Goal: Task Accomplishment & Management: Use online tool/utility

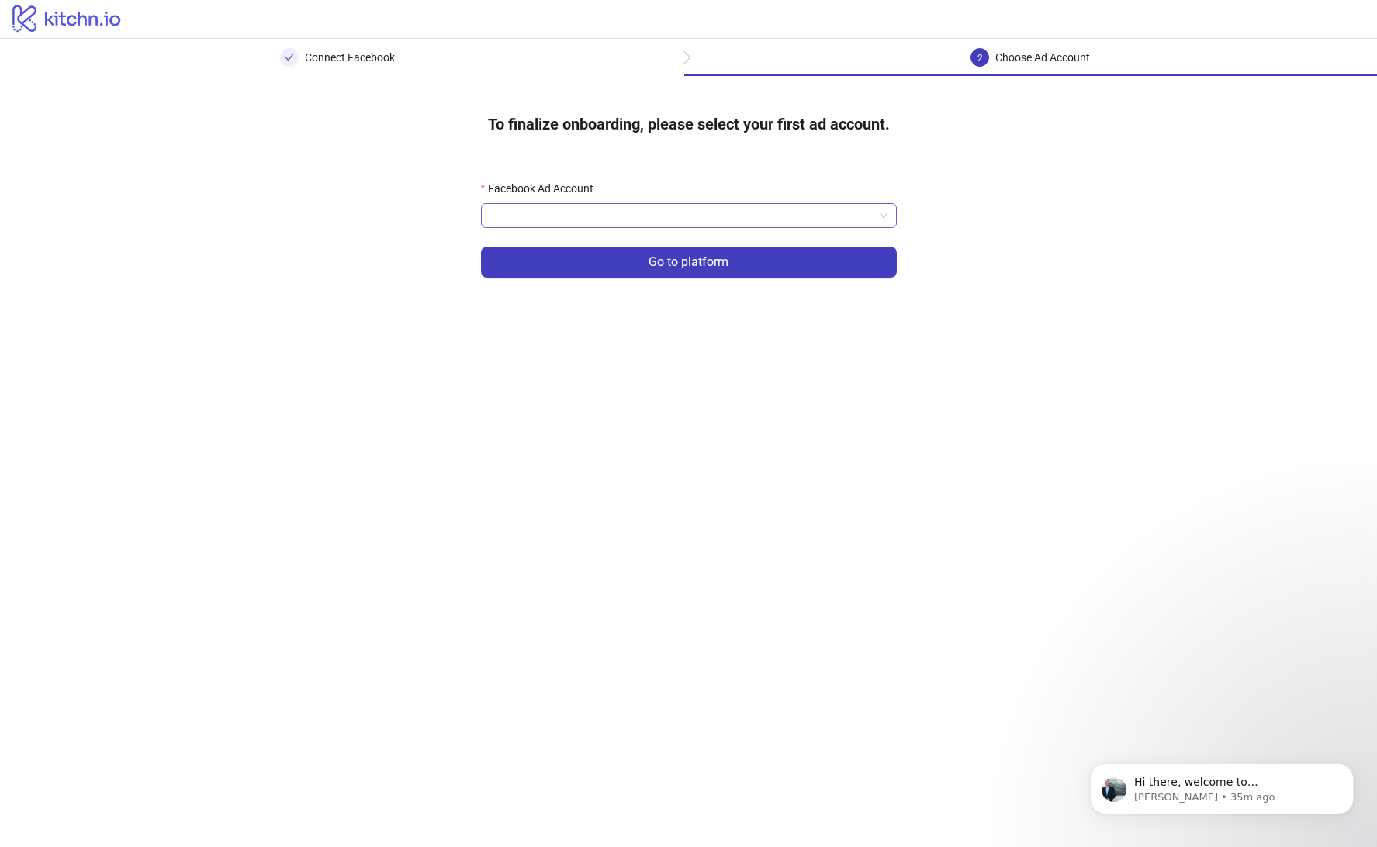
click at [548, 217] on input "Facebook Ad Account" at bounding box center [681, 215] width 383 height 23
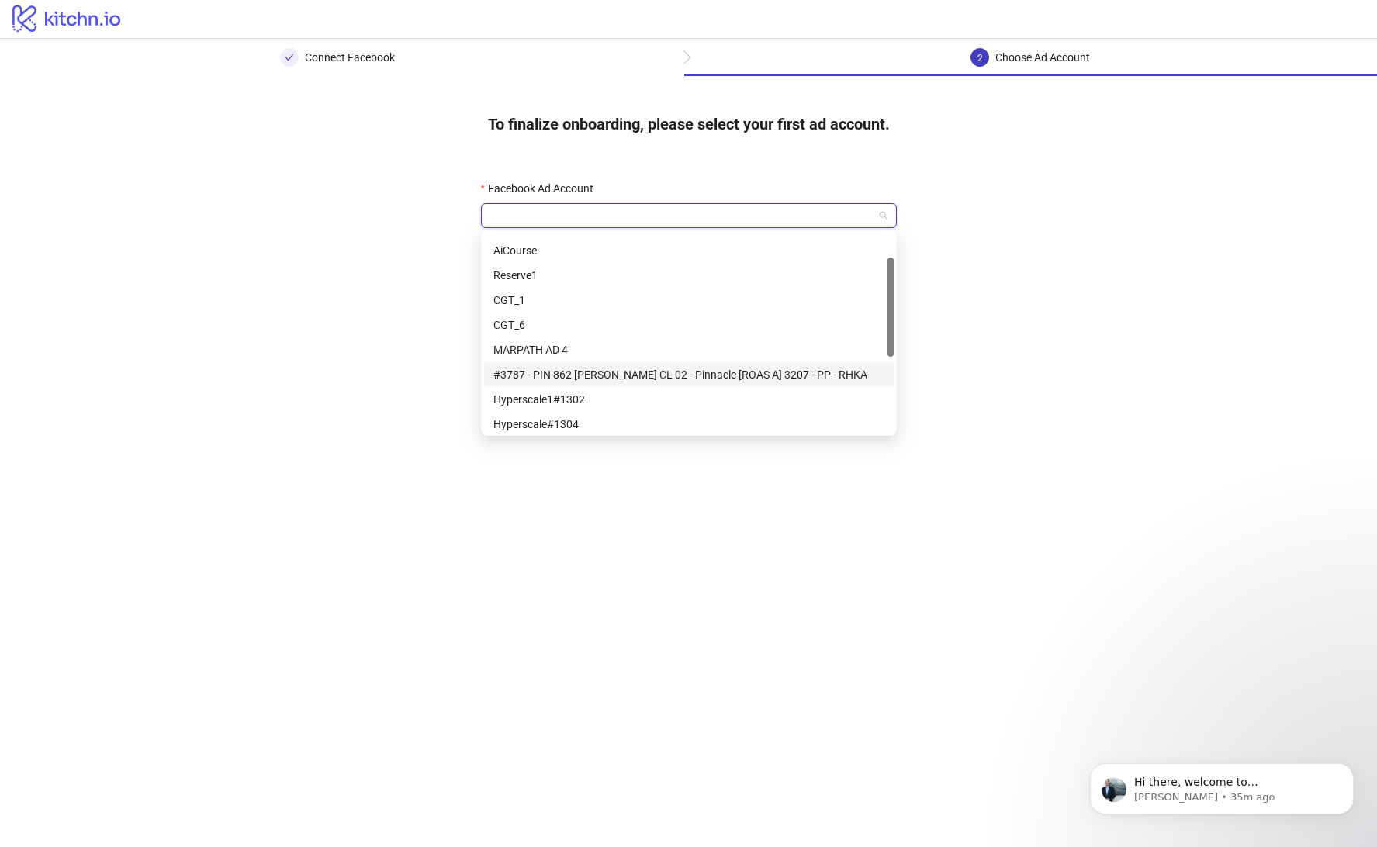
scroll to position [126, 0]
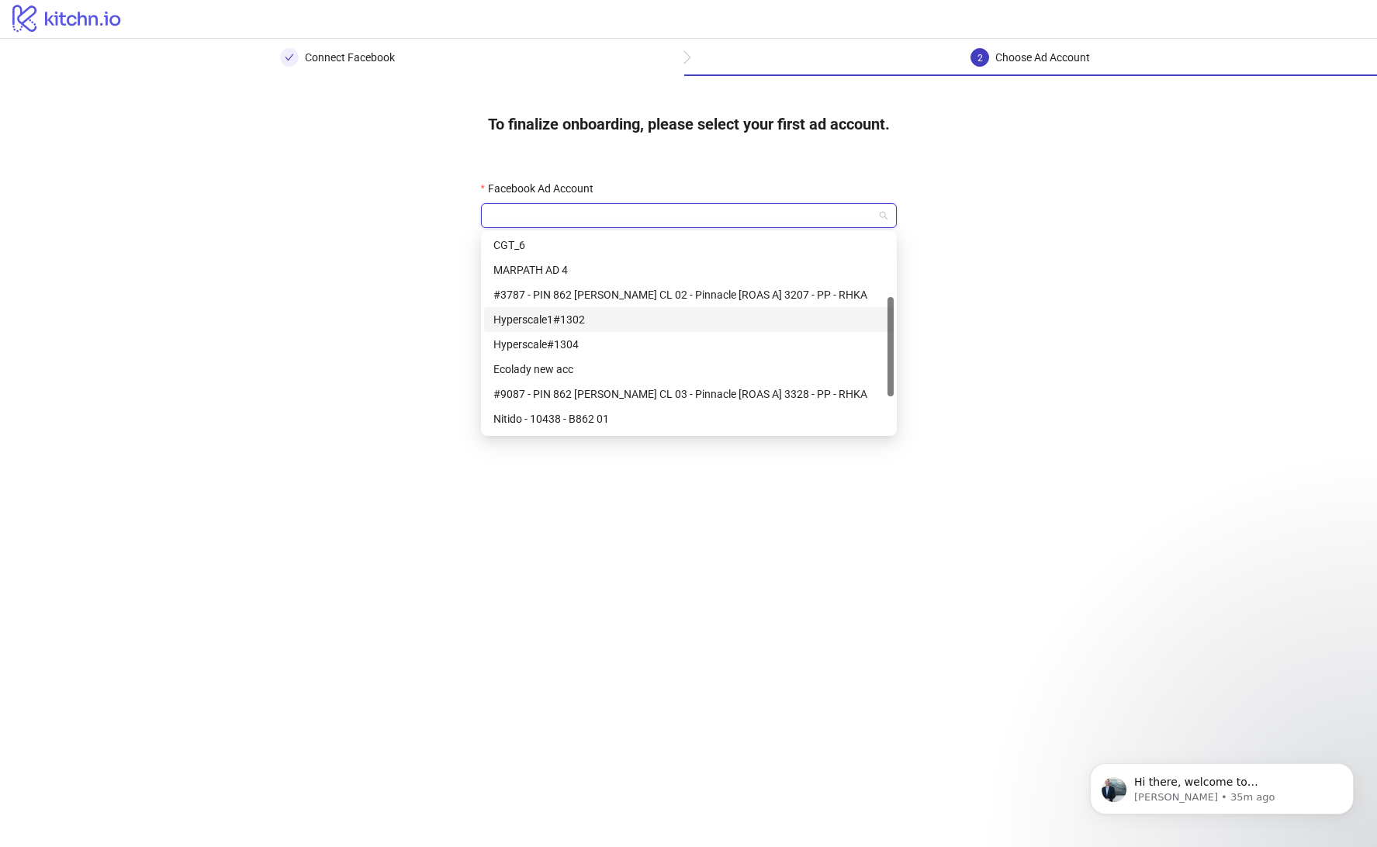
click at [576, 318] on div "Hyperscale1#1302" at bounding box center [688, 319] width 391 height 17
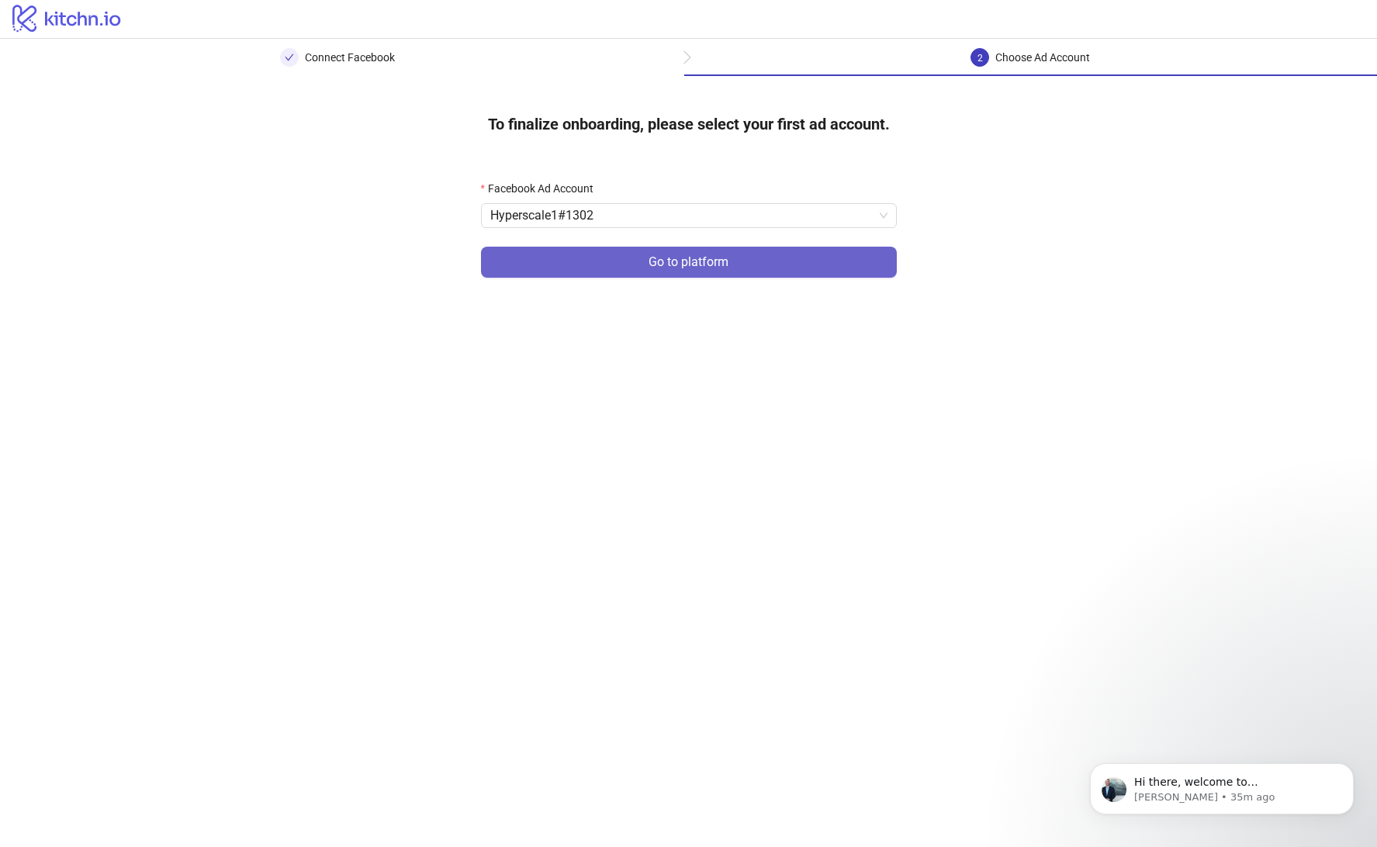
click at [572, 277] on button "Go to platform" at bounding box center [689, 262] width 416 height 31
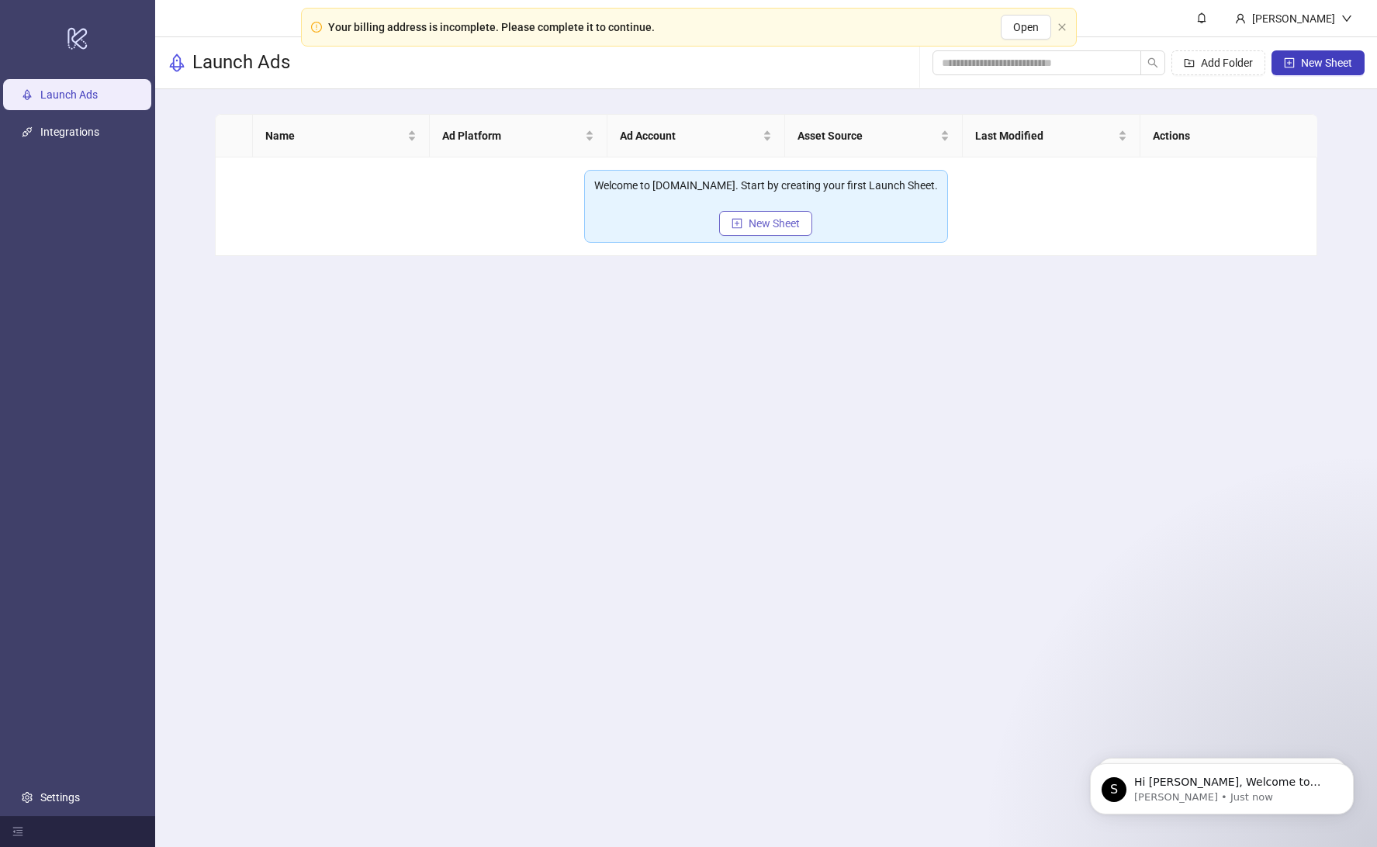
click at [761, 230] on button "New Sheet" at bounding box center [765, 223] width 93 height 25
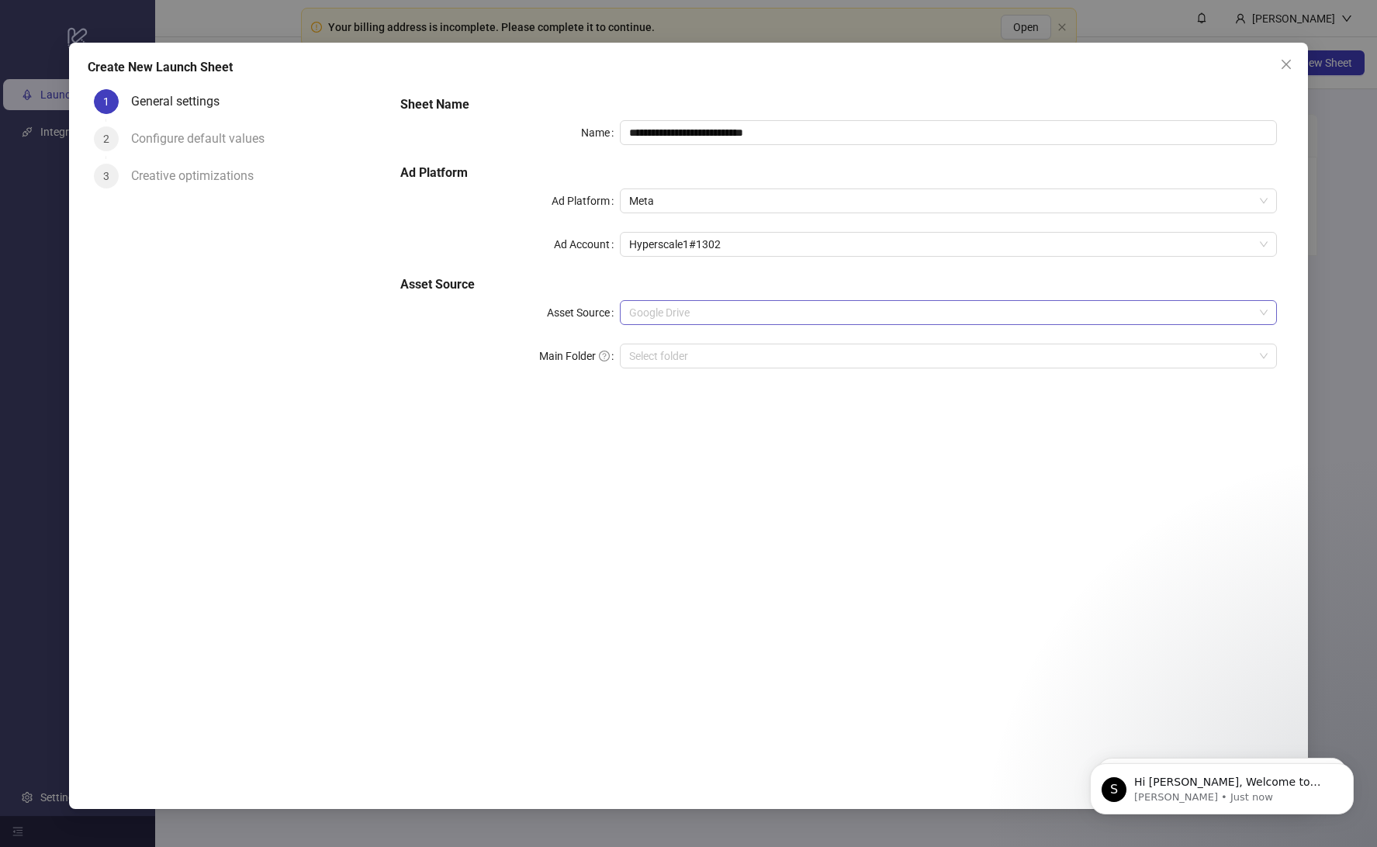
click at [674, 305] on span "Google Drive" at bounding box center [948, 312] width 639 height 23
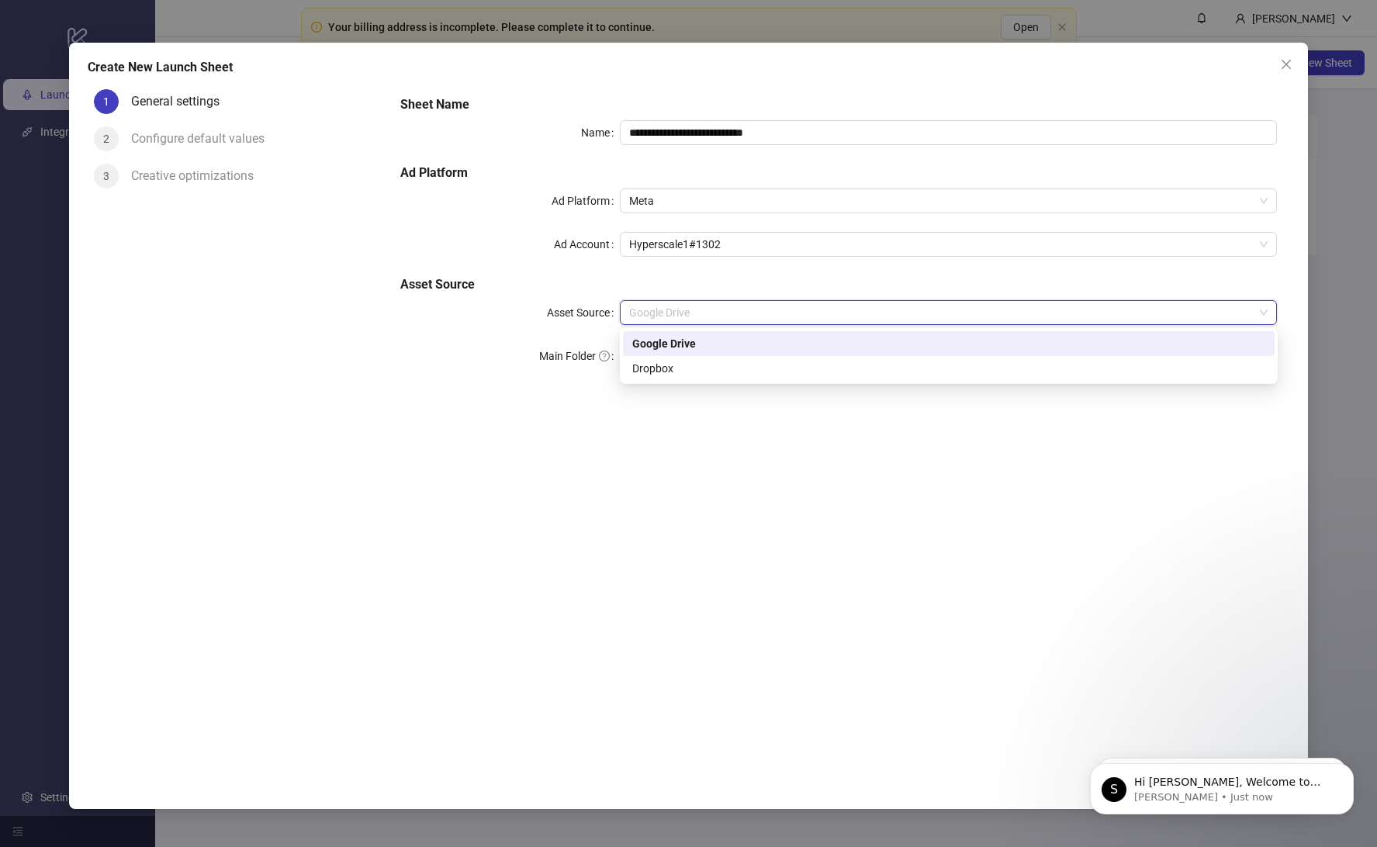
click at [537, 273] on div "**********" at bounding box center [838, 241] width 889 height 304
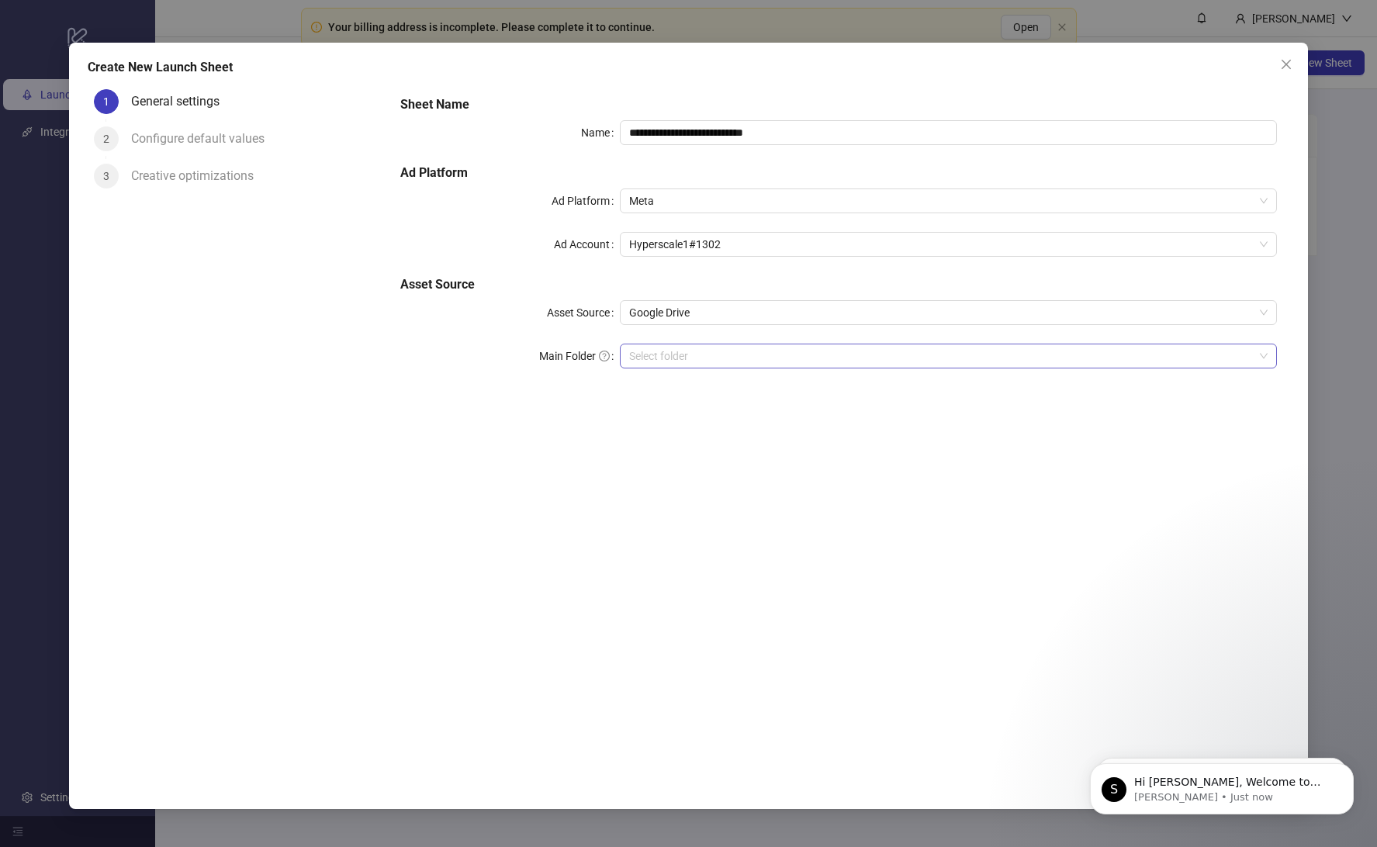
click at [799, 364] on input "Main Folder" at bounding box center [941, 355] width 625 height 23
drag, startPoint x: 1345, startPoint y: 711, endPoint x: 1344, endPoint y: 664, distance: 47.3
click at [1346, 711] on icon "Dismiss notification" at bounding box center [1349, 711] width 7 height 7
click at [1342, 767] on button "Dismiss notification" at bounding box center [1349, 768] width 20 height 20
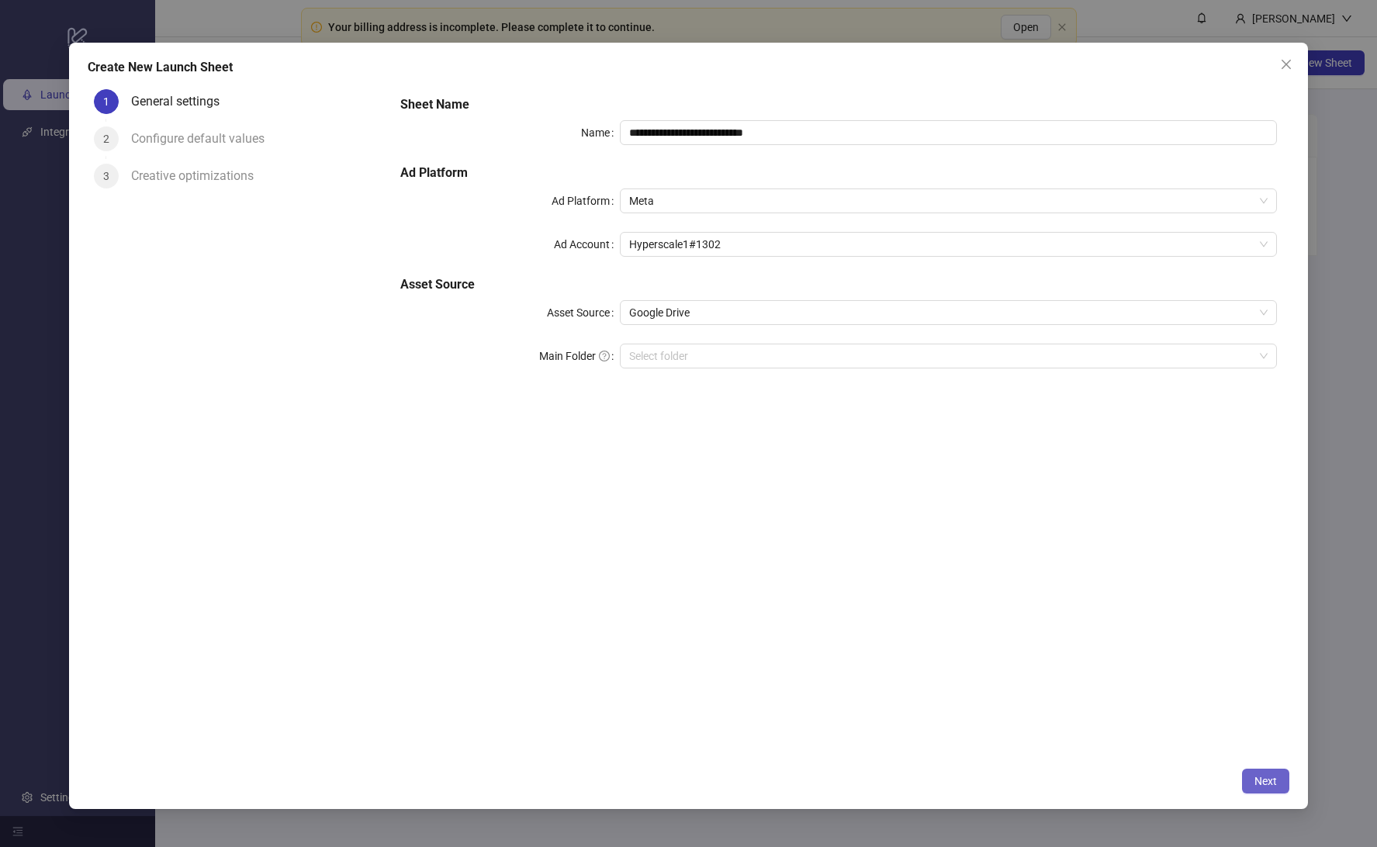
click at [1274, 780] on span "Next" at bounding box center [1265, 781] width 22 height 12
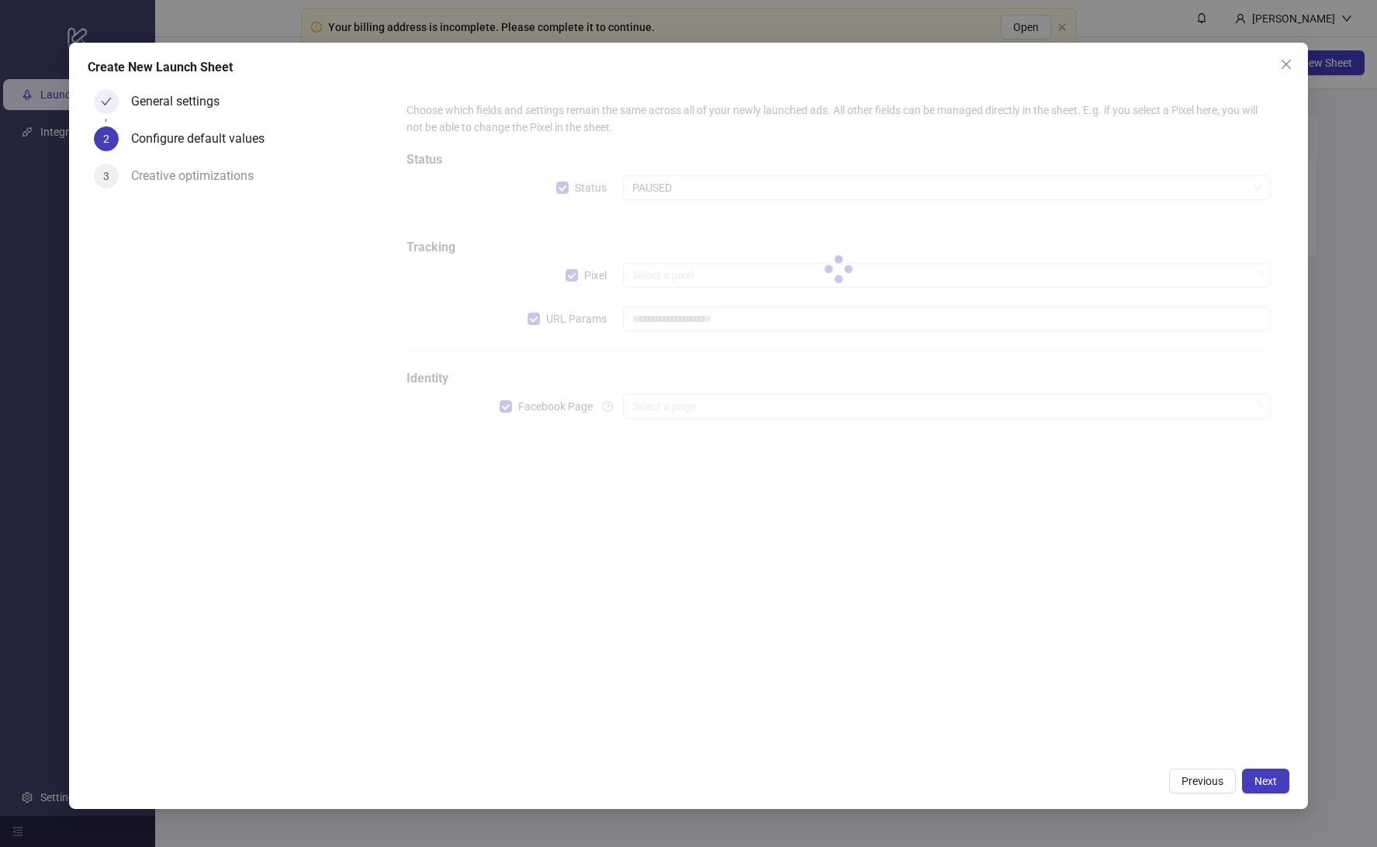
type input "**********"
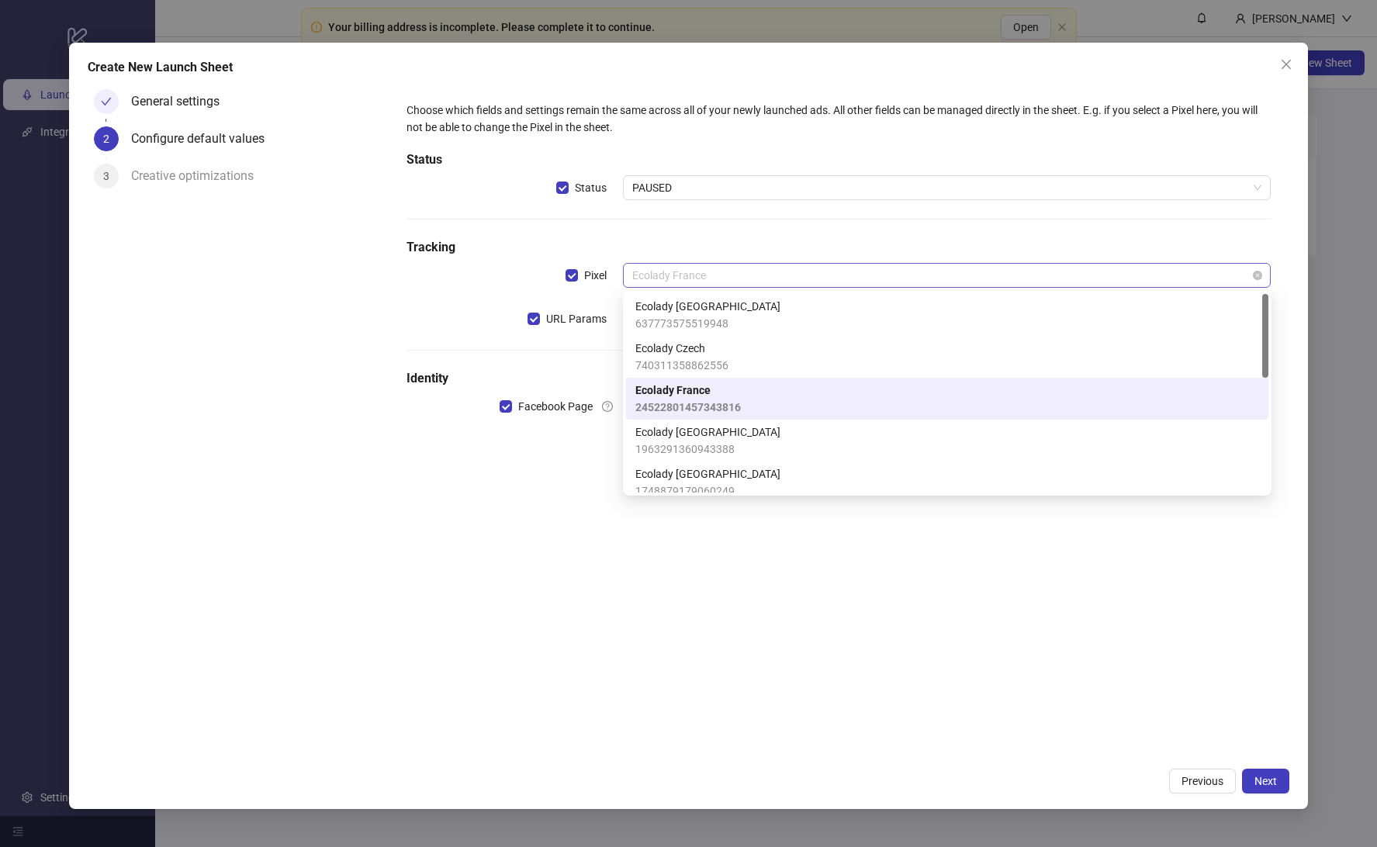
click at [735, 281] on span "Ecolady France" at bounding box center [947, 275] width 630 height 23
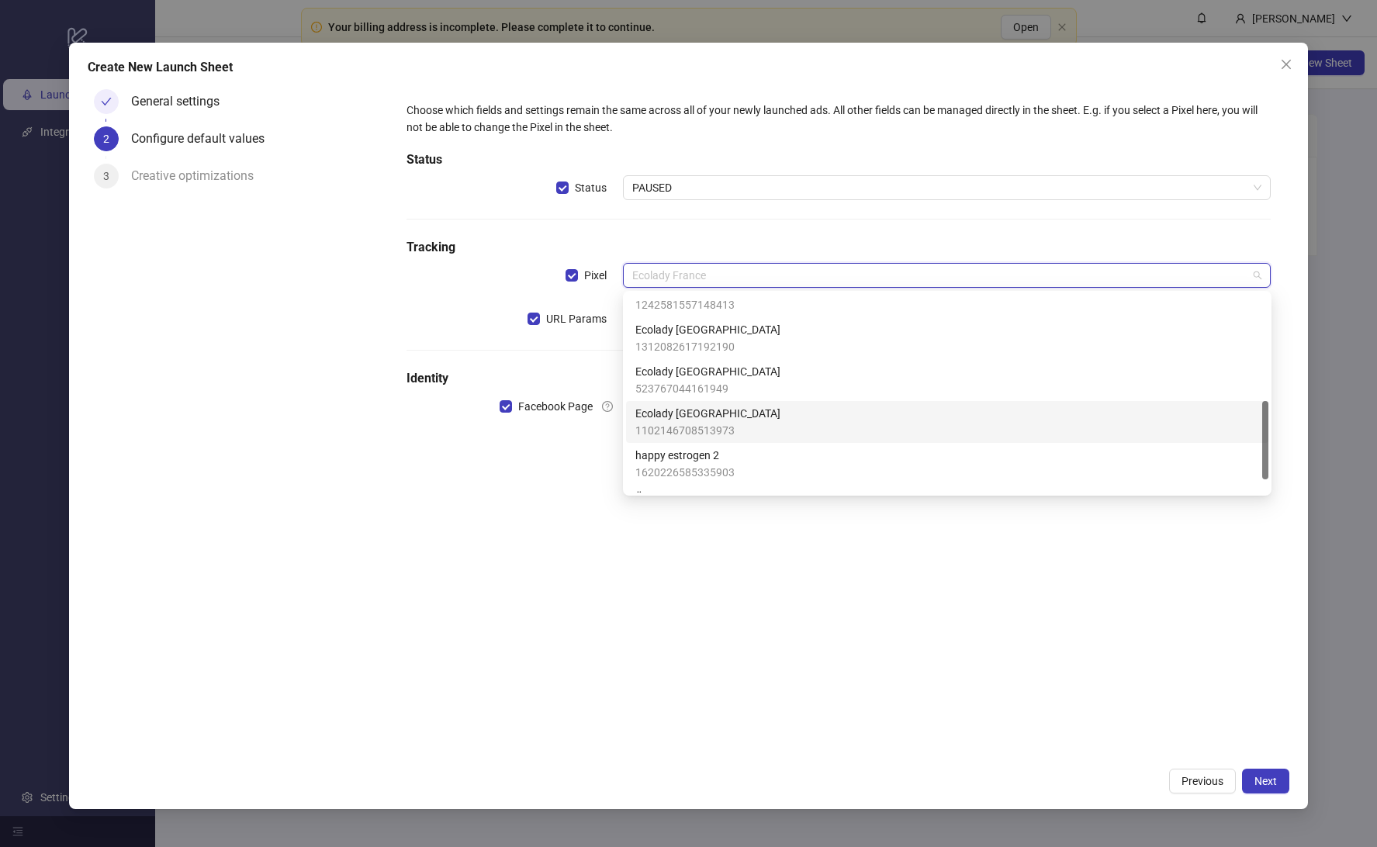
scroll to position [304, 0]
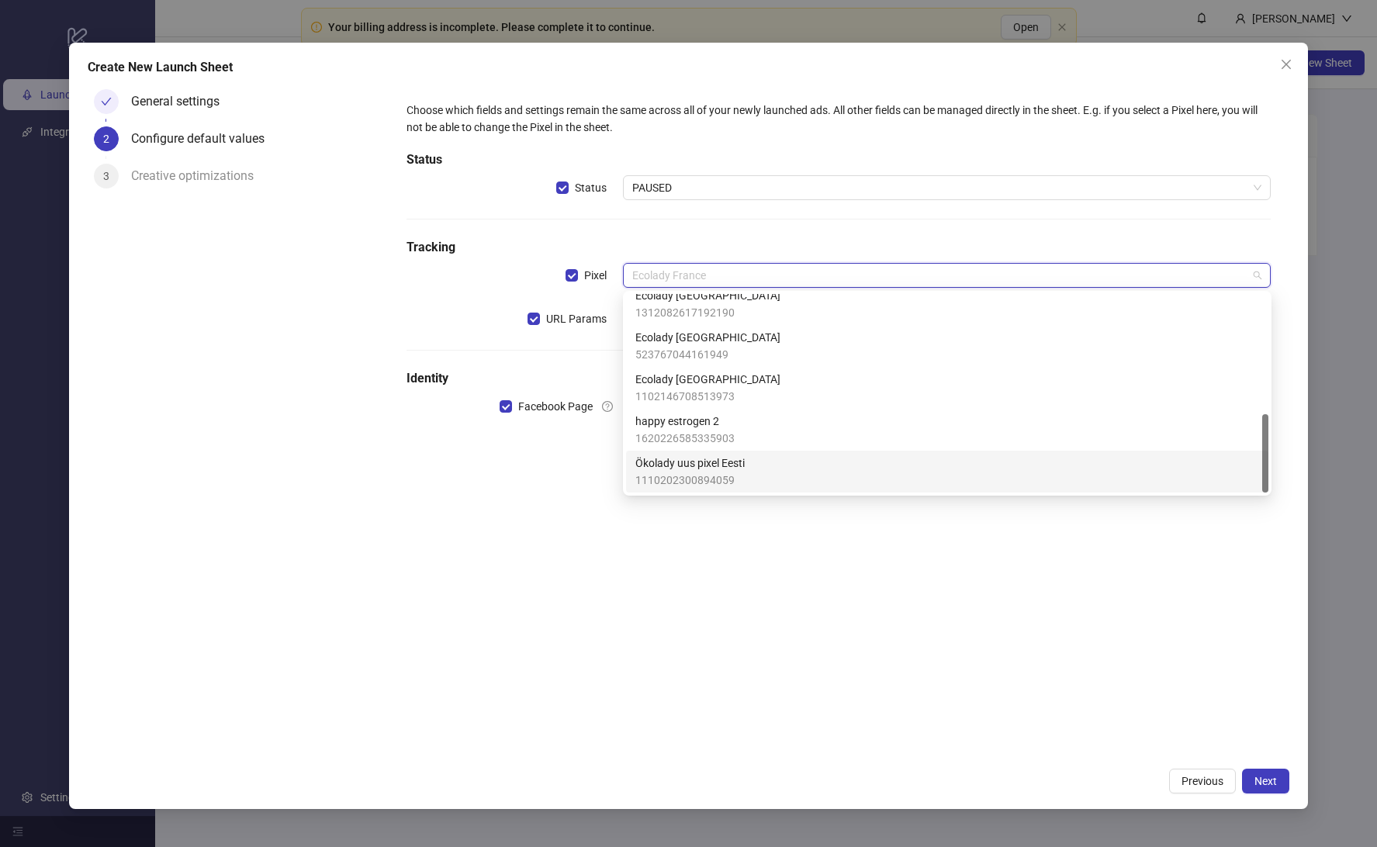
click at [723, 488] on span "1110202300894059" at bounding box center [689, 480] width 109 height 17
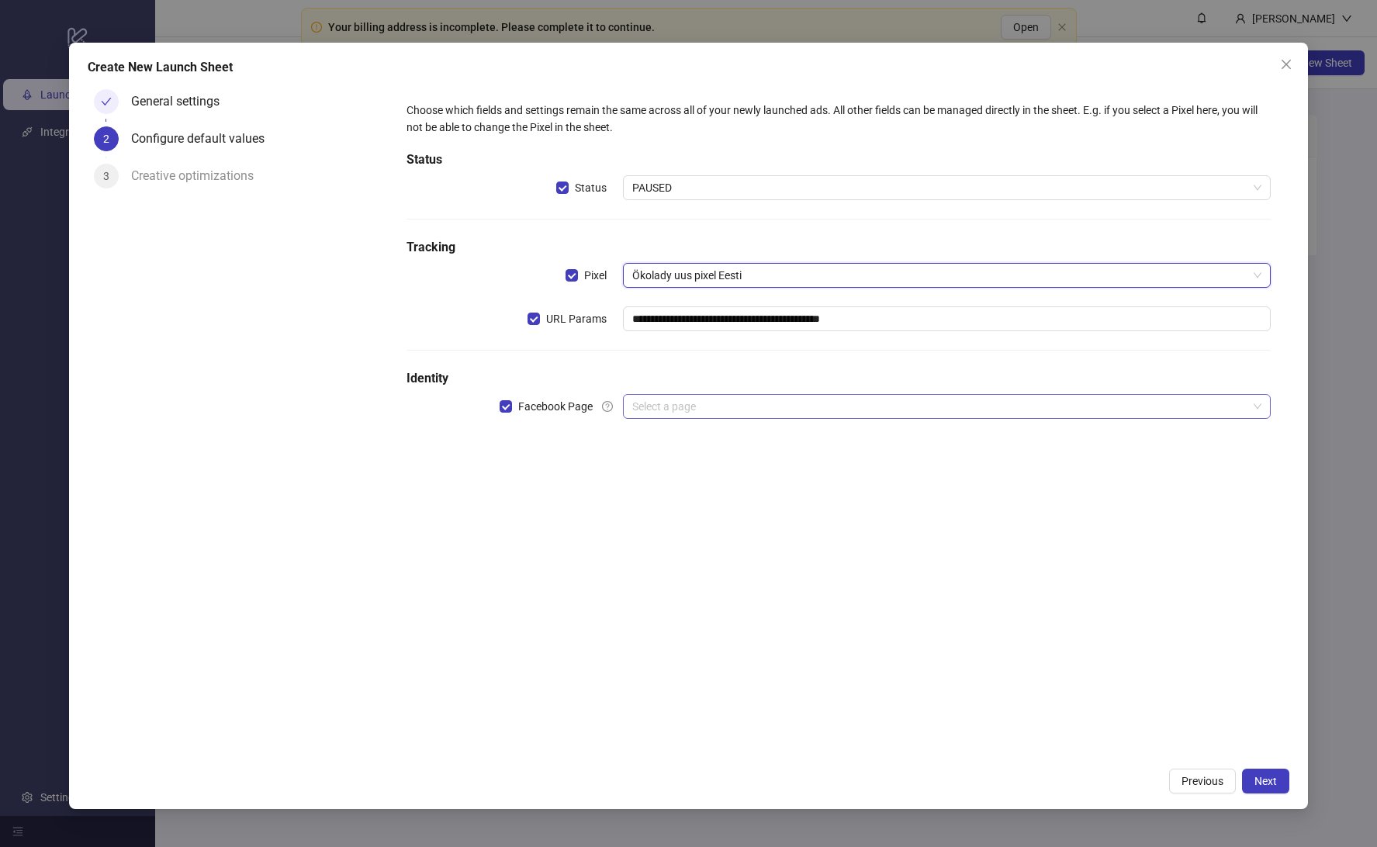
click at [698, 404] on input "search" at bounding box center [940, 406] width 616 height 23
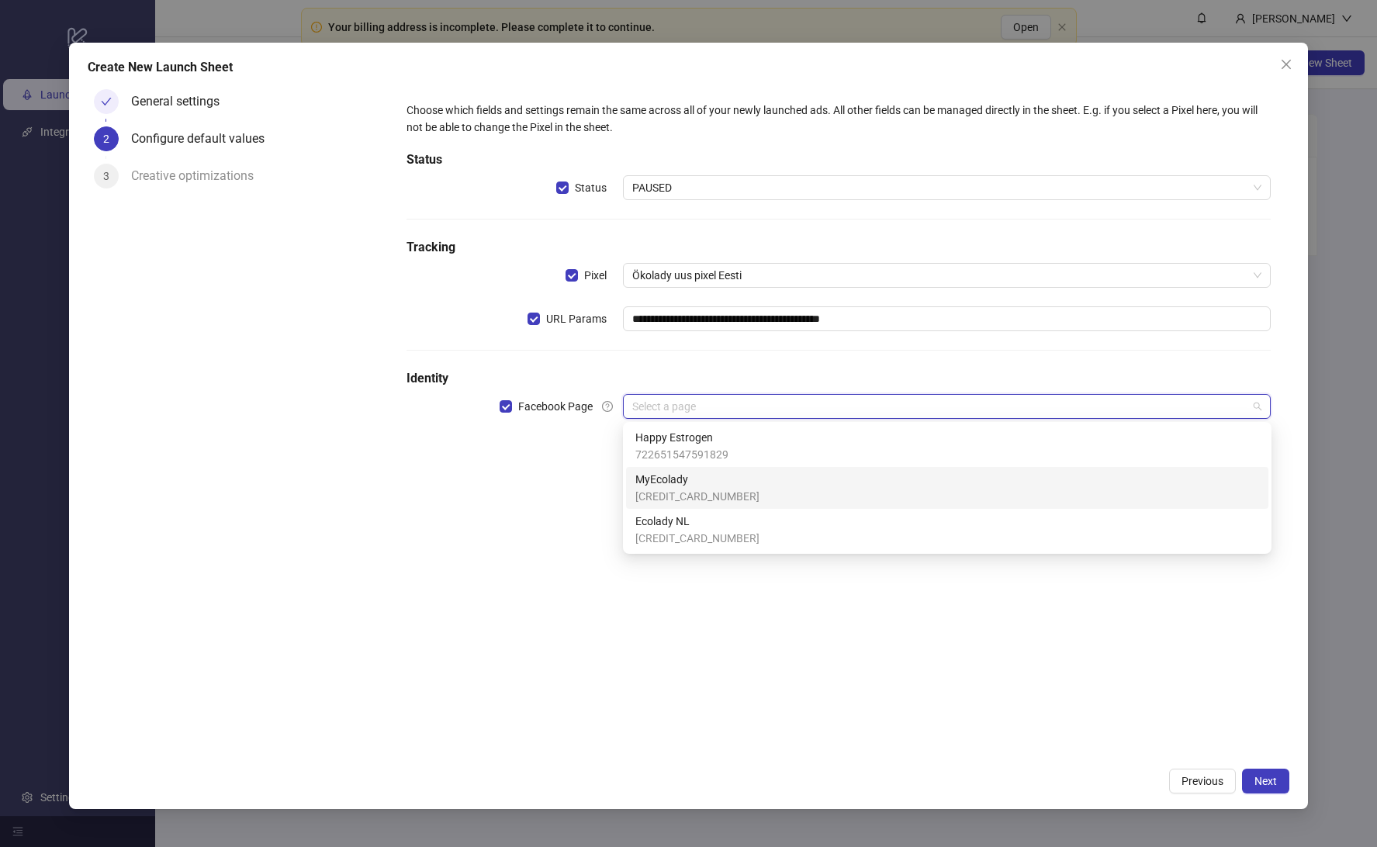
click at [700, 492] on span "[CREDIT_CARD_NUMBER]" at bounding box center [697, 496] width 124 height 17
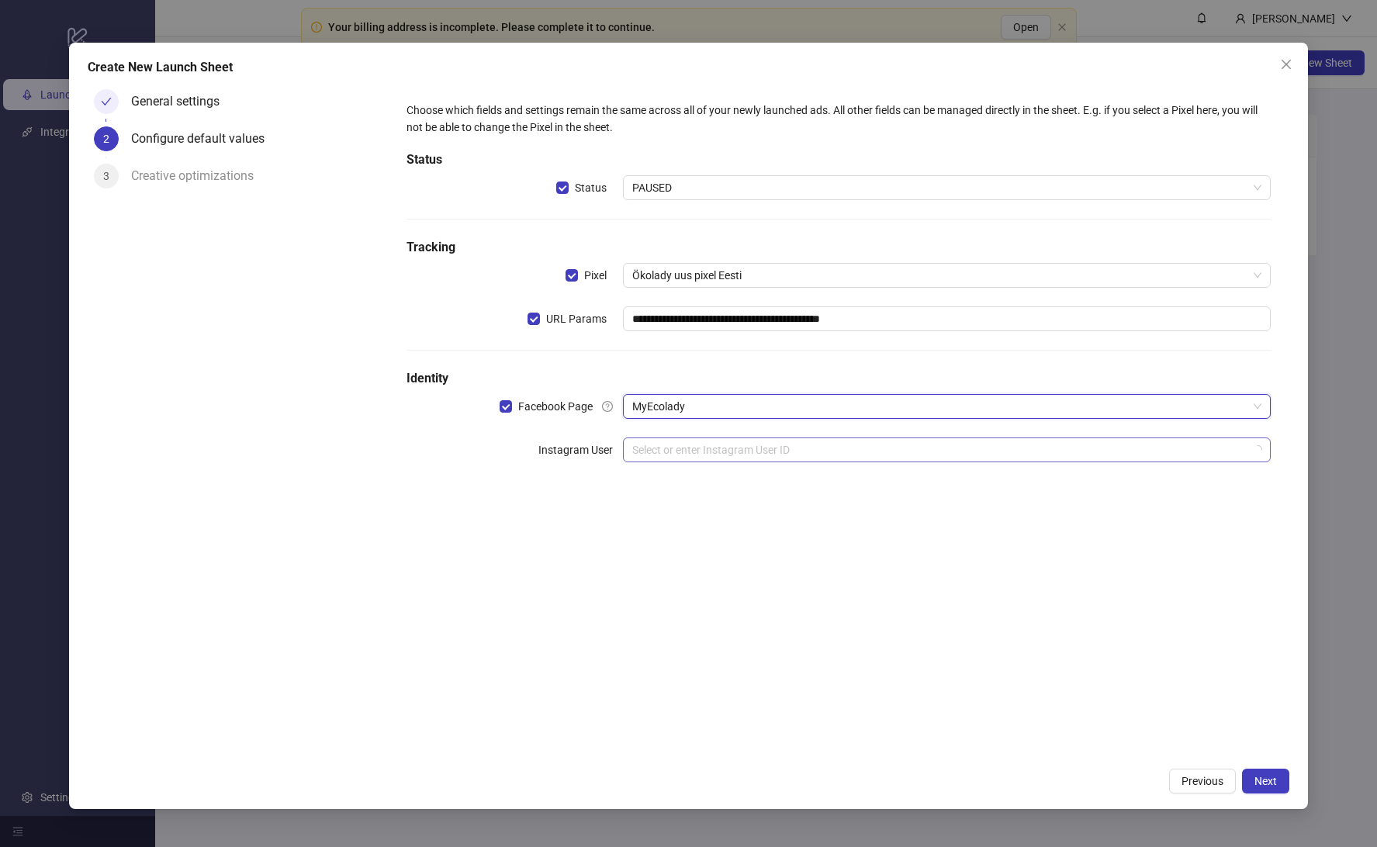
click at [669, 454] on input "search" at bounding box center [940, 449] width 616 height 23
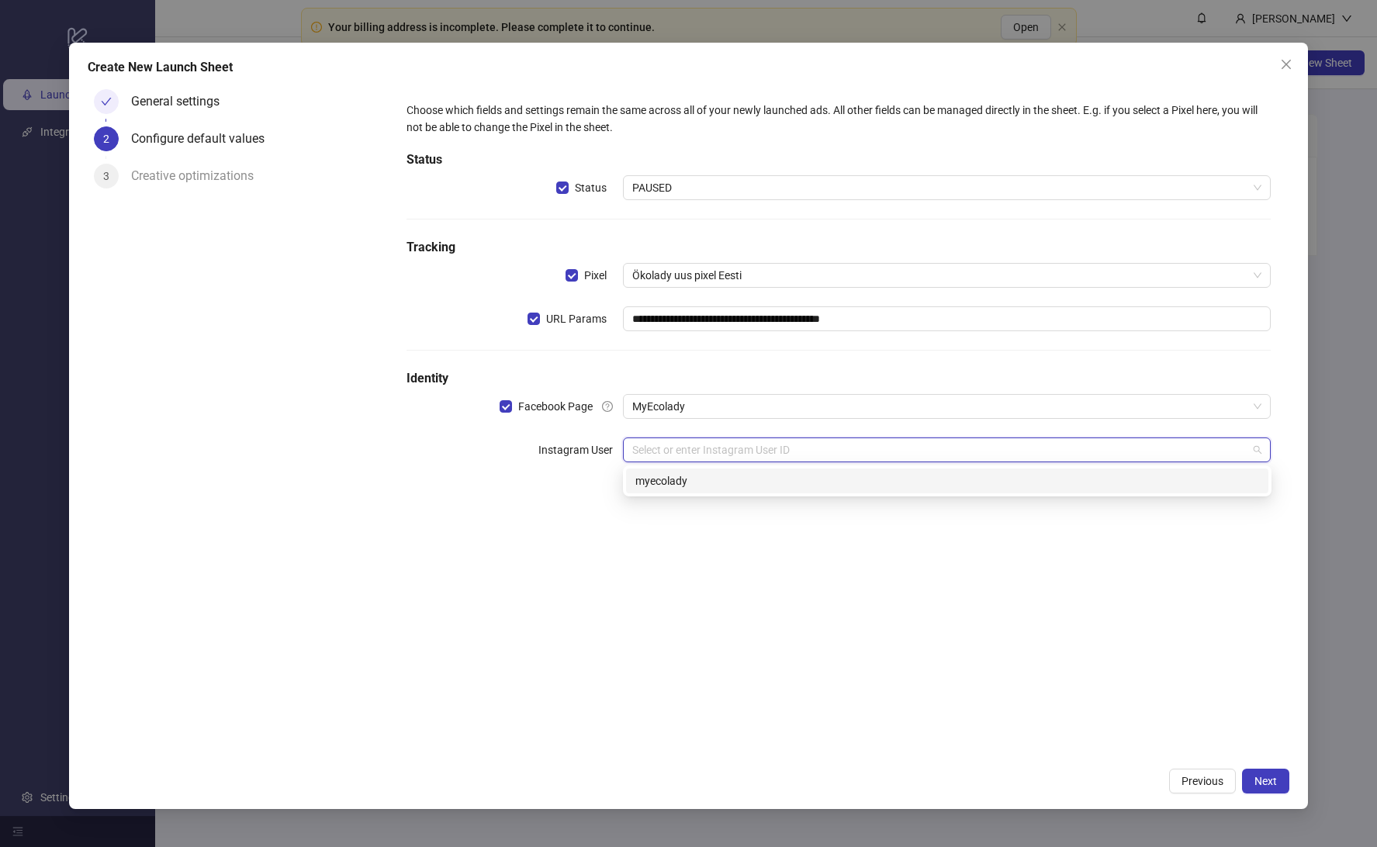
click at [698, 465] on div "17841463200654023 myecolady" at bounding box center [947, 480] width 649 height 31
click at [687, 479] on div "myecolady" at bounding box center [947, 480] width 624 height 17
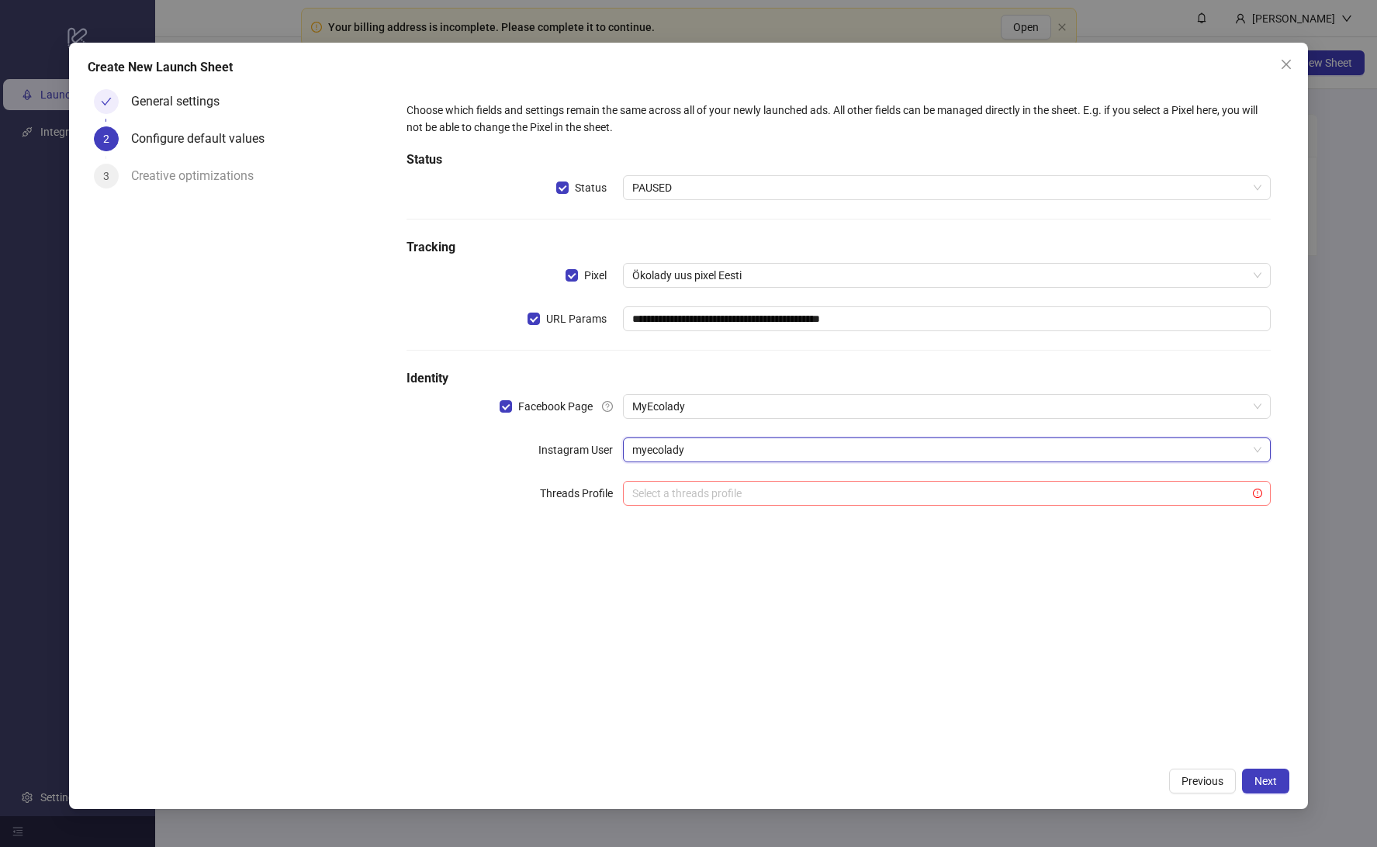
click at [643, 485] on input "search" at bounding box center [940, 493] width 616 height 23
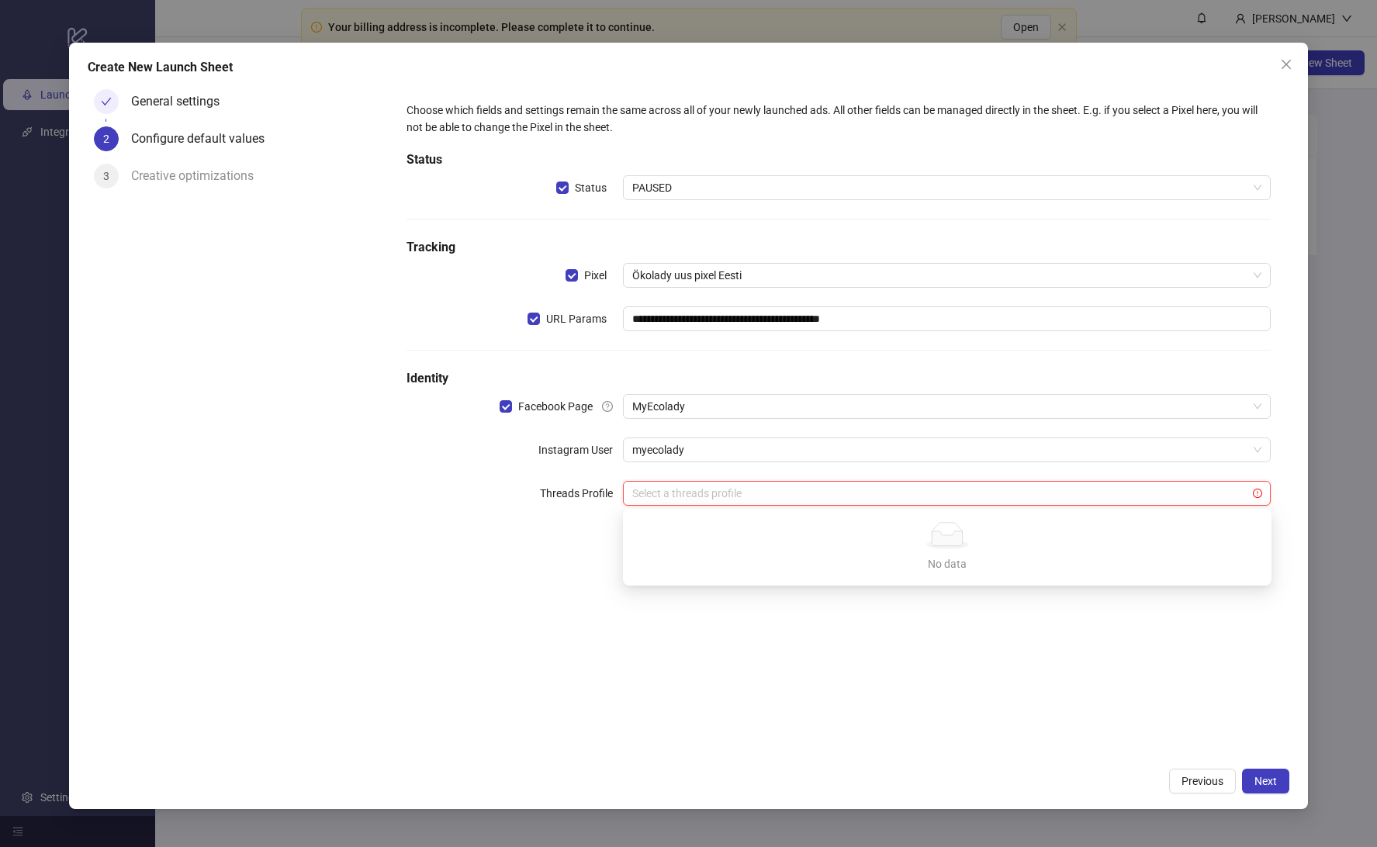
click at [936, 692] on div "**********" at bounding box center [838, 421] width 901 height 677
click at [1269, 772] on button "Next" at bounding box center [1265, 781] width 47 height 25
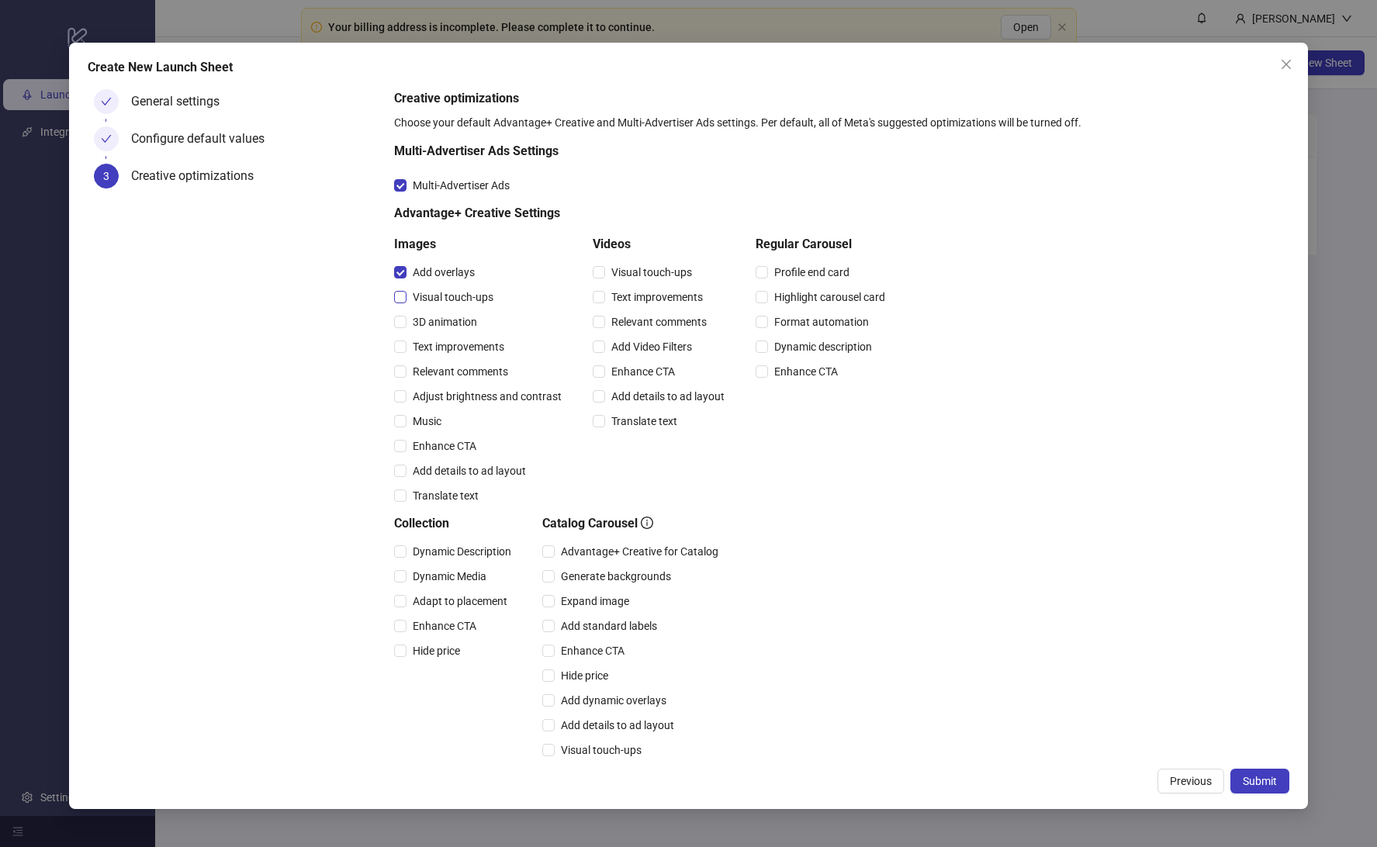
click at [408, 289] on span "Visual touch-ups" at bounding box center [452, 297] width 93 height 17
click at [410, 373] on span "Relevant comments" at bounding box center [460, 371] width 108 height 17
click at [420, 400] on span "Adjust brightness and contrast" at bounding box center [486, 396] width 161 height 17
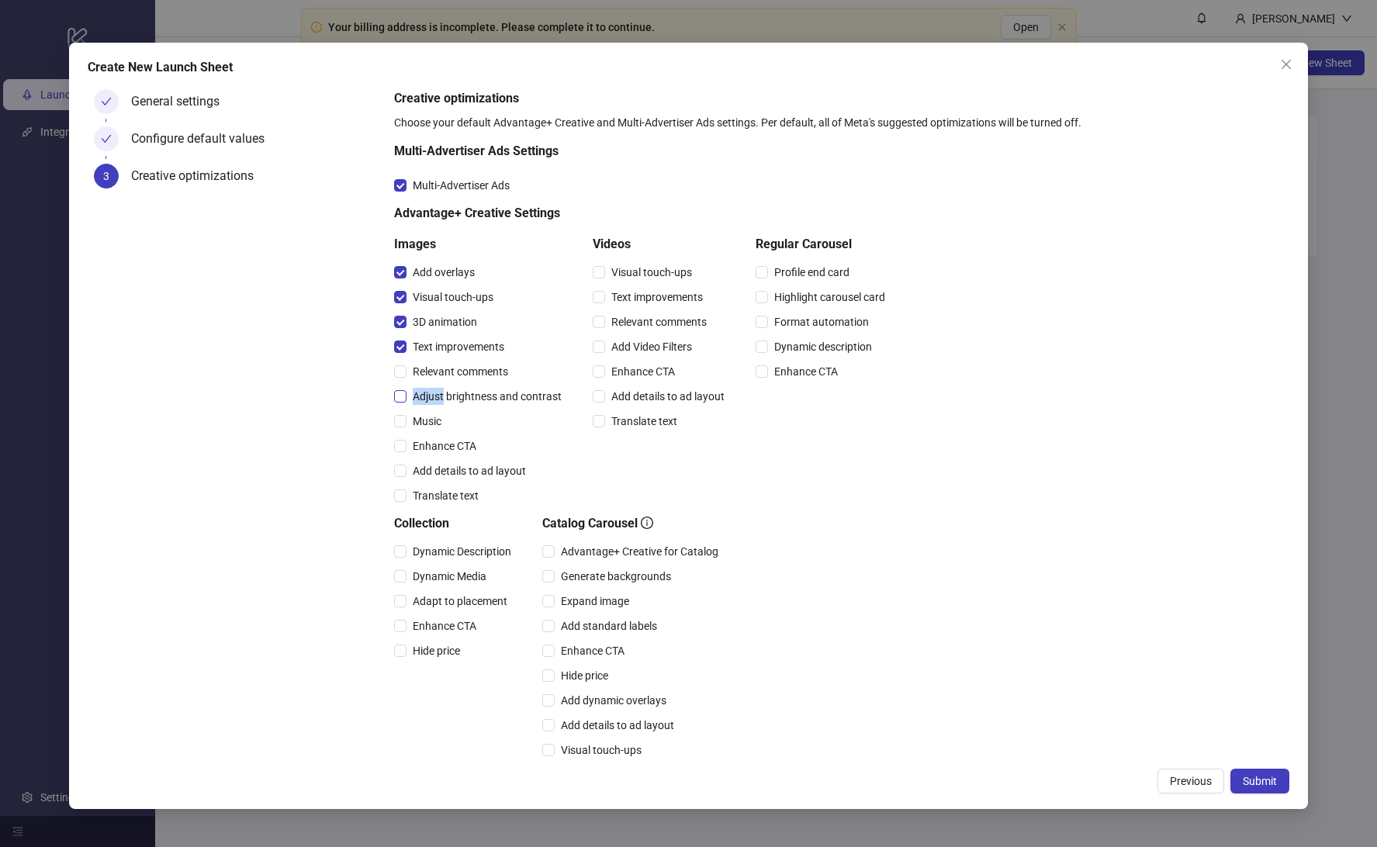
click at [420, 400] on span "Adjust brightness and contrast" at bounding box center [486, 396] width 161 height 17
click at [413, 424] on span "Music" at bounding box center [426, 421] width 41 height 17
click at [428, 448] on span "Enhance CTA" at bounding box center [444, 446] width 76 height 17
click at [650, 268] on span "Visual touch-ups" at bounding box center [651, 272] width 93 height 17
click at [642, 296] on span "Text improvements" at bounding box center [657, 297] width 104 height 17
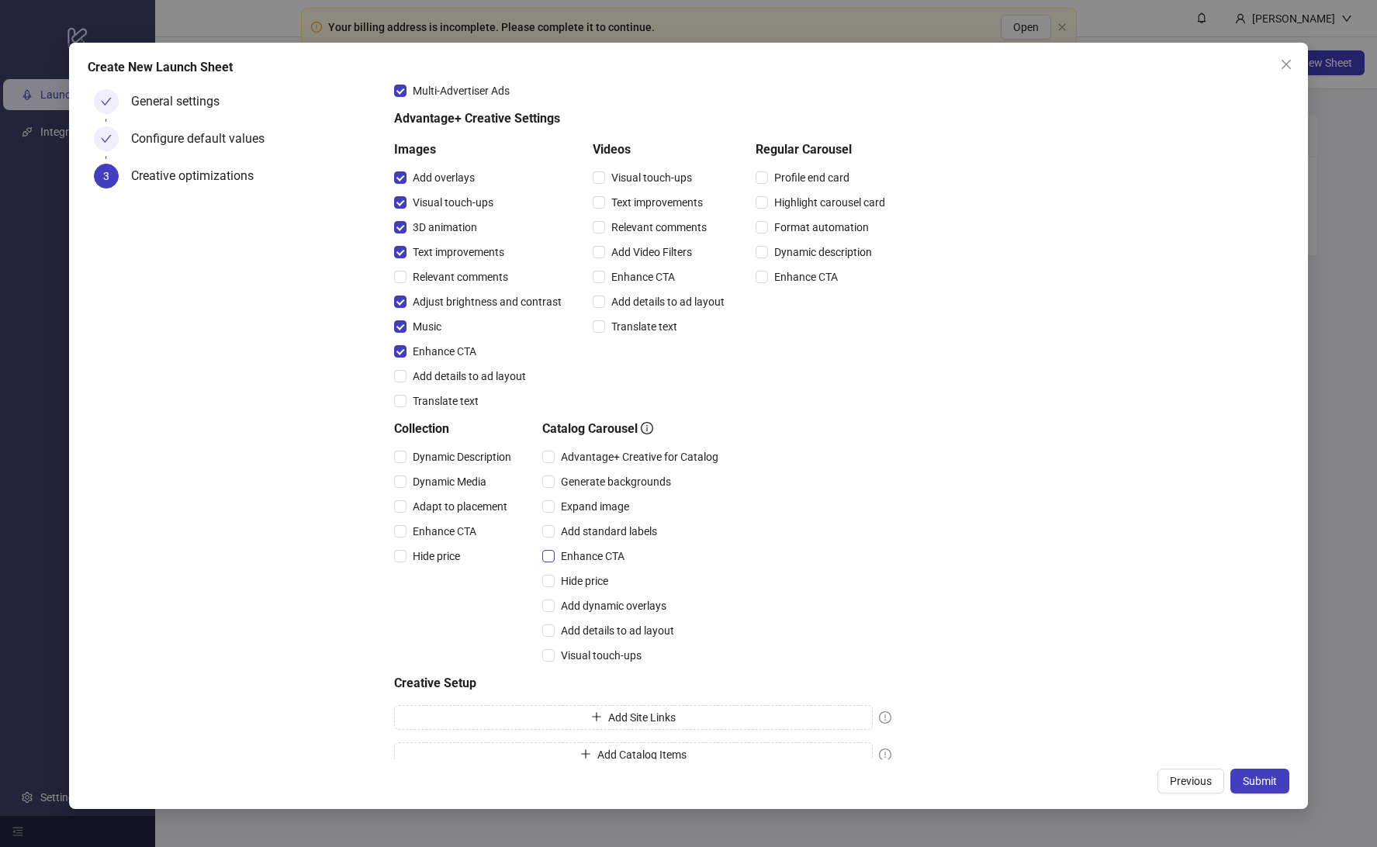
scroll to position [114, 0]
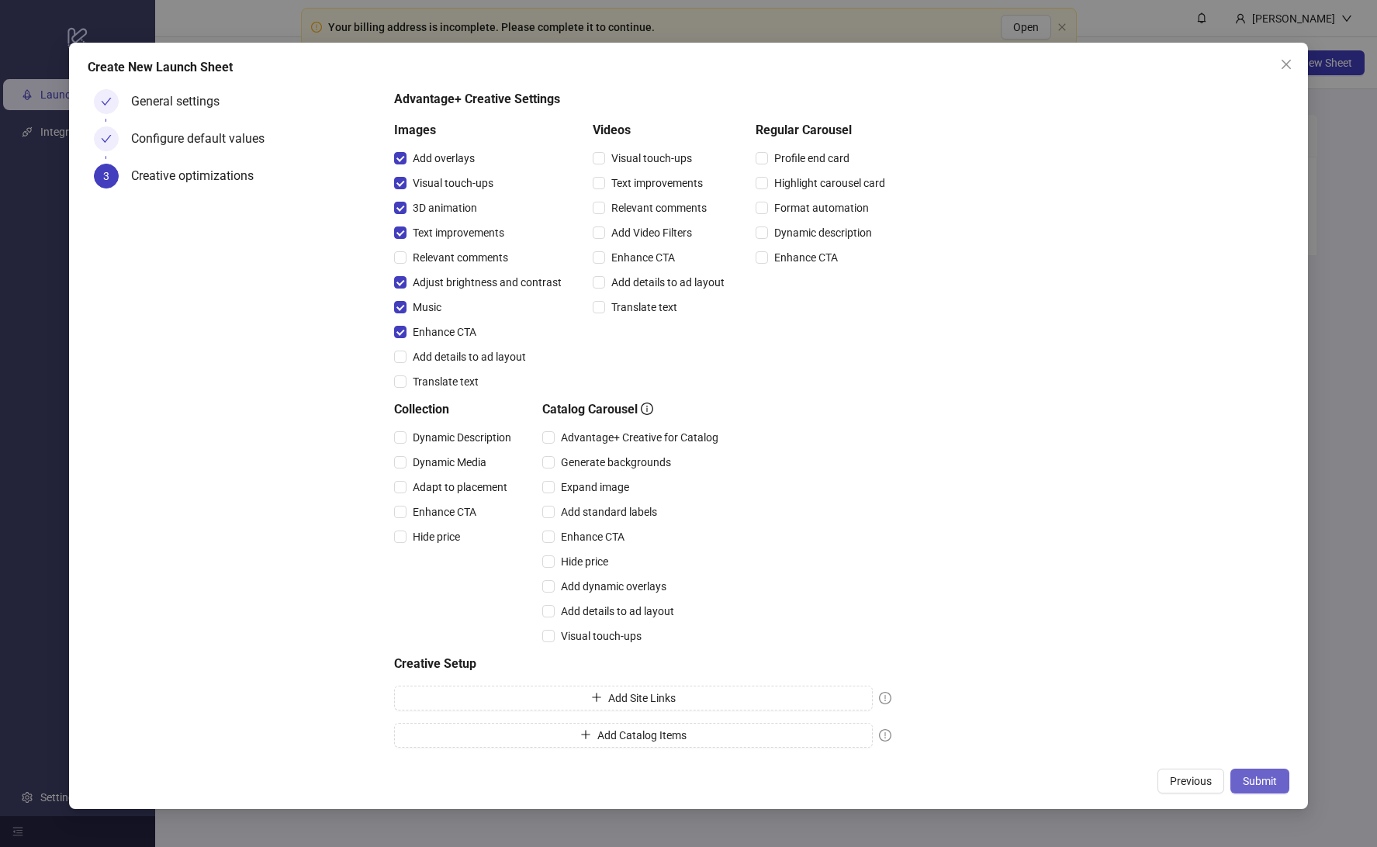
click at [1257, 786] on span "Submit" at bounding box center [1260, 781] width 34 height 12
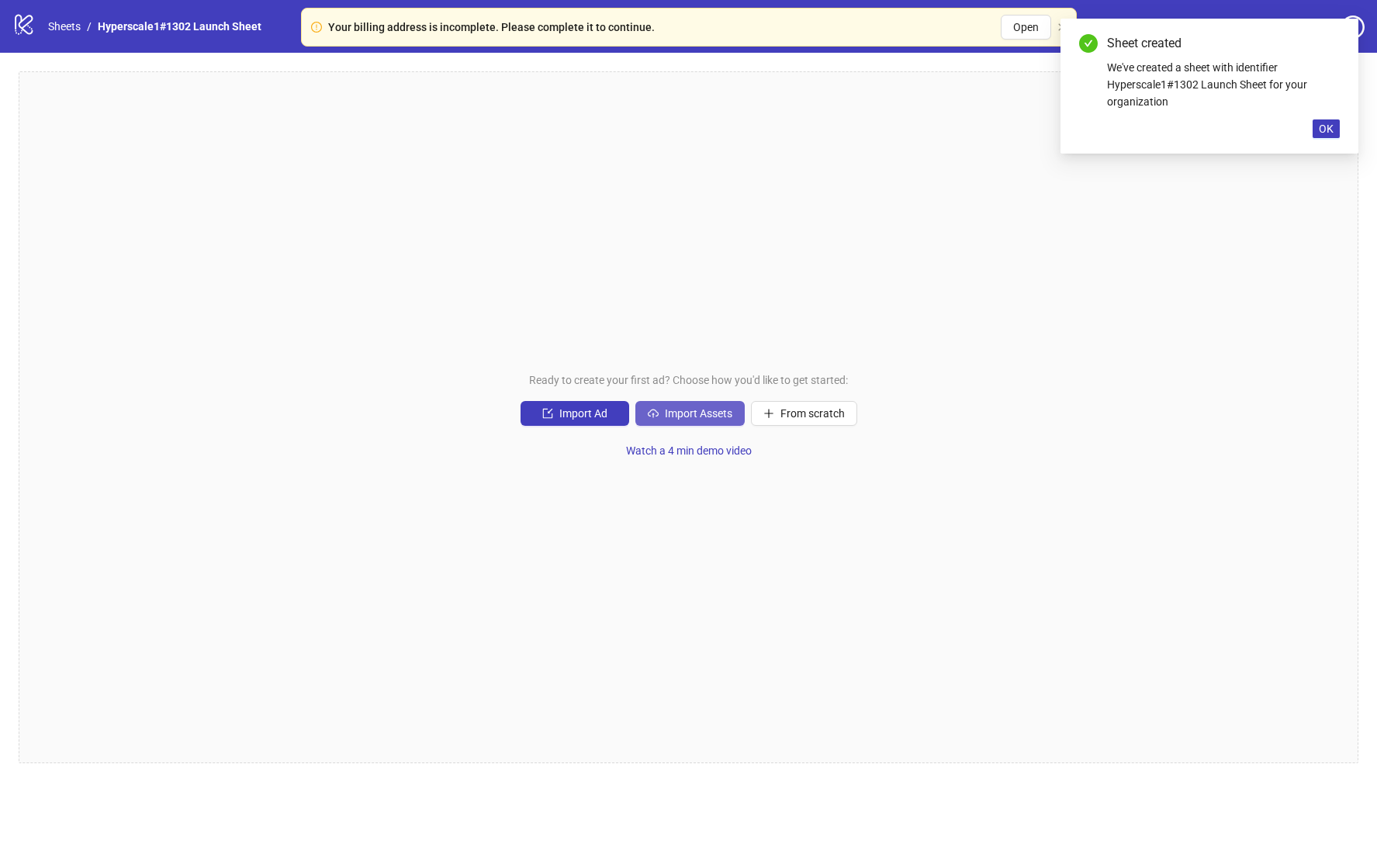
click at [714, 418] on span "Import Assets" at bounding box center [698, 413] width 67 height 12
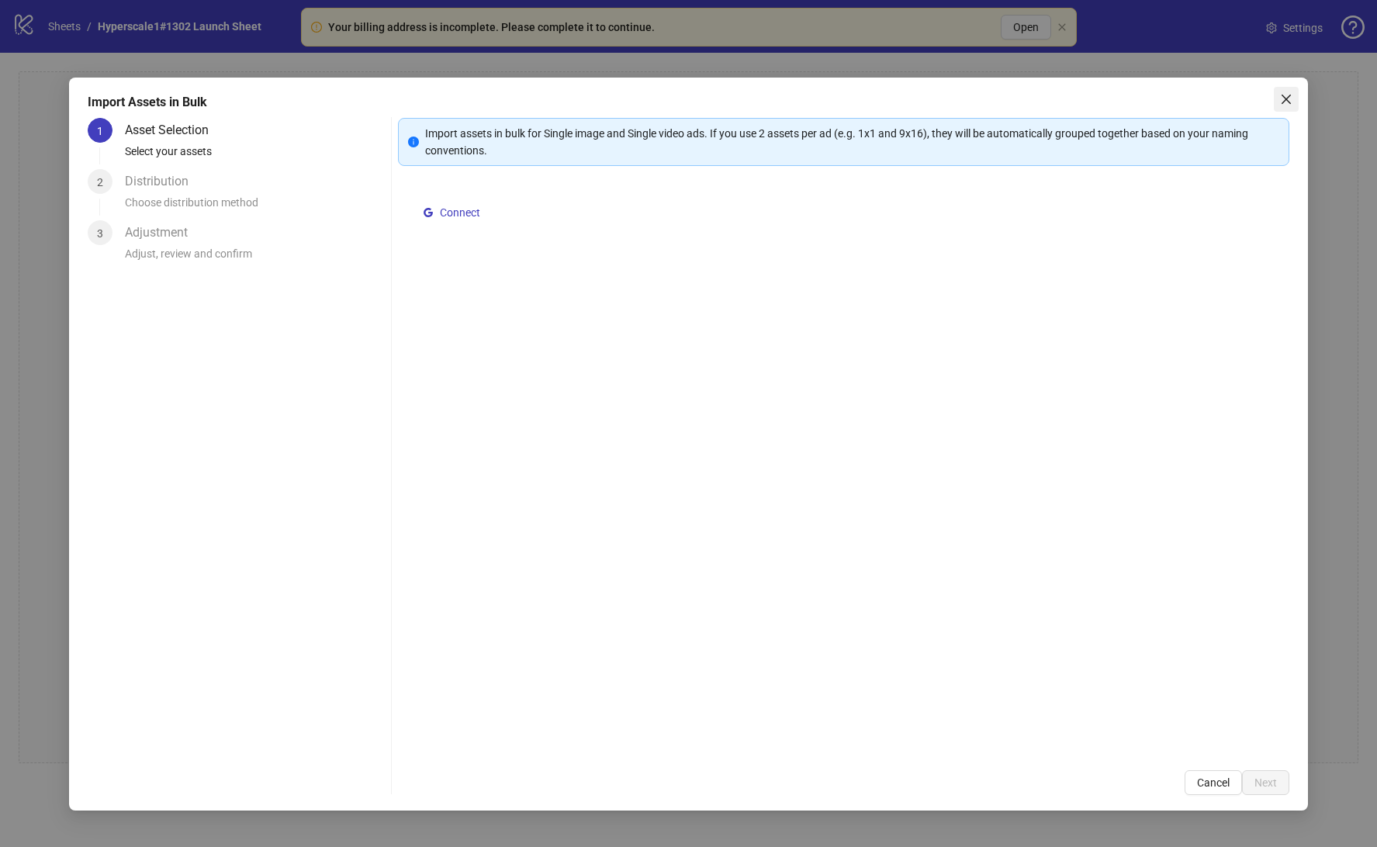
click at [1291, 93] on icon "close" at bounding box center [1286, 99] width 12 height 12
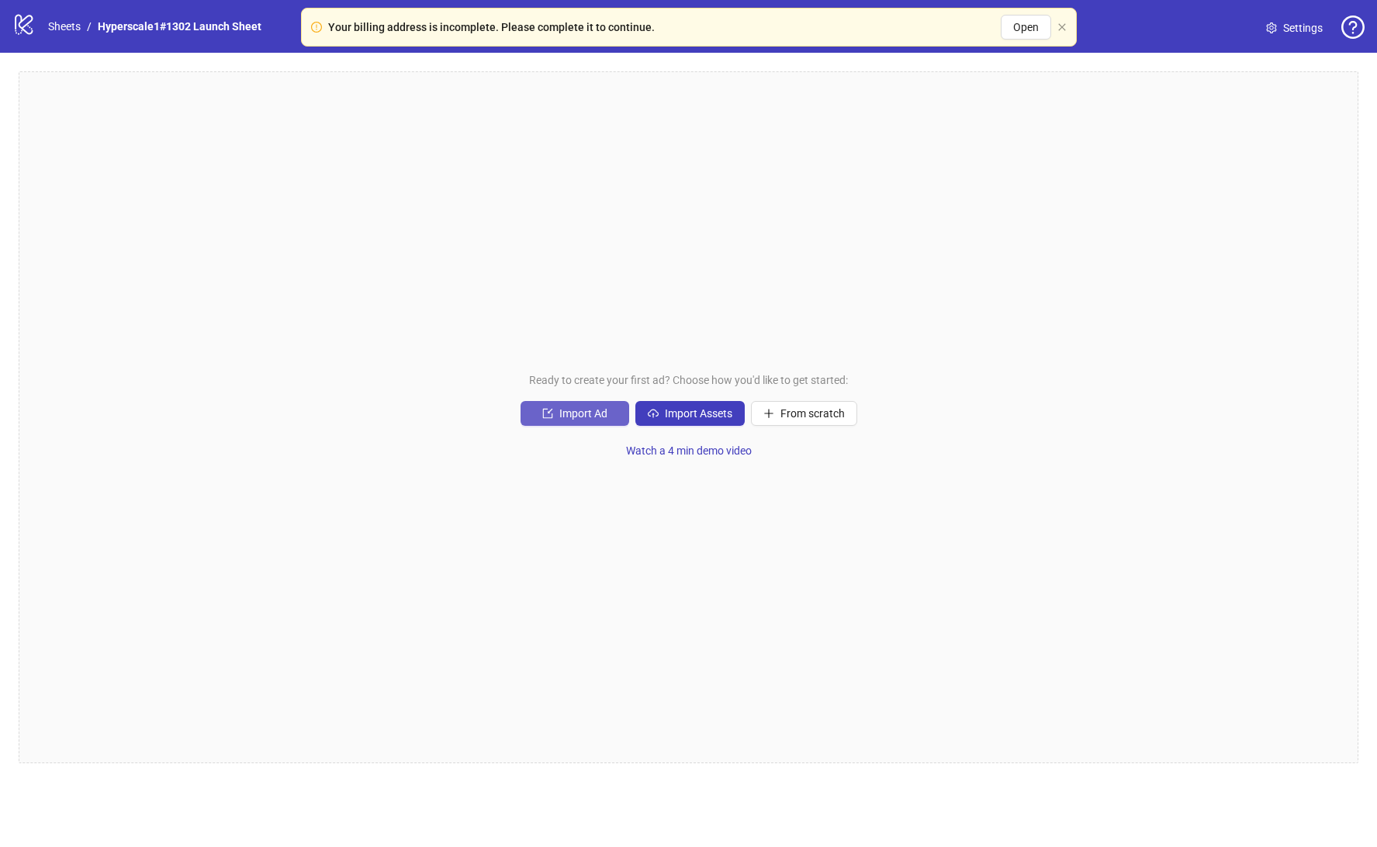
click at [592, 411] on span "Import Ad" at bounding box center [583, 413] width 48 height 12
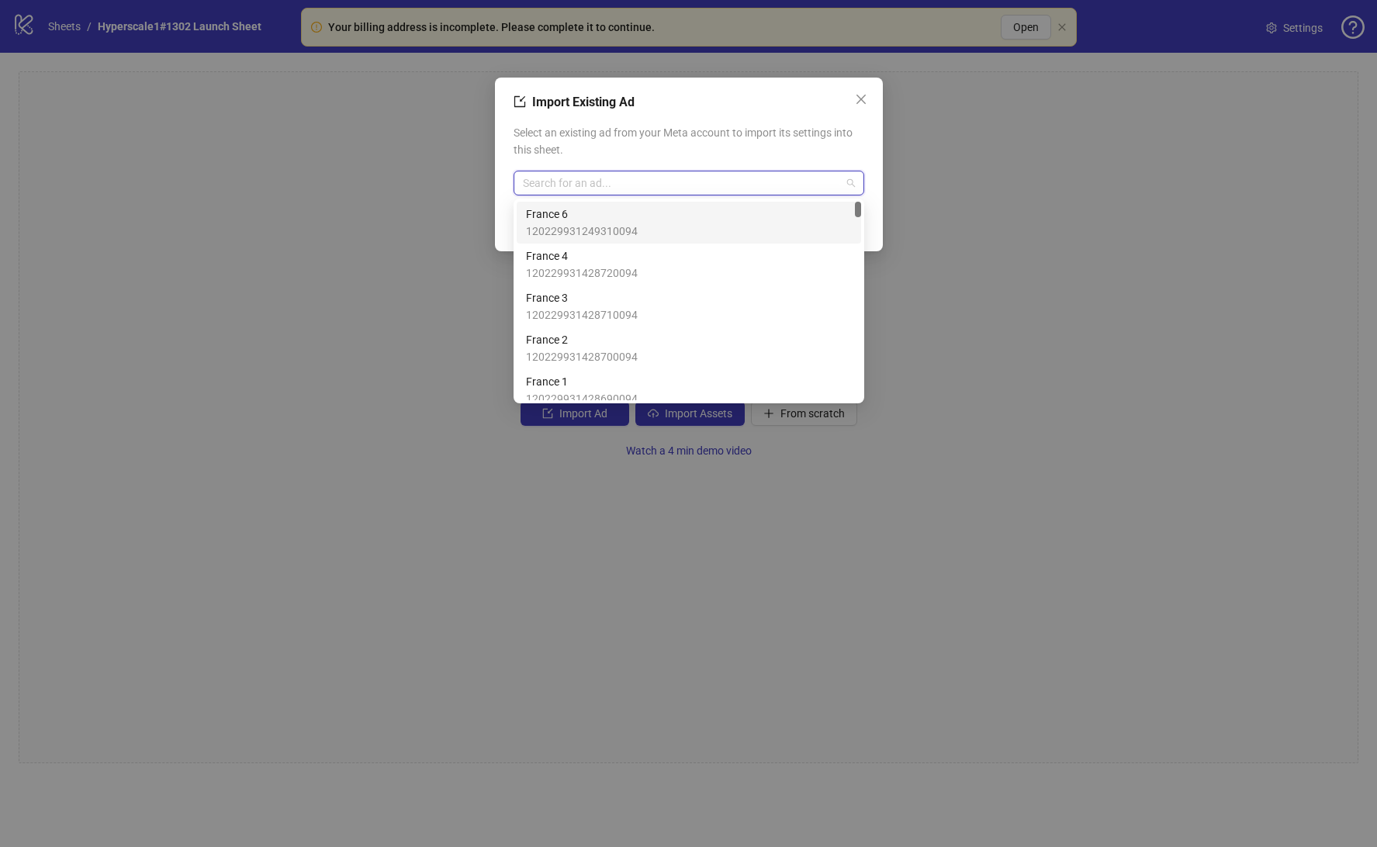
click at [628, 185] on input "search" at bounding box center [682, 182] width 318 height 23
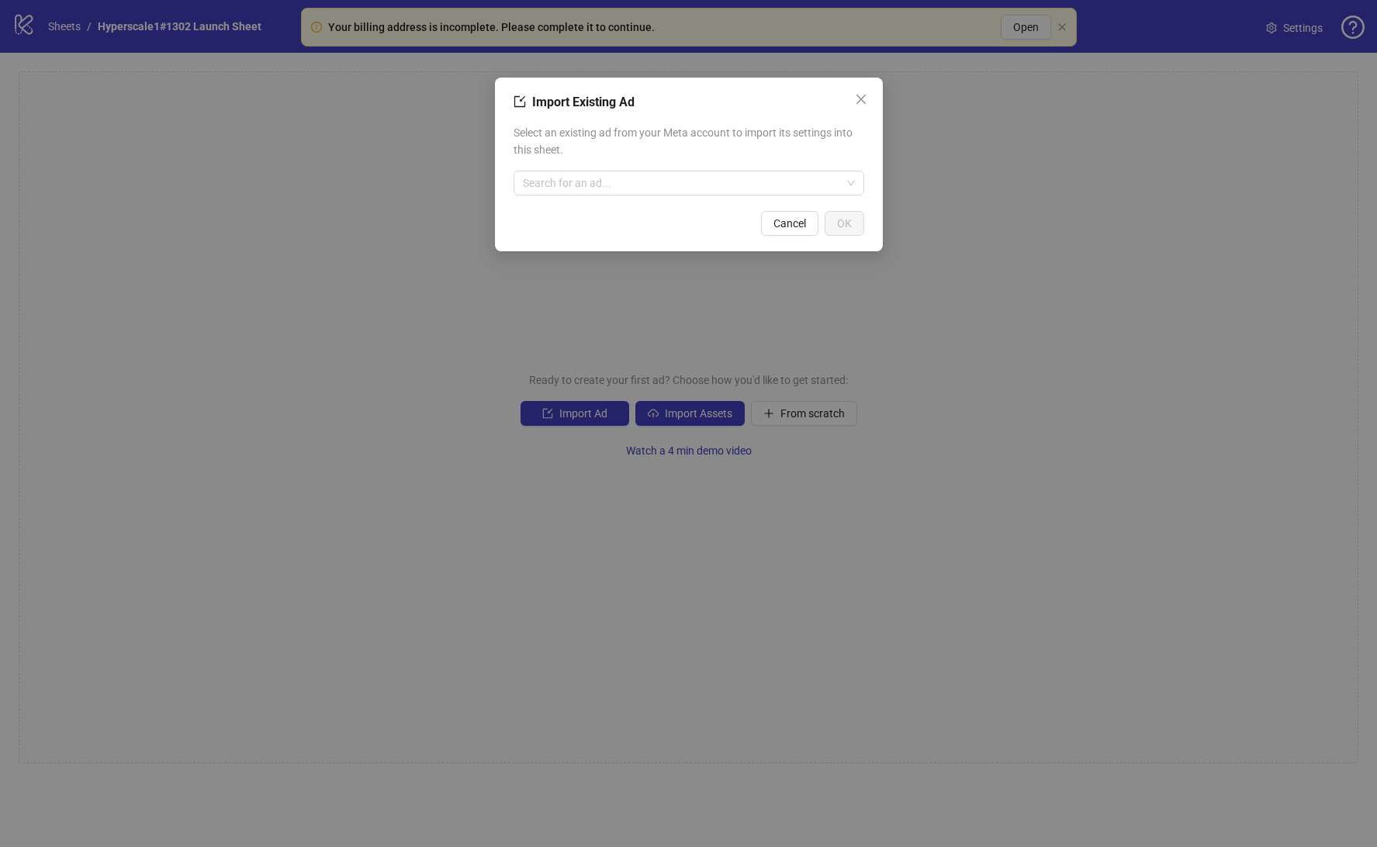
click at [360, 199] on div "Import Existing Ad Select an existing ad from your Meta account to import its s…" at bounding box center [688, 423] width 1377 height 847
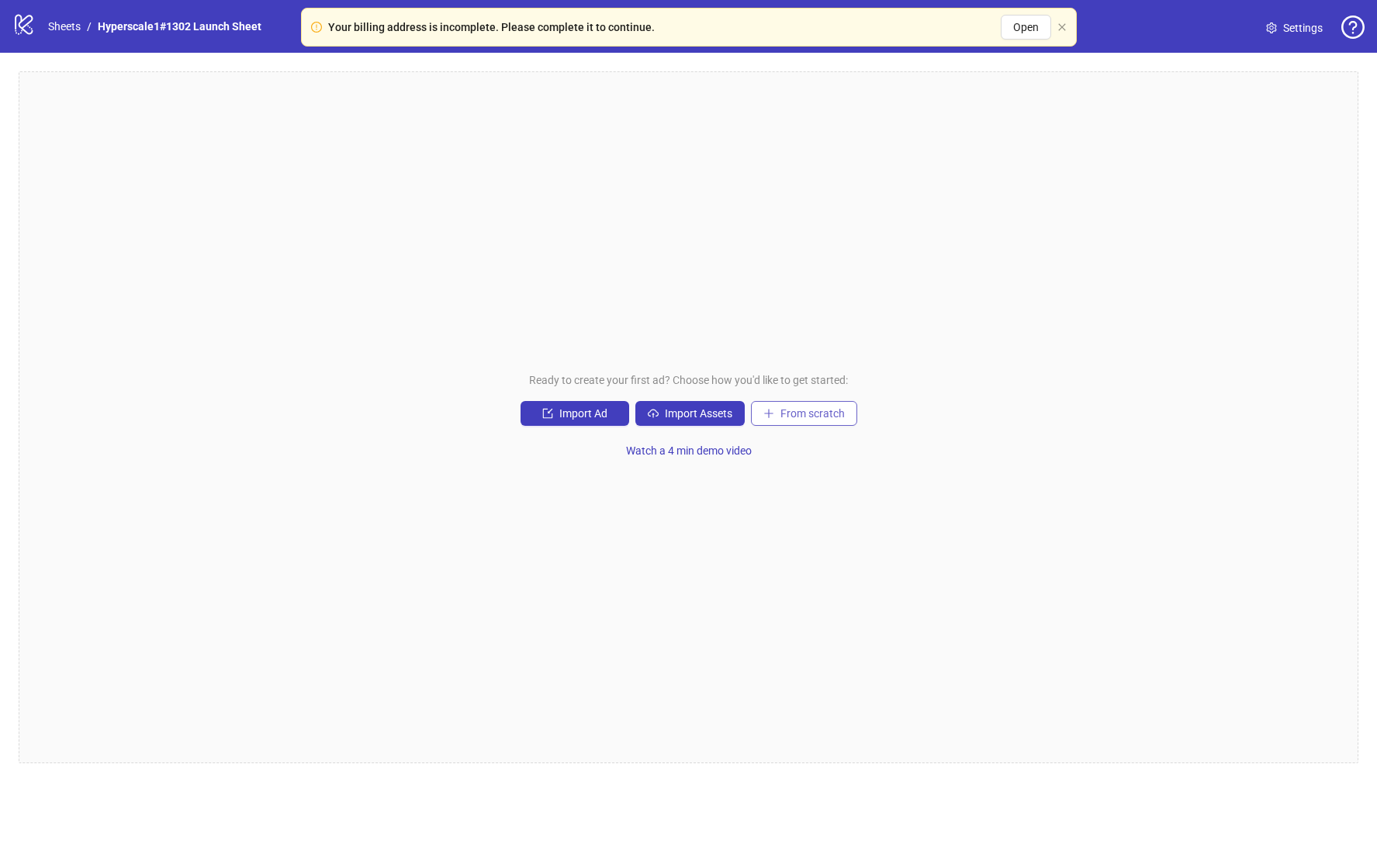
click at [812, 408] on span "From scratch" at bounding box center [812, 413] width 64 height 12
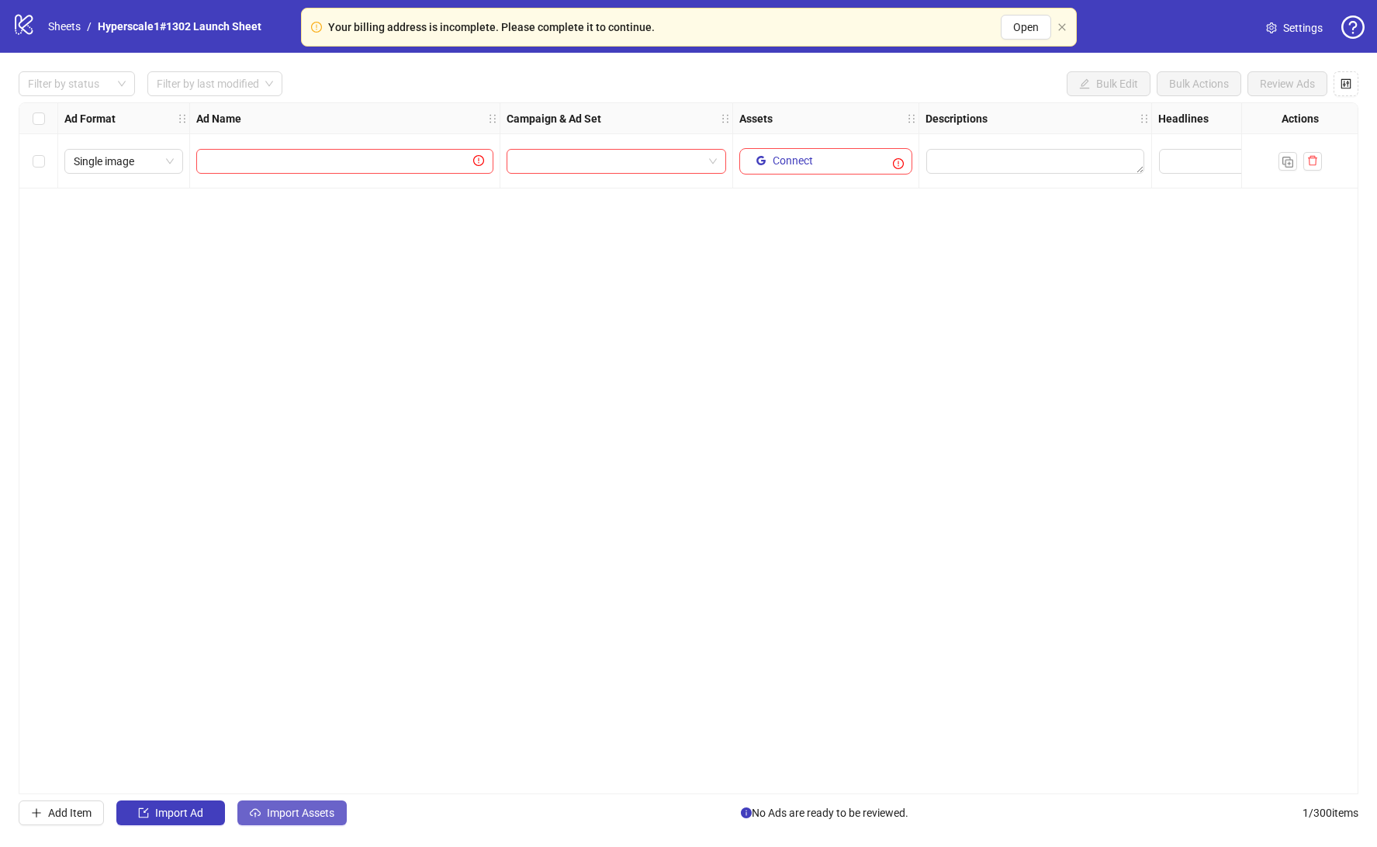
click at [299, 815] on span "Import Assets" at bounding box center [300, 813] width 67 height 12
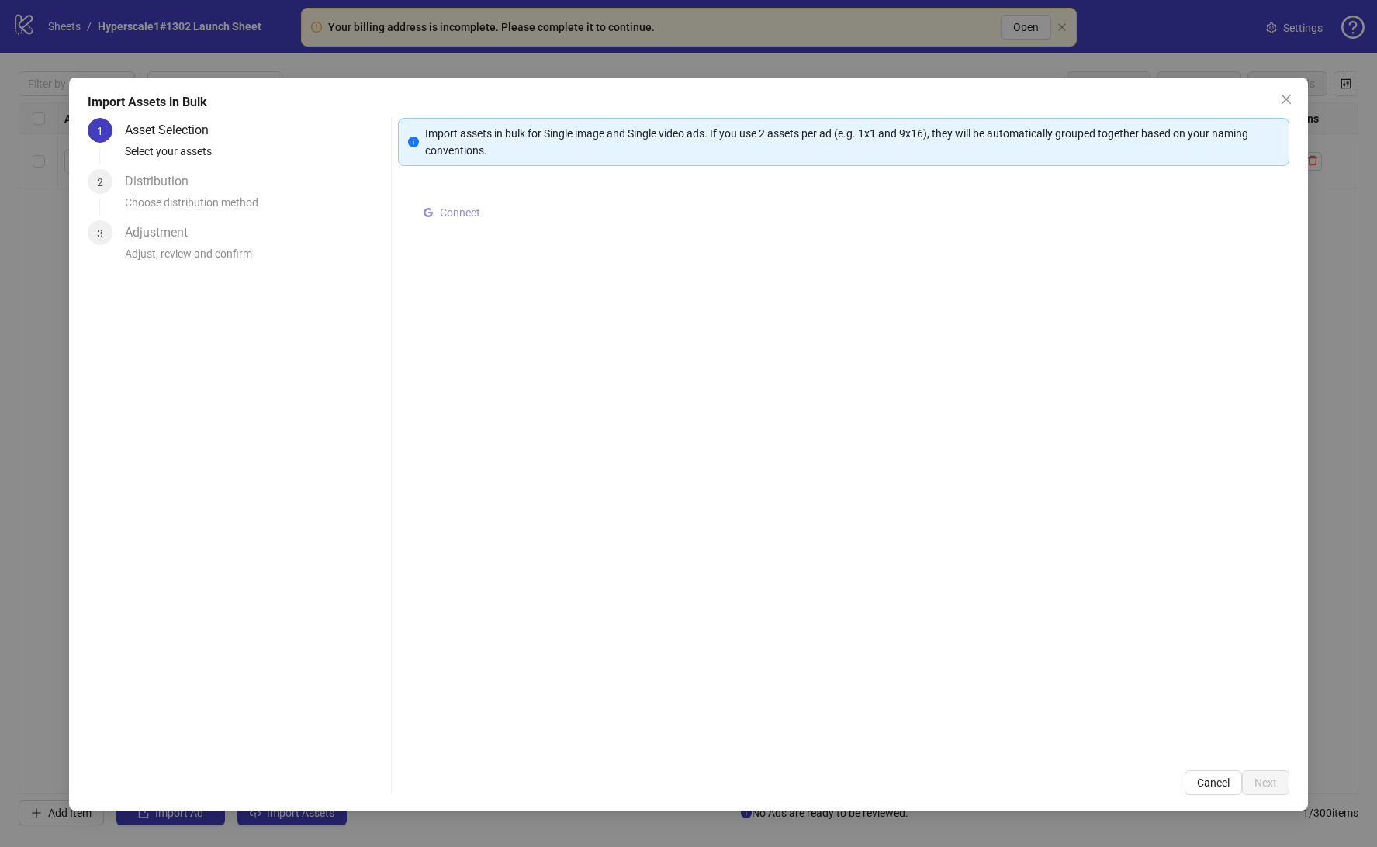
click at [429, 207] on icon "google" at bounding box center [428, 212] width 11 height 11
click at [520, 213] on span "Select multiple assets to import" at bounding box center [521, 215] width 150 height 12
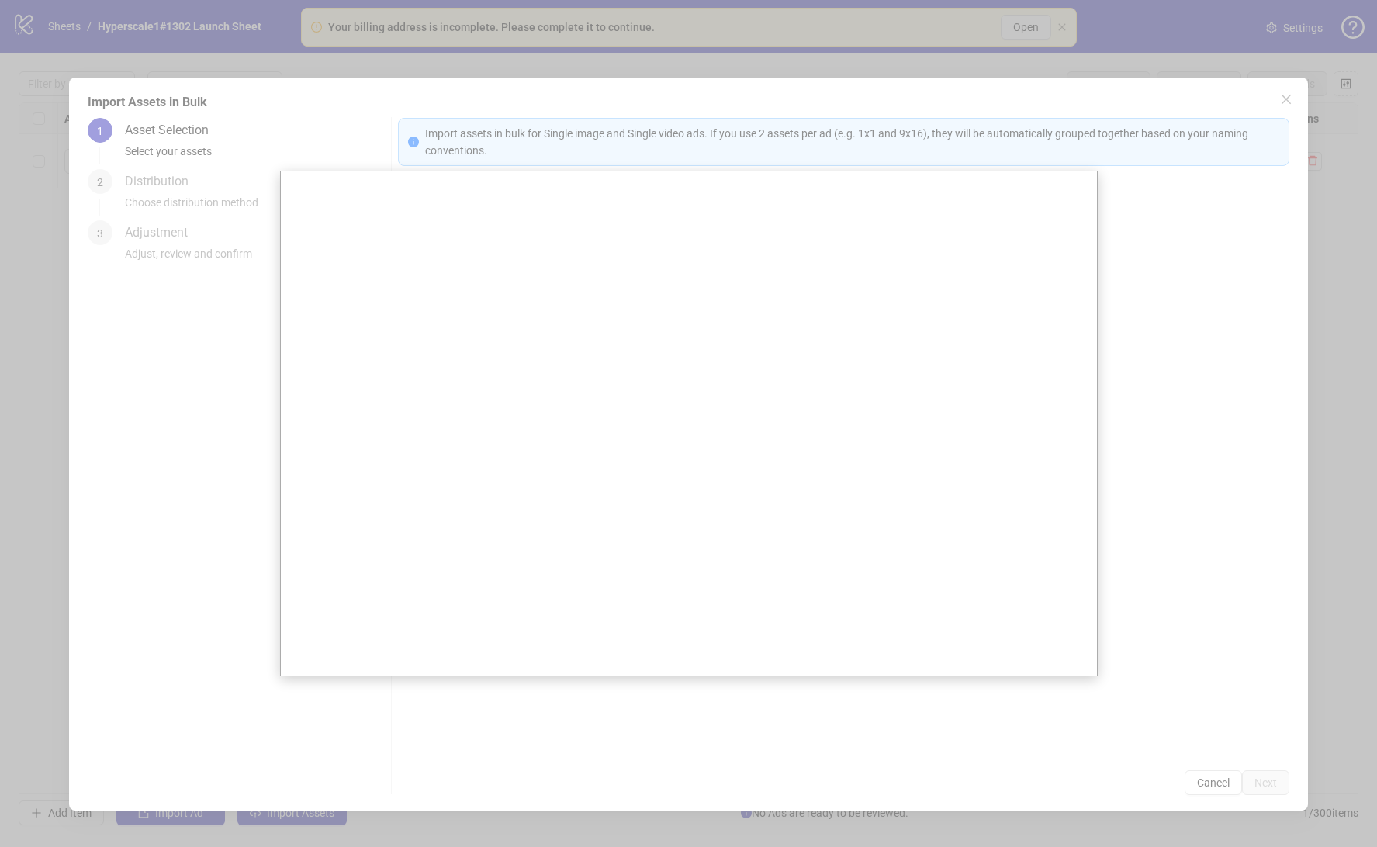
click at [1125, 274] on div at bounding box center [688, 423] width 1377 height 847
click at [1171, 163] on div at bounding box center [688, 423] width 1377 height 847
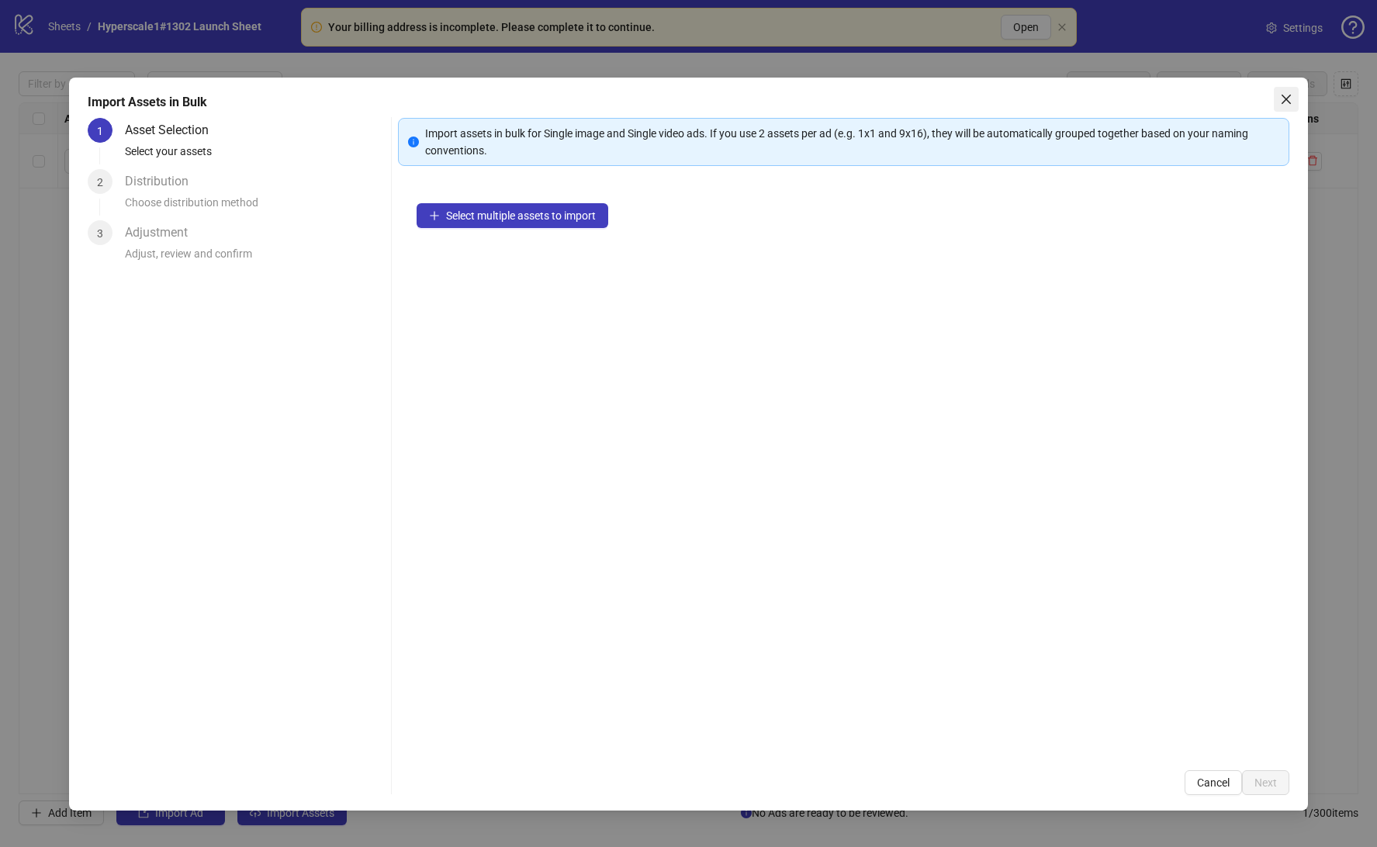
click at [1290, 95] on icon "close" at bounding box center [1286, 99] width 9 height 9
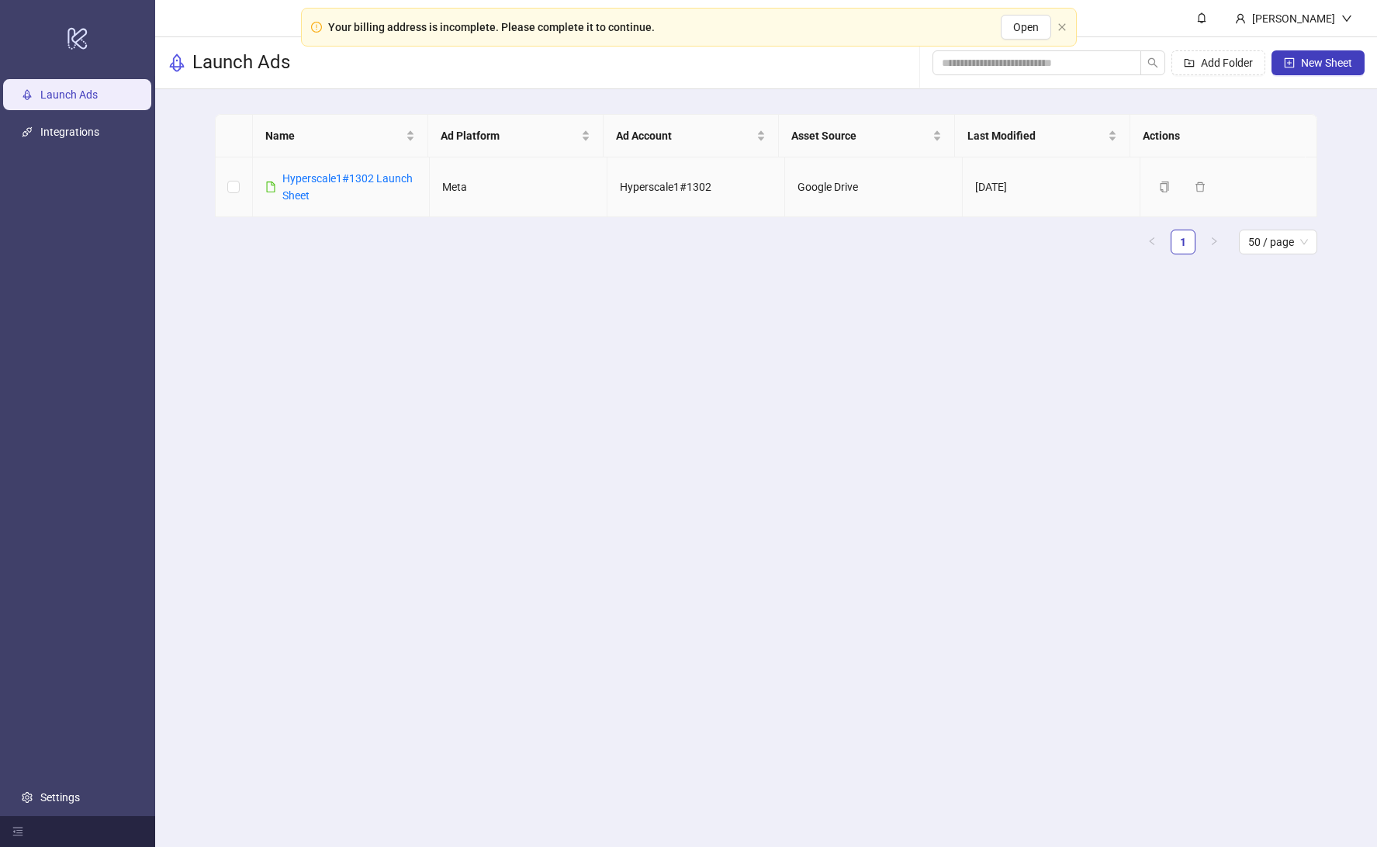
click at [832, 181] on td "Google Drive" at bounding box center [874, 187] width 178 height 60
click at [308, 189] on link "Hyperscale1#1302 Launch Sheet" at bounding box center [347, 186] width 130 height 29
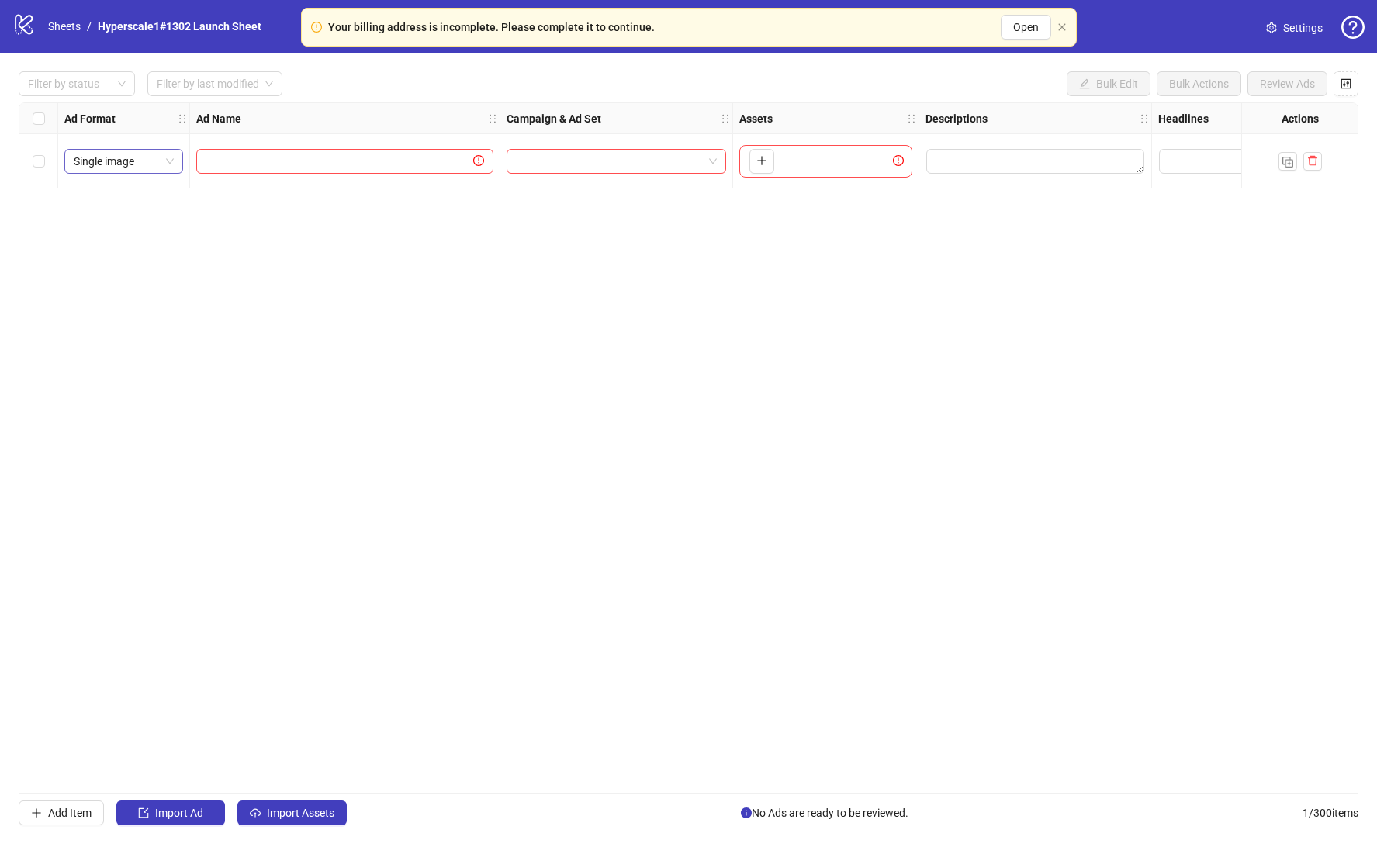
click at [149, 168] on span "Single image" at bounding box center [124, 161] width 100 height 23
click at [638, 265] on div "Ad Format Ad Name Campaign & Ad Set Assets Descriptions Headlines Primary Texts…" at bounding box center [689, 448] width 1340 height 692
click at [327, 818] on span "Import Assets" at bounding box center [300, 813] width 67 height 12
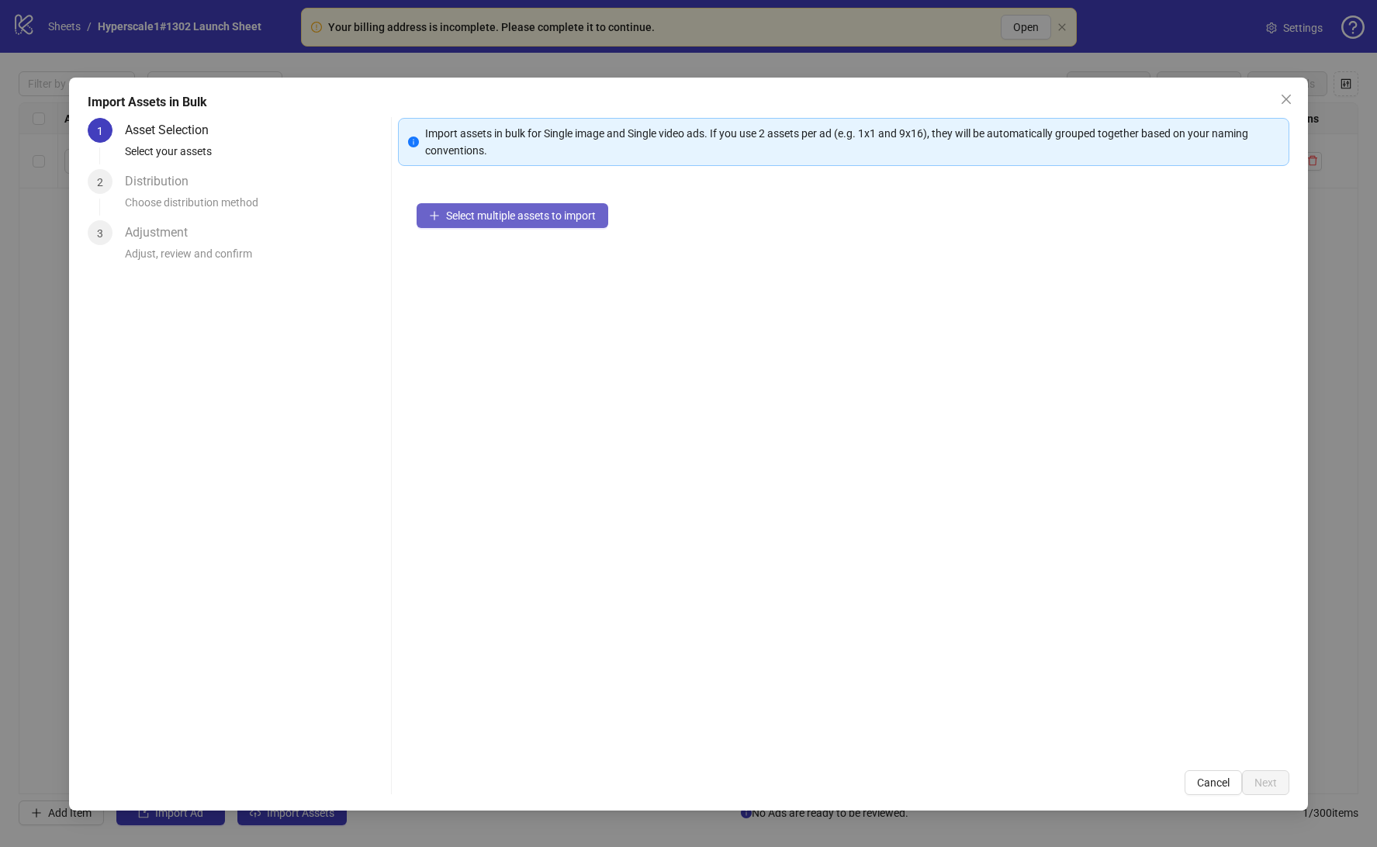
click at [485, 221] on span "Select multiple assets to import" at bounding box center [521, 215] width 150 height 12
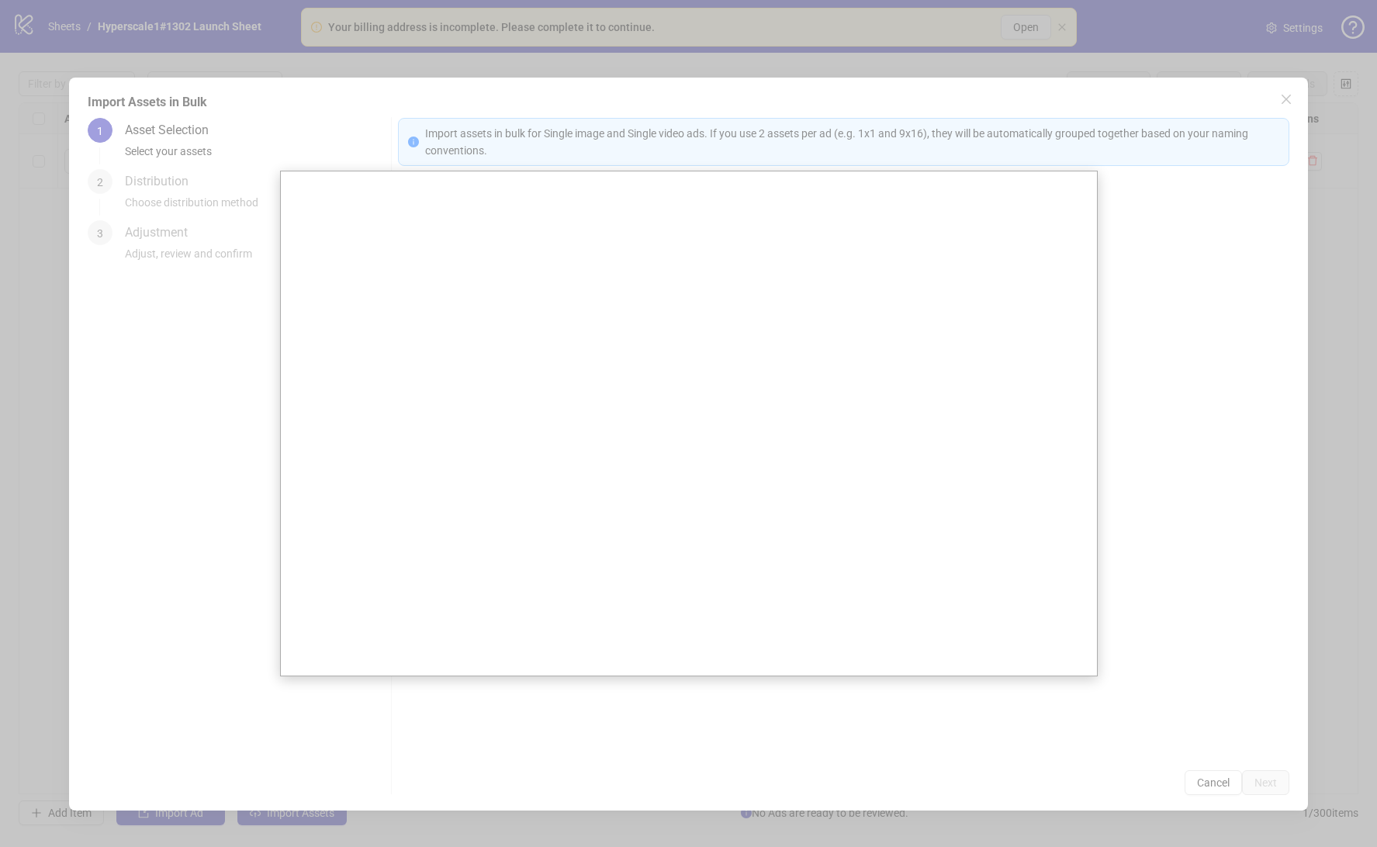
click at [1104, 510] on div at bounding box center [688, 423] width 1377 height 847
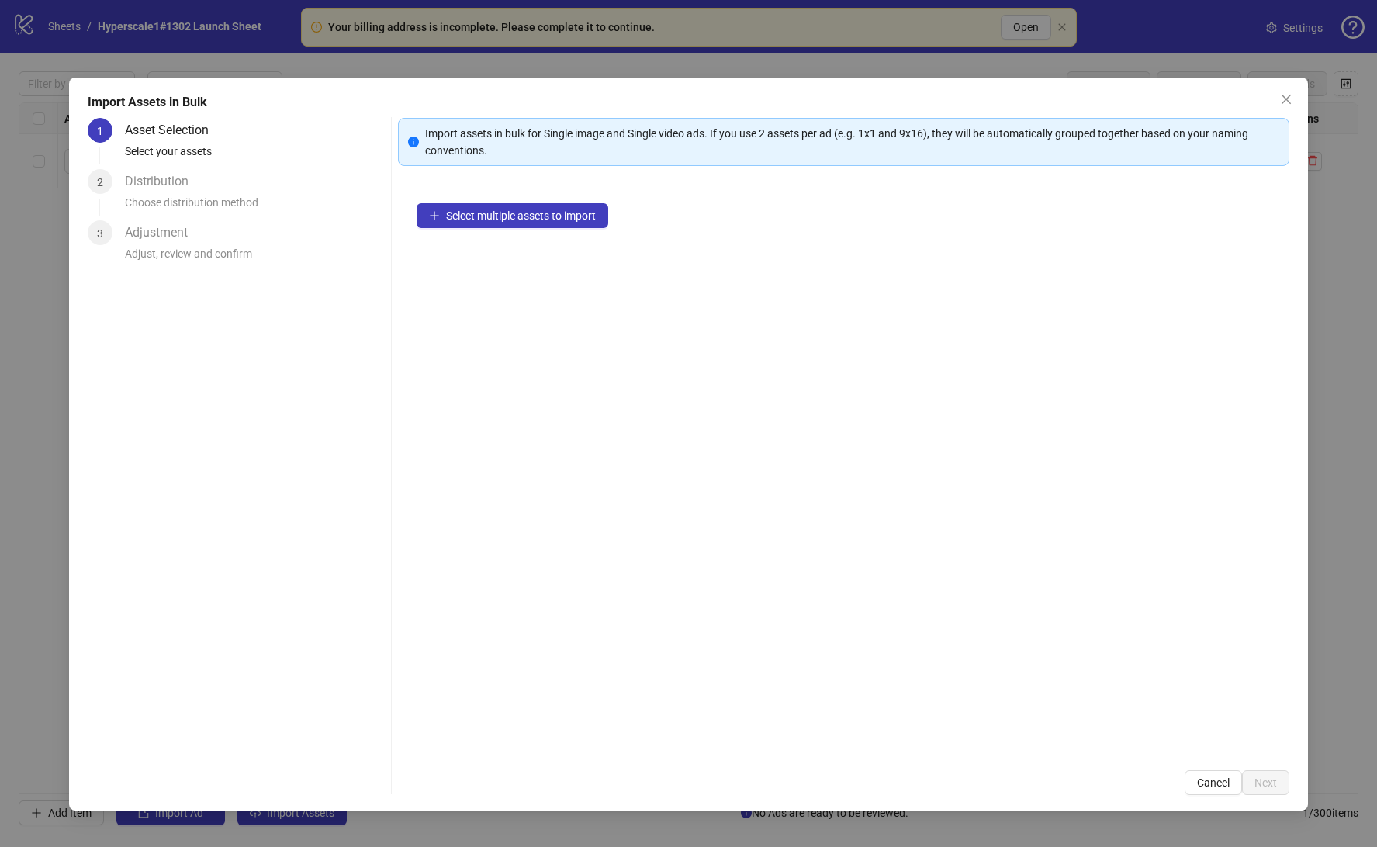
click at [158, 189] on div "Distribution" at bounding box center [163, 181] width 76 height 25
click at [623, 471] on div "Select multiple assets to import" at bounding box center [843, 468] width 891 height 567
click at [1220, 781] on span "Cancel" at bounding box center [1213, 783] width 33 height 12
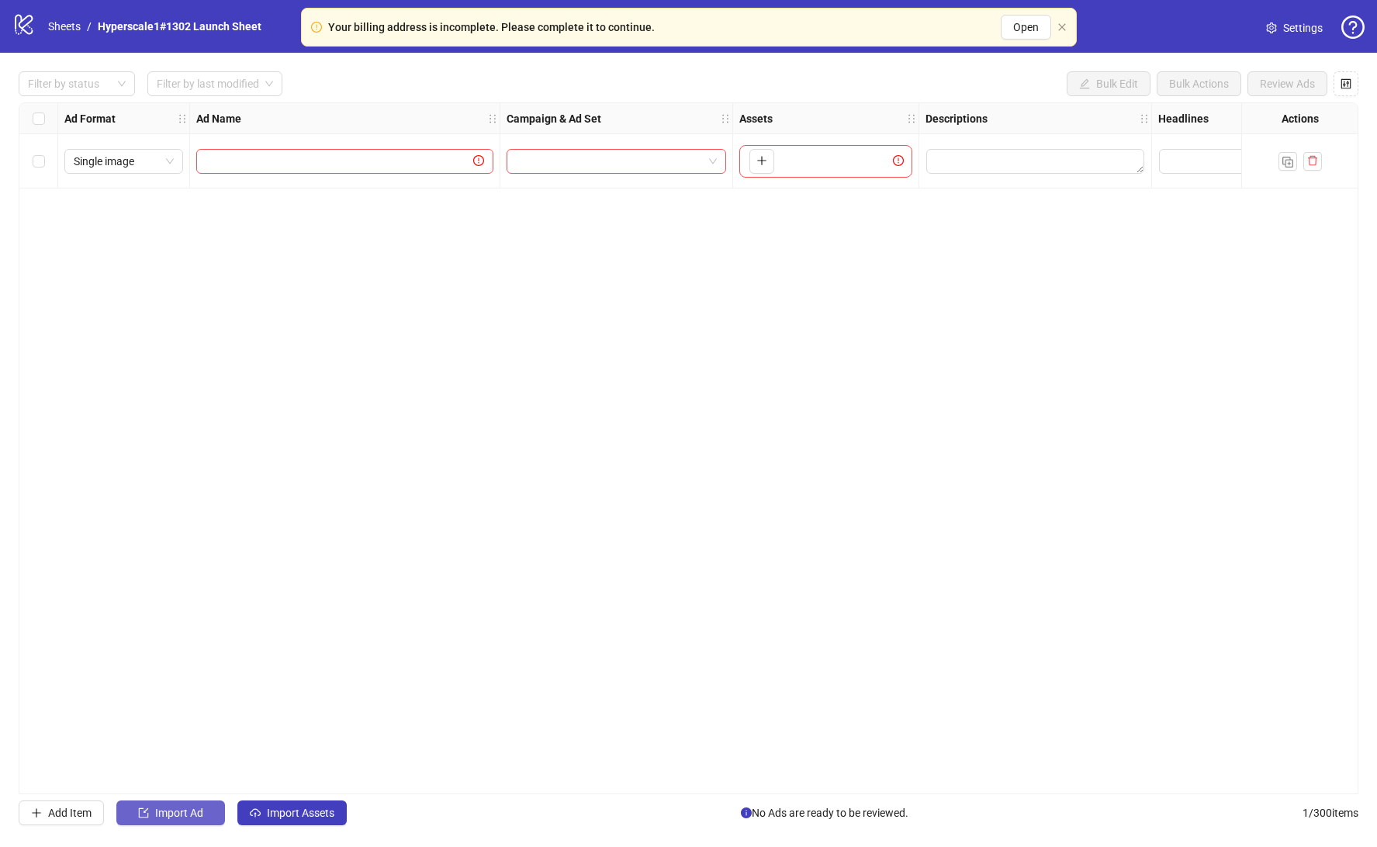
click at [191, 815] on span "Import Ad" at bounding box center [179, 813] width 48 height 12
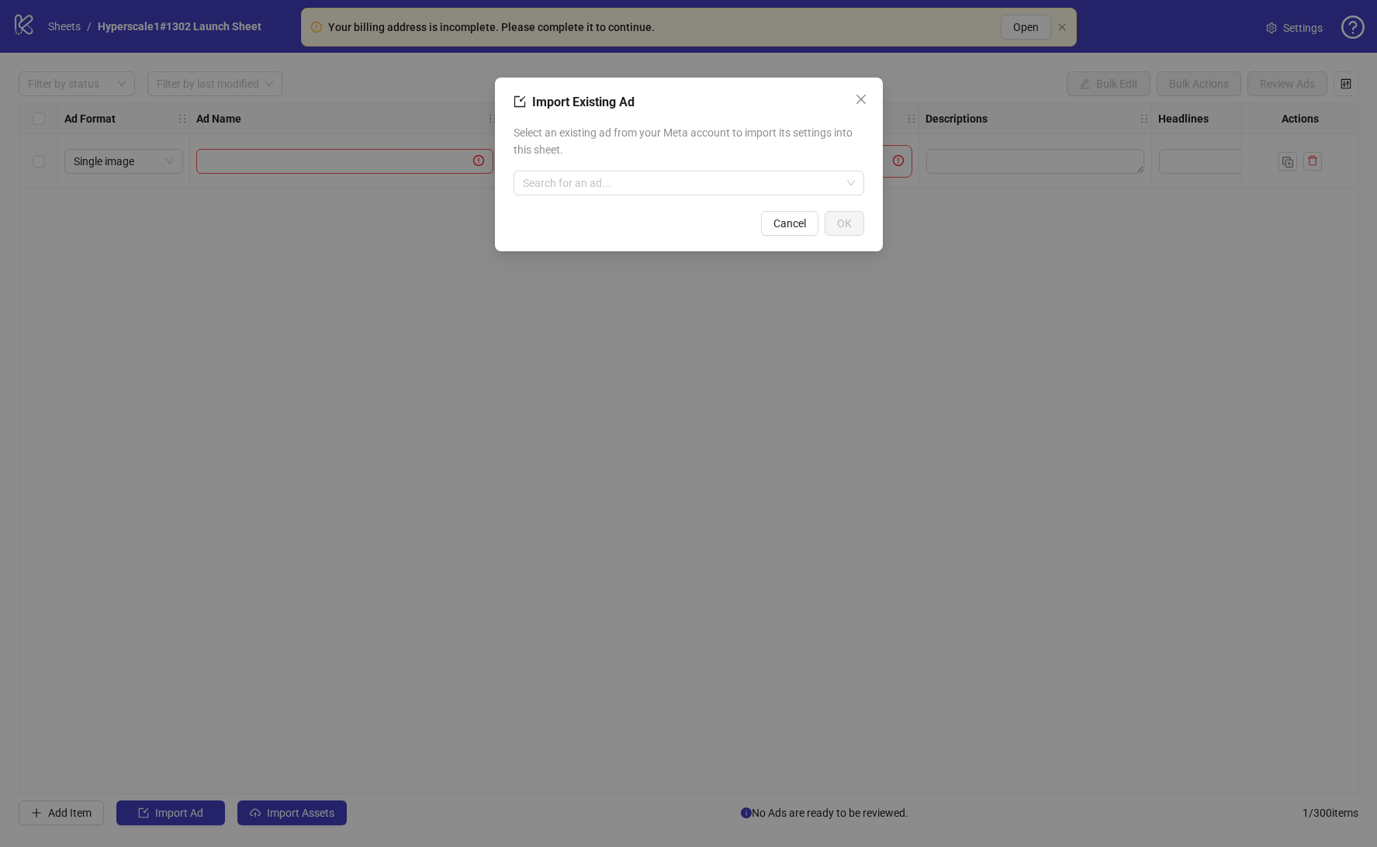
click at [418, 291] on div "Import Existing Ad Select an existing ad from your Meta account to import its s…" at bounding box center [688, 423] width 1377 height 847
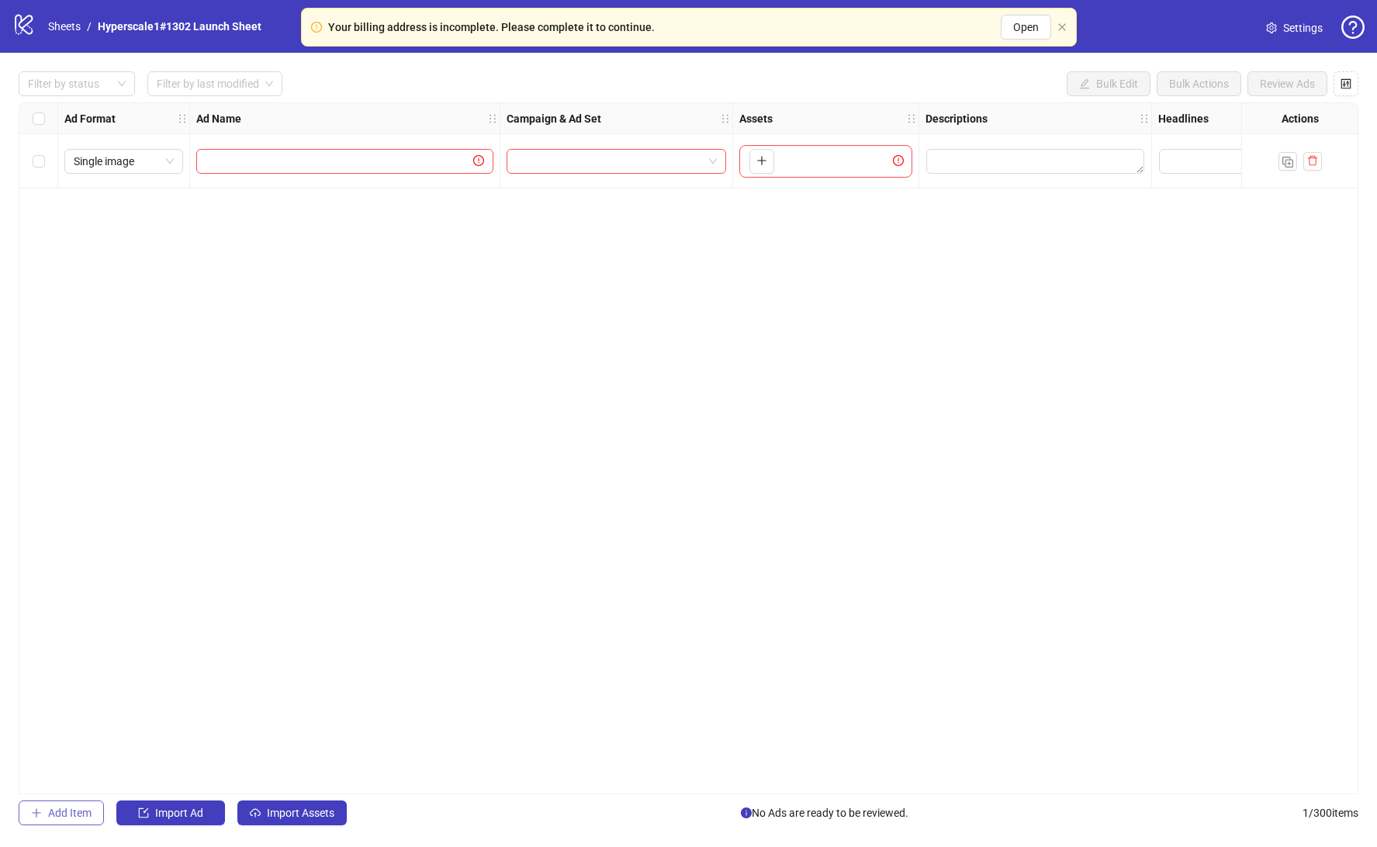
click at [52, 817] on span "Add Item" at bounding box center [69, 813] width 43 height 12
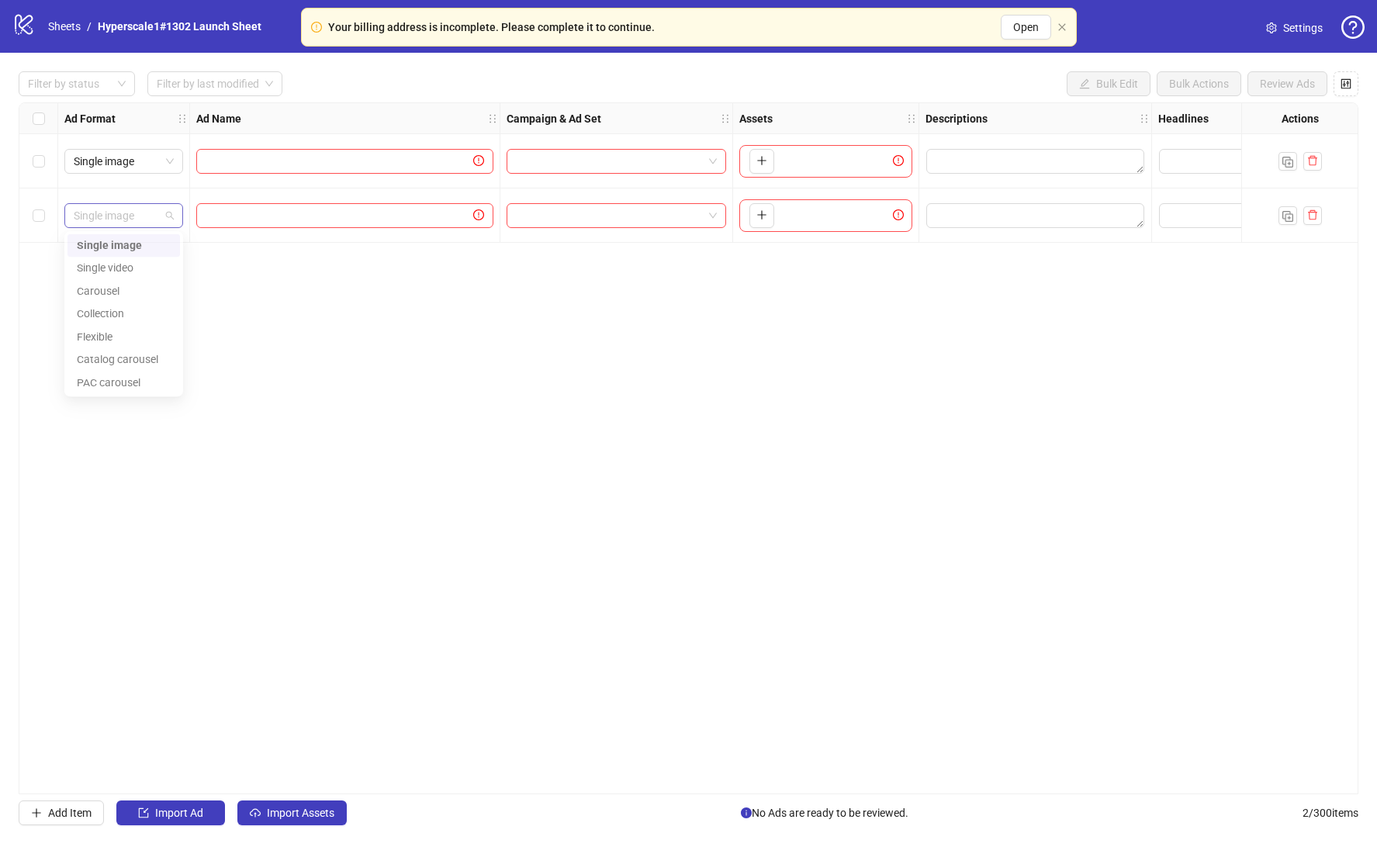
click at [113, 219] on span "Single image" at bounding box center [124, 215] width 100 height 23
click at [594, 368] on div "Ad Format Ad Name Campaign & Ad Set Assets Descriptions Headlines Primary Texts…" at bounding box center [689, 448] width 1340 height 692
drag, startPoint x: 1305, startPoint y: 204, endPoint x: 1314, endPoint y: 210, distance: 11.2
click at [1305, 204] on div at bounding box center [1299, 216] width 116 height 54
click at [1314, 209] on icon "delete" at bounding box center [1312, 214] width 11 height 11
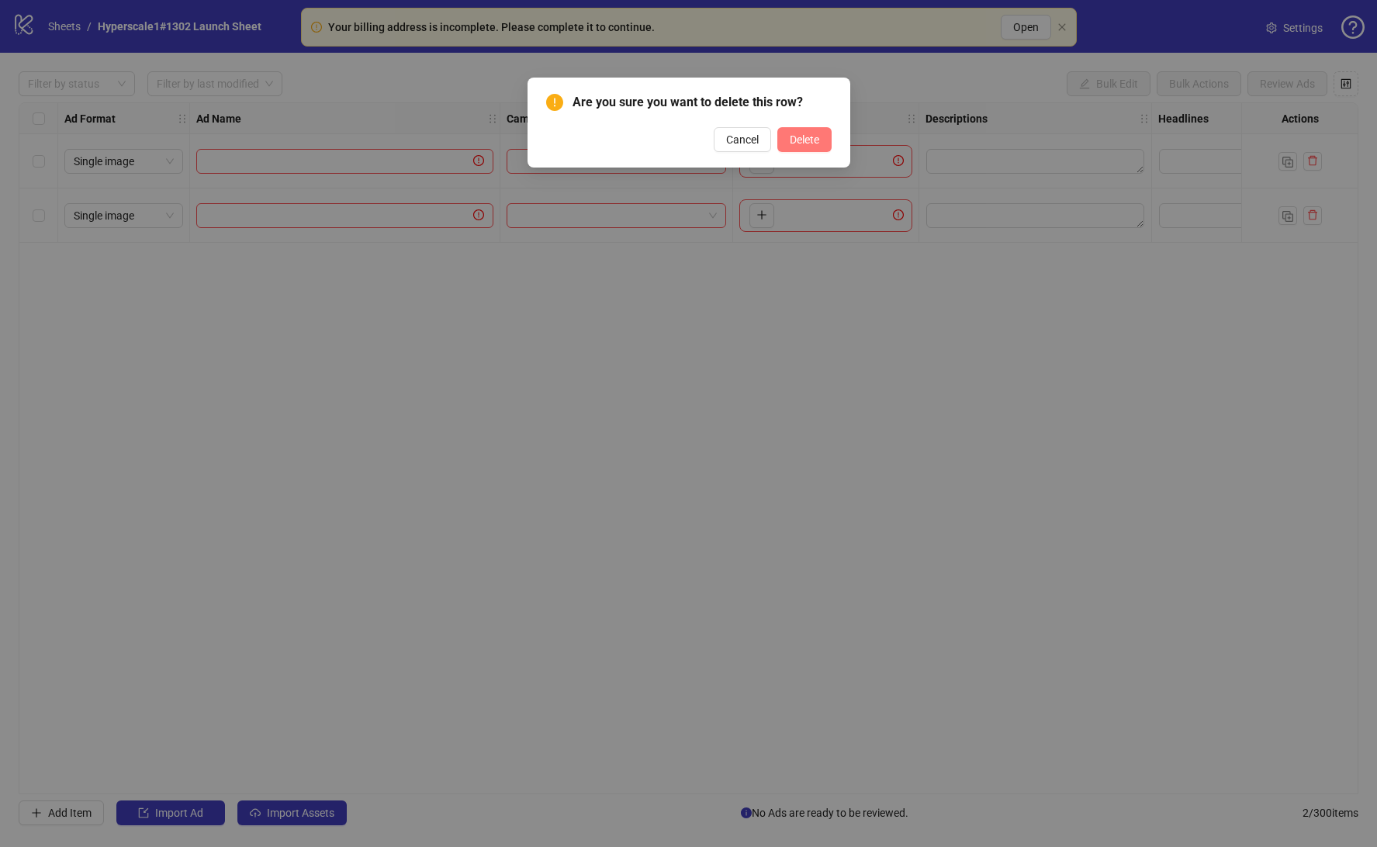
click at [809, 139] on span "Delete" at bounding box center [804, 139] width 29 height 12
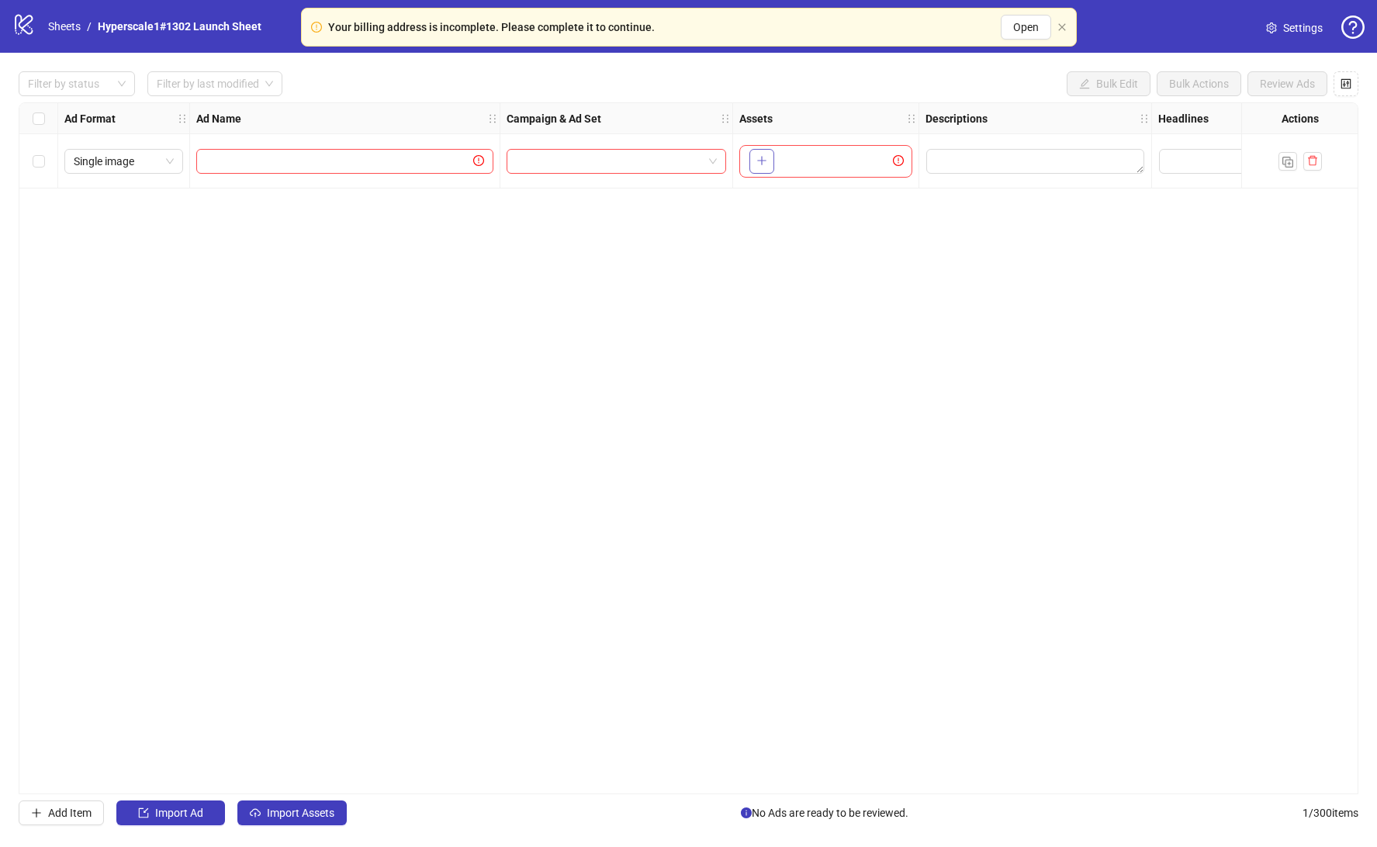
click at [762, 166] on span "button" at bounding box center [761, 160] width 11 height 12
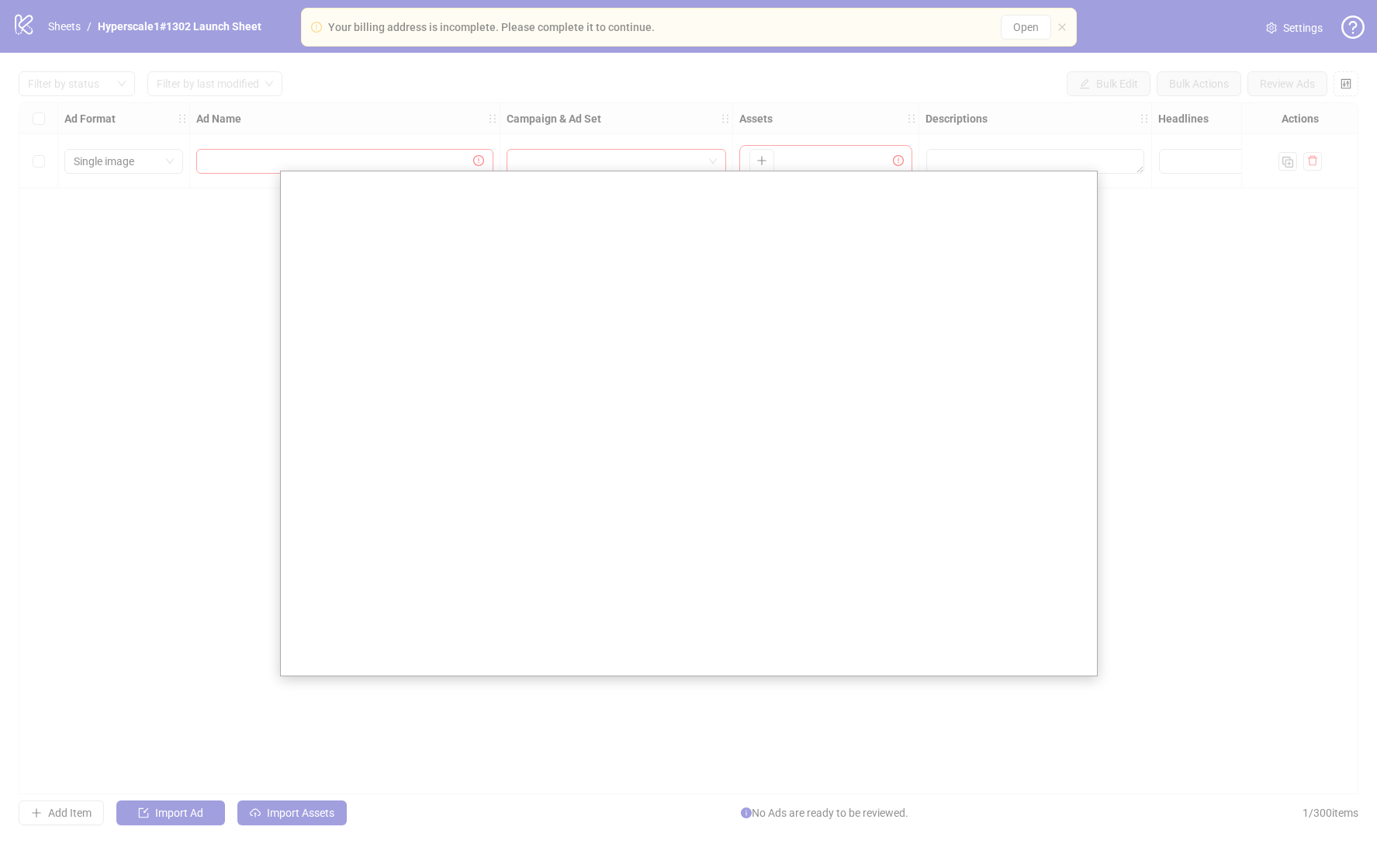
click at [1195, 304] on div at bounding box center [688, 423] width 1377 height 847
click at [1008, 92] on div at bounding box center [688, 423] width 1377 height 847
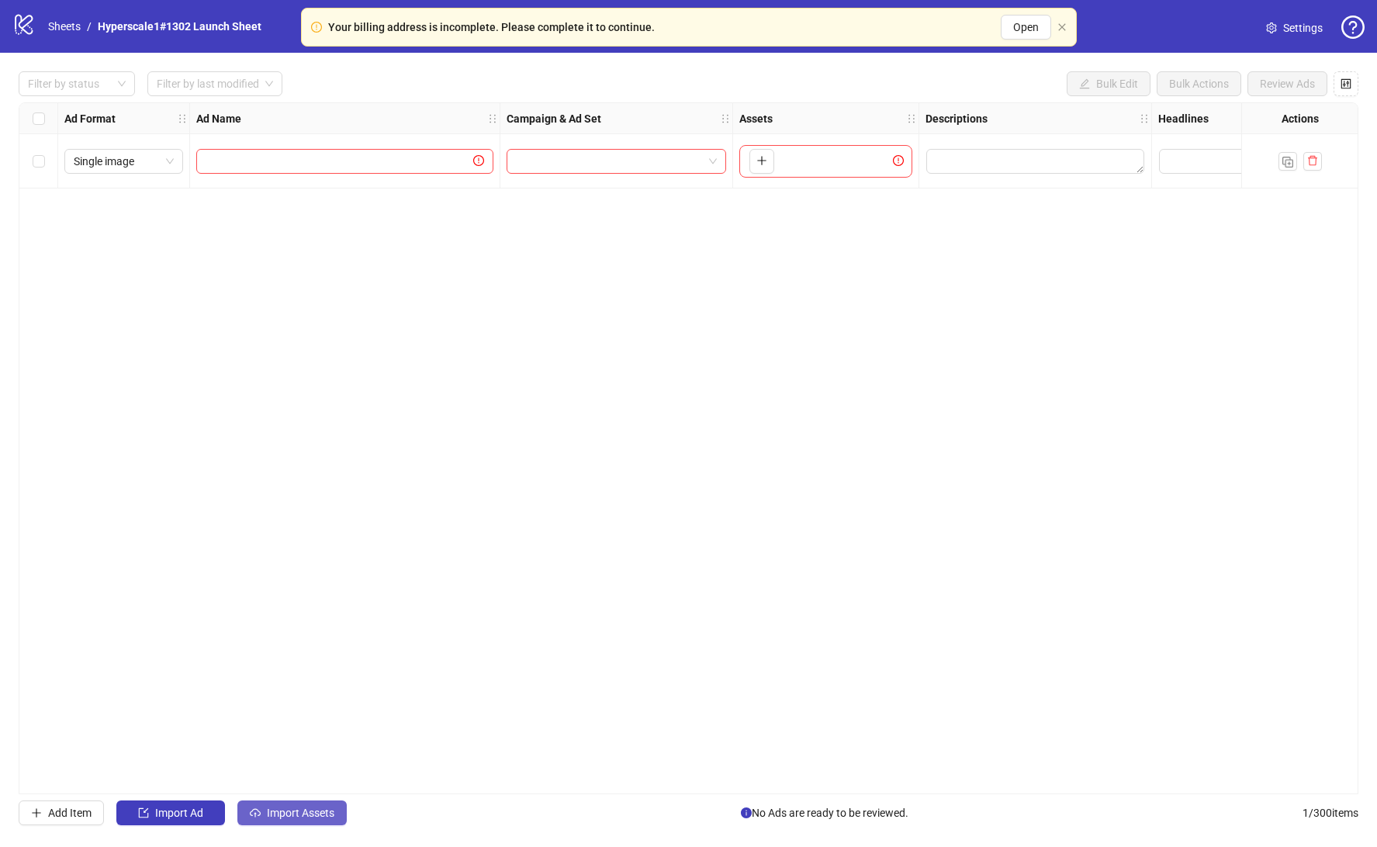
click at [292, 816] on span "Import Assets" at bounding box center [300, 813] width 67 height 12
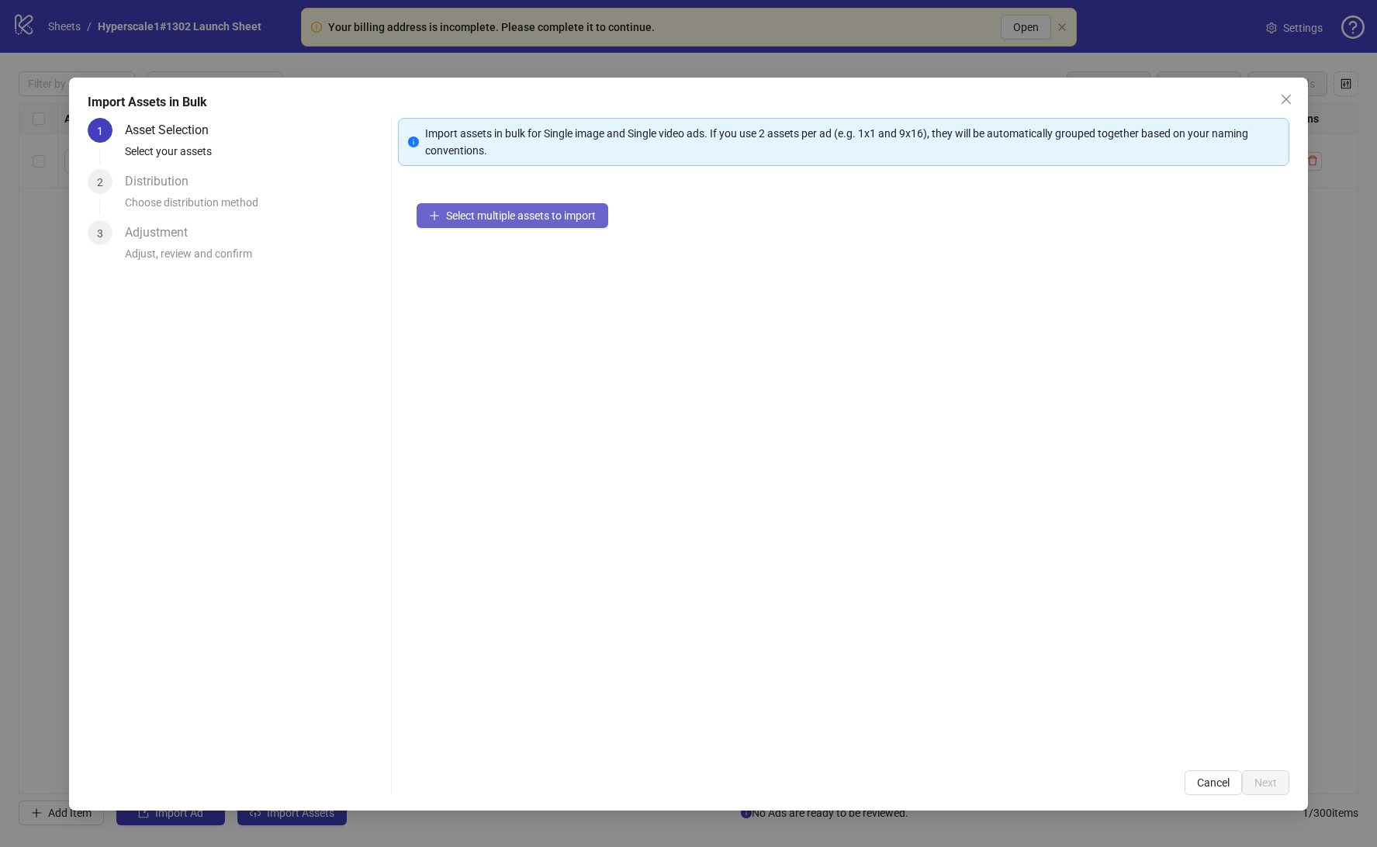
click at [555, 212] on span "Select multiple assets to import" at bounding box center [521, 215] width 150 height 12
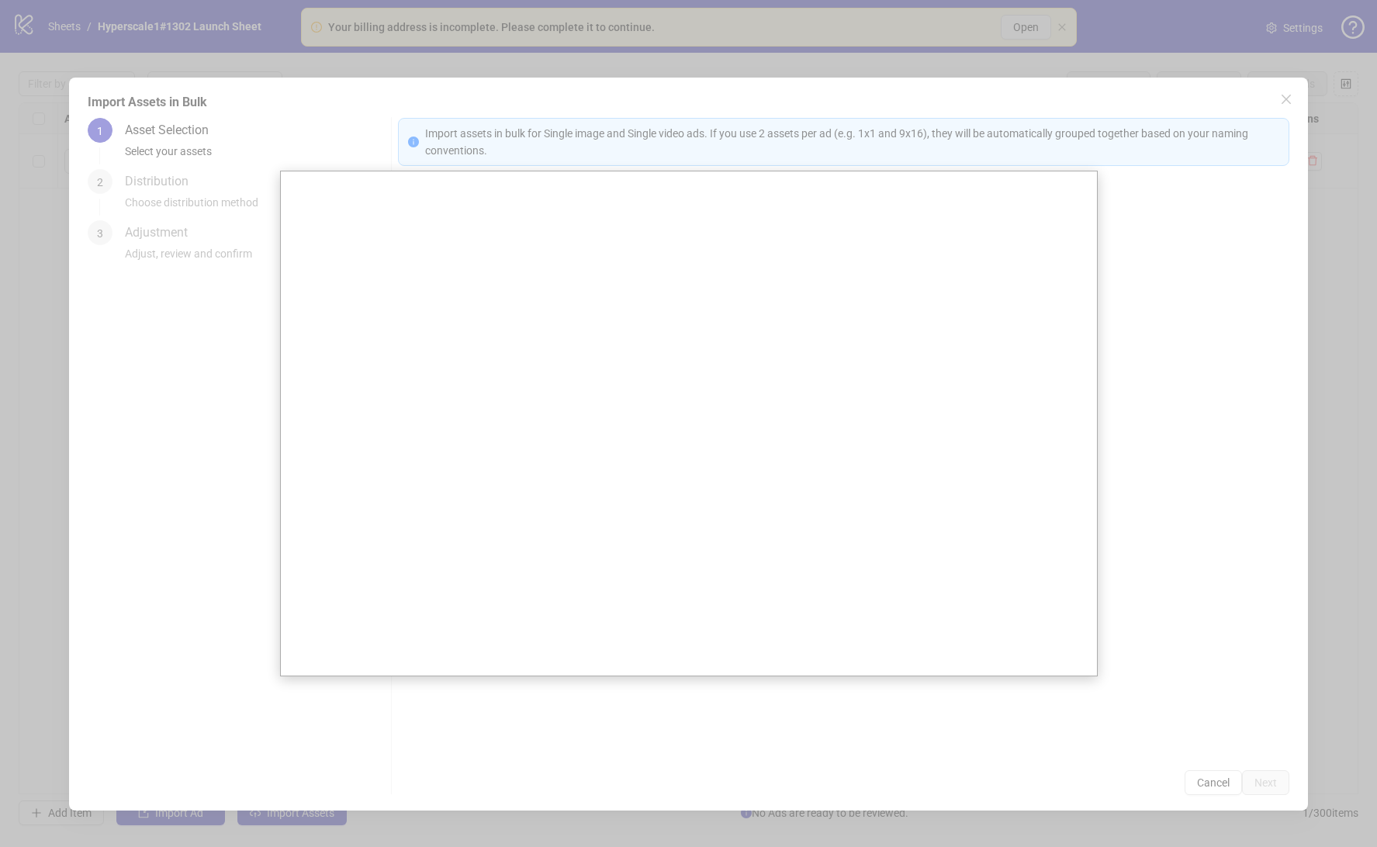
click at [1230, 331] on div at bounding box center [688, 423] width 1377 height 847
click at [1255, 438] on div at bounding box center [688, 423] width 1377 height 847
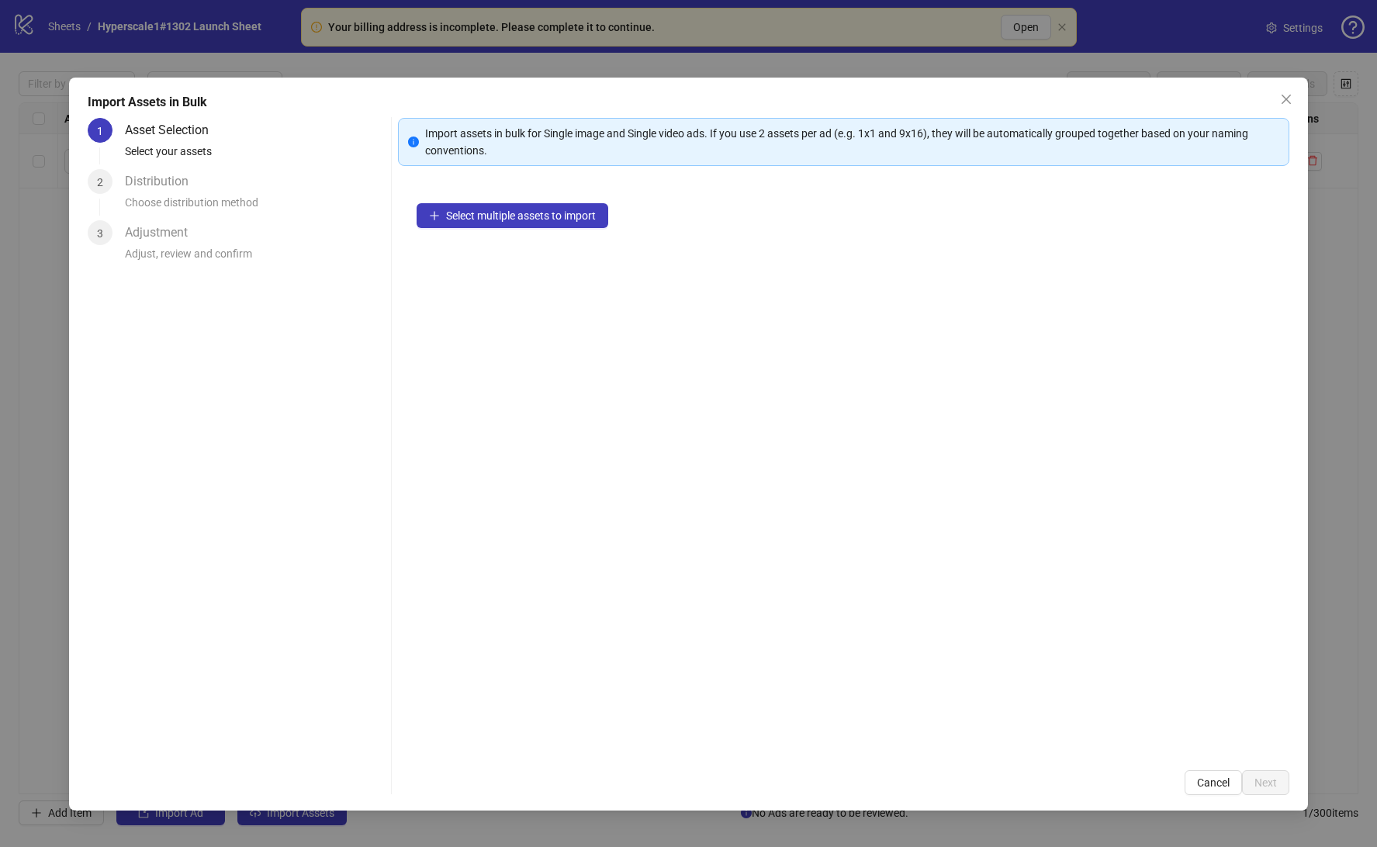
click at [801, 70] on div "Import Assets in Bulk 1 Asset Selection Select your assets 2 Distribution Choos…" at bounding box center [688, 423] width 1377 height 847
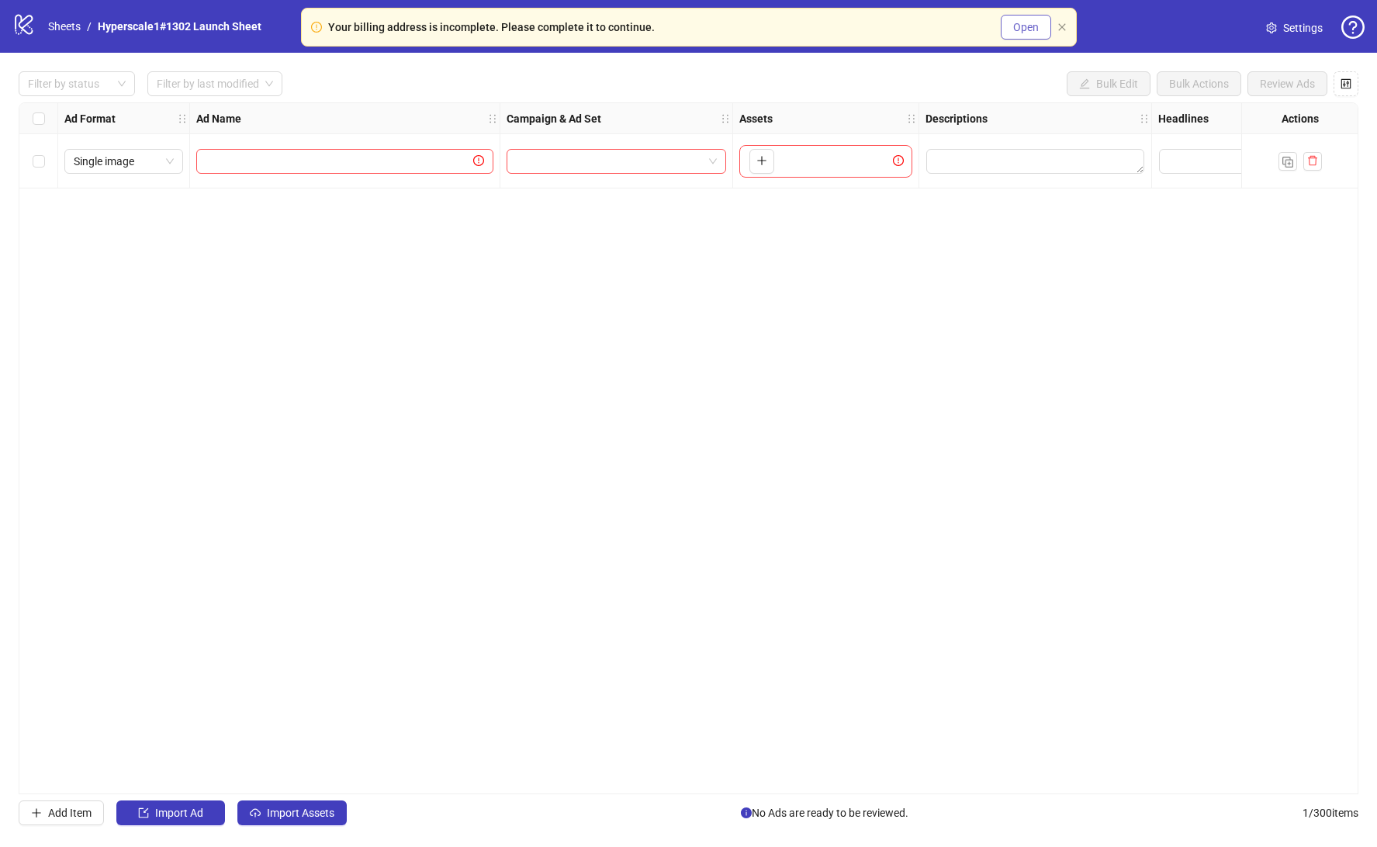
click at [1014, 33] on button "Open" at bounding box center [1026, 27] width 50 height 25
click at [1303, 40] on div "logo/logo-mobile Sheets / Hyperscale1#1302 Launch Sheet Settings" at bounding box center [688, 26] width 1377 height 53
click at [1299, 33] on span "Settings" at bounding box center [1303, 27] width 40 height 17
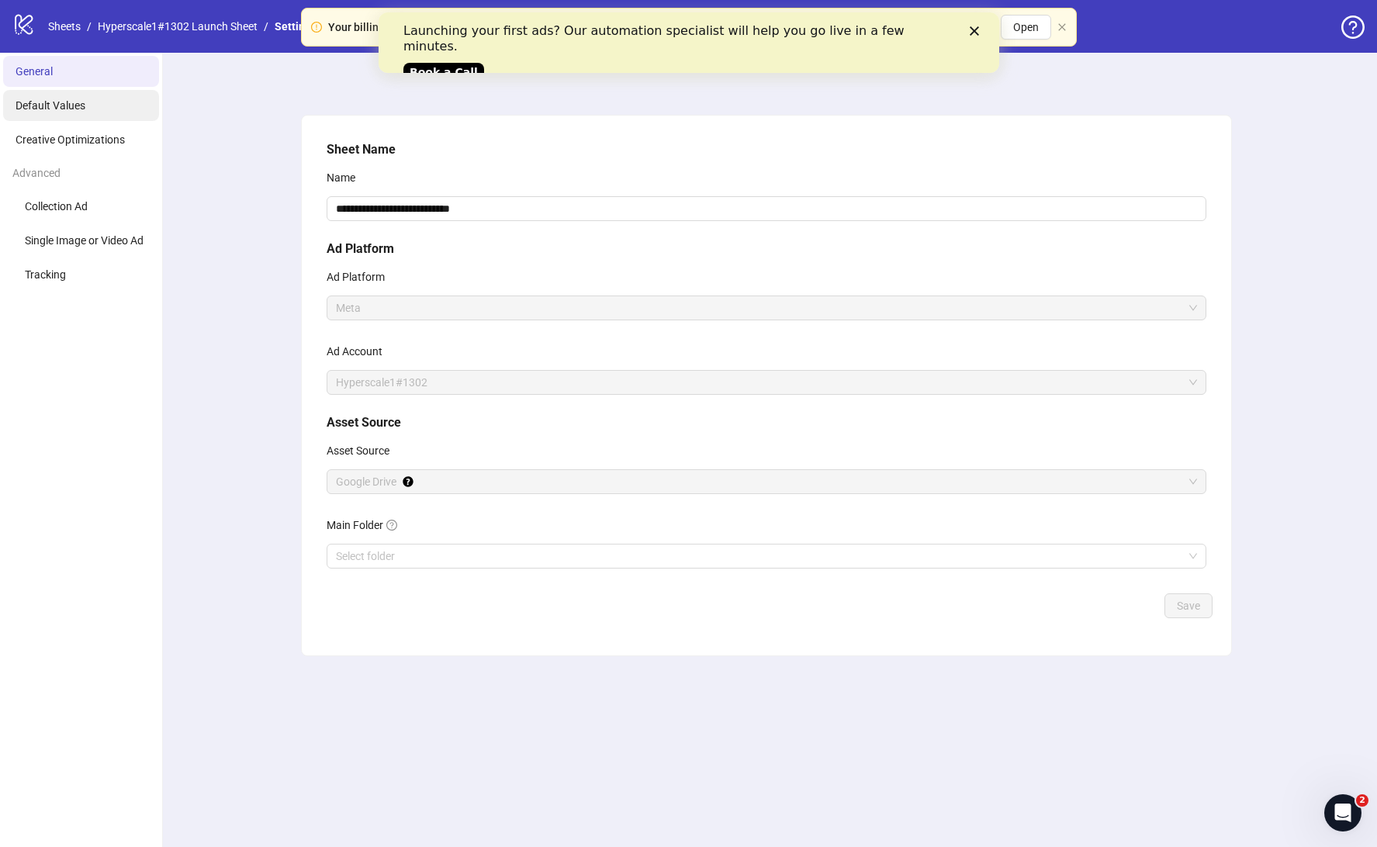
click at [62, 105] on span "Default Values" at bounding box center [51, 105] width 70 height 12
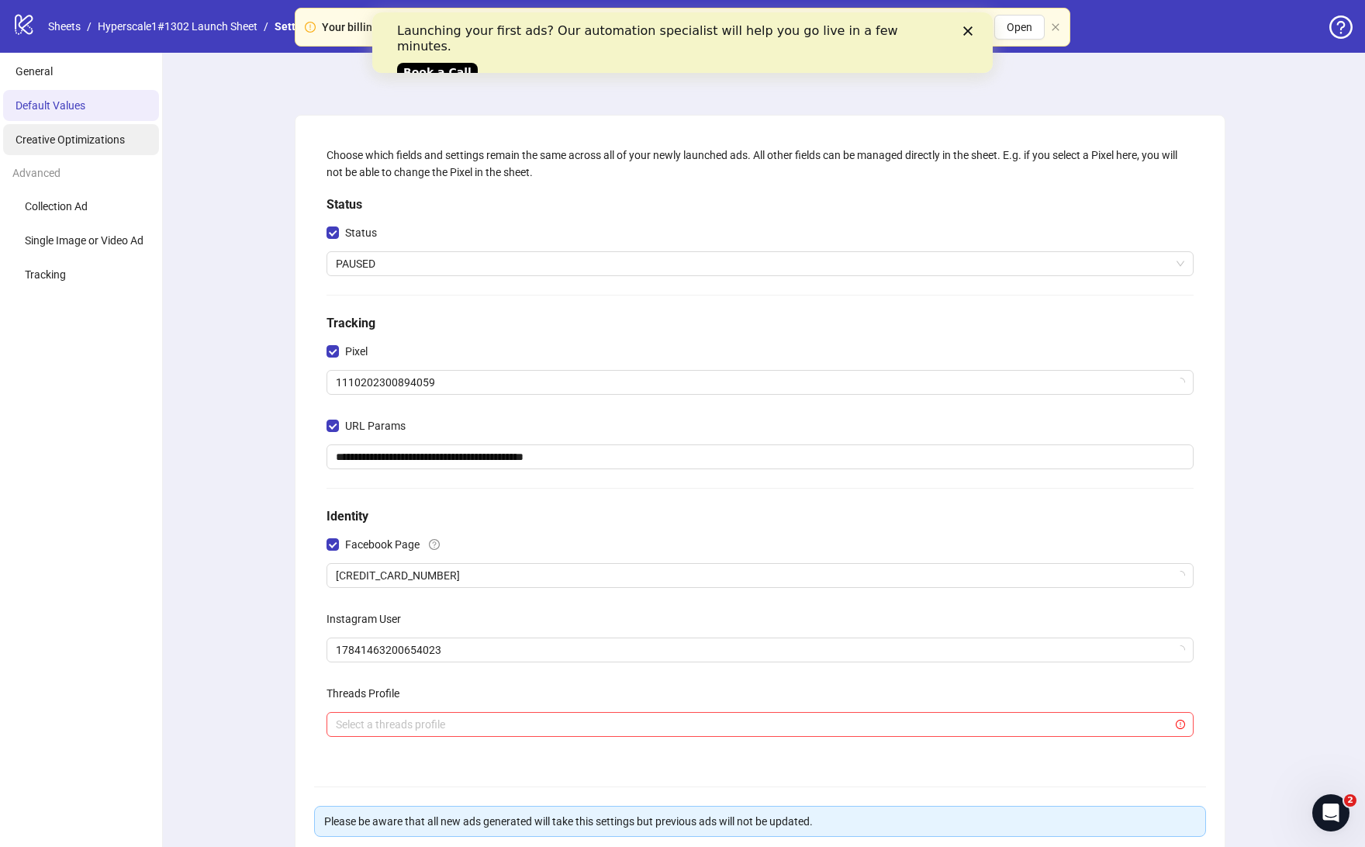
click at [55, 129] on li "Creative Optimizations" at bounding box center [81, 139] width 156 height 31
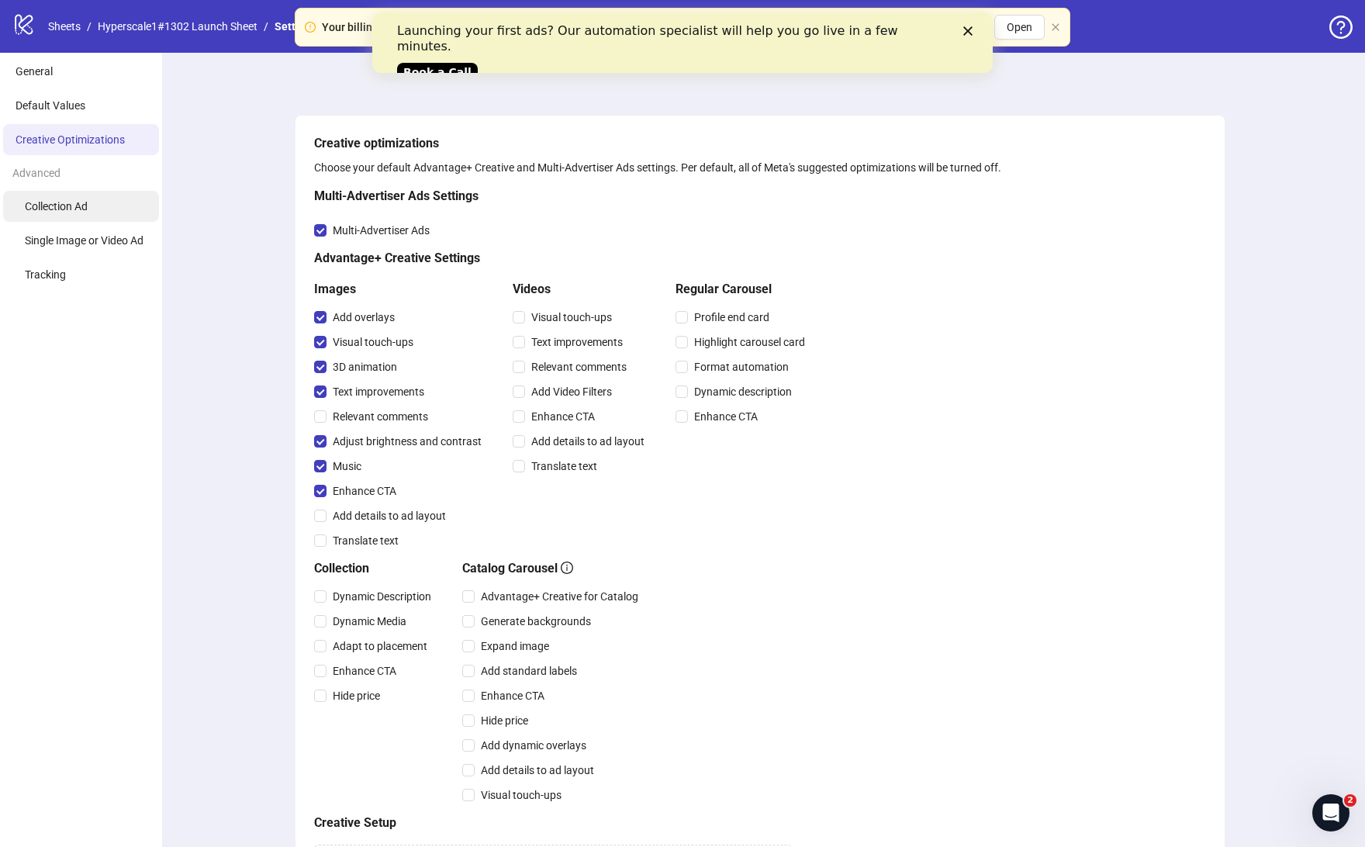
click at [38, 220] on li "Collection Ad" at bounding box center [81, 206] width 156 height 31
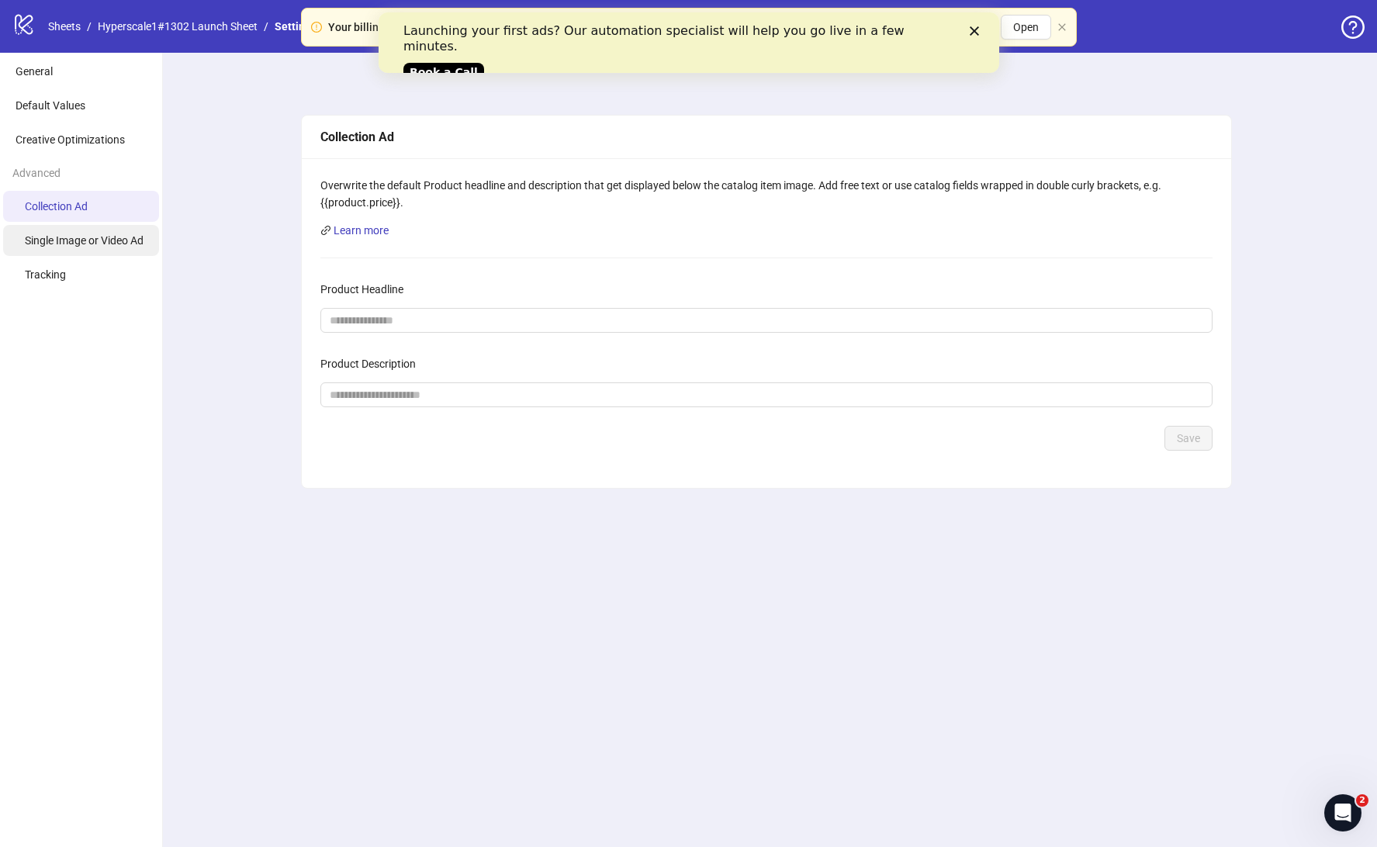
click at [34, 237] on span "Single Image or Video Ad" at bounding box center [84, 240] width 119 height 12
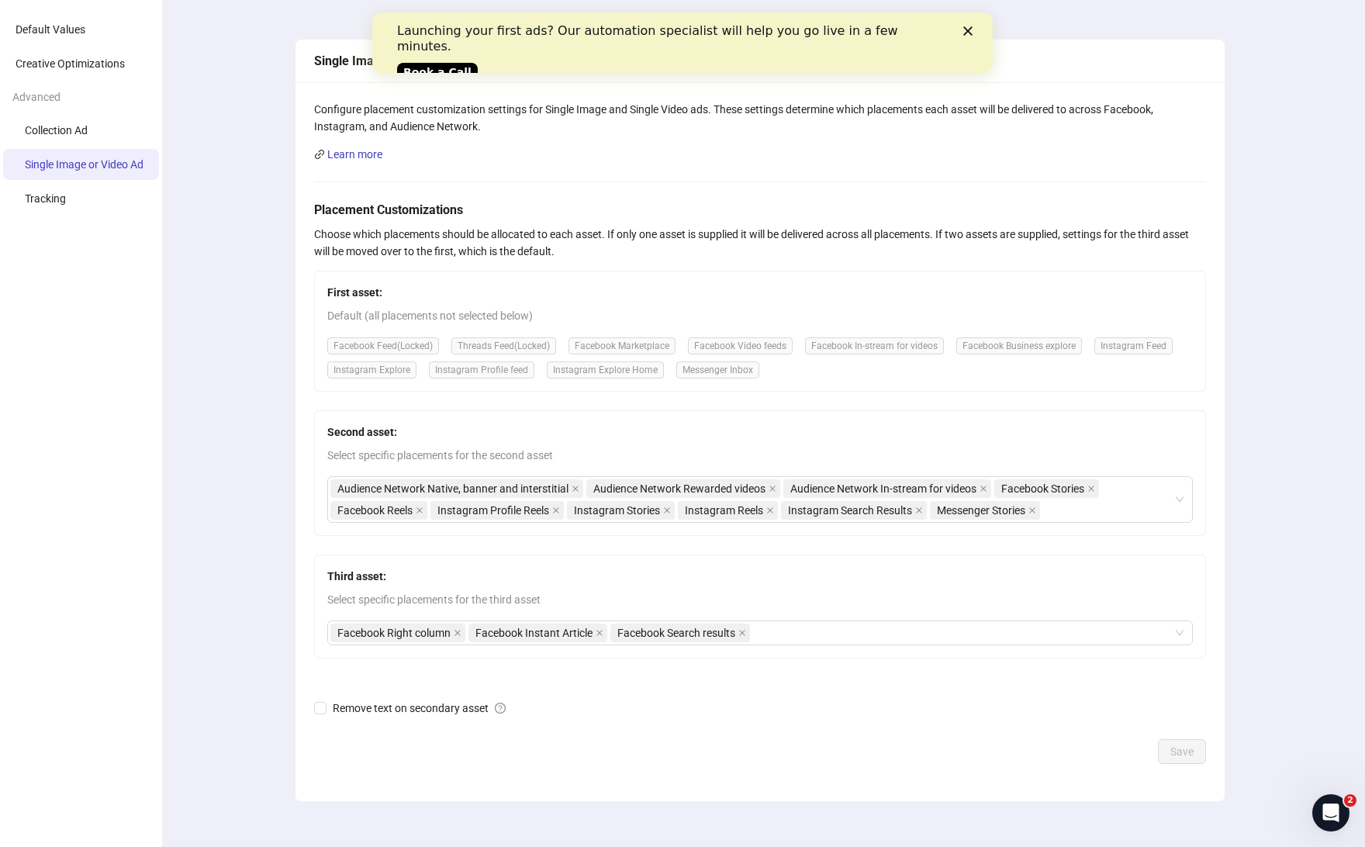
scroll to position [93, 0]
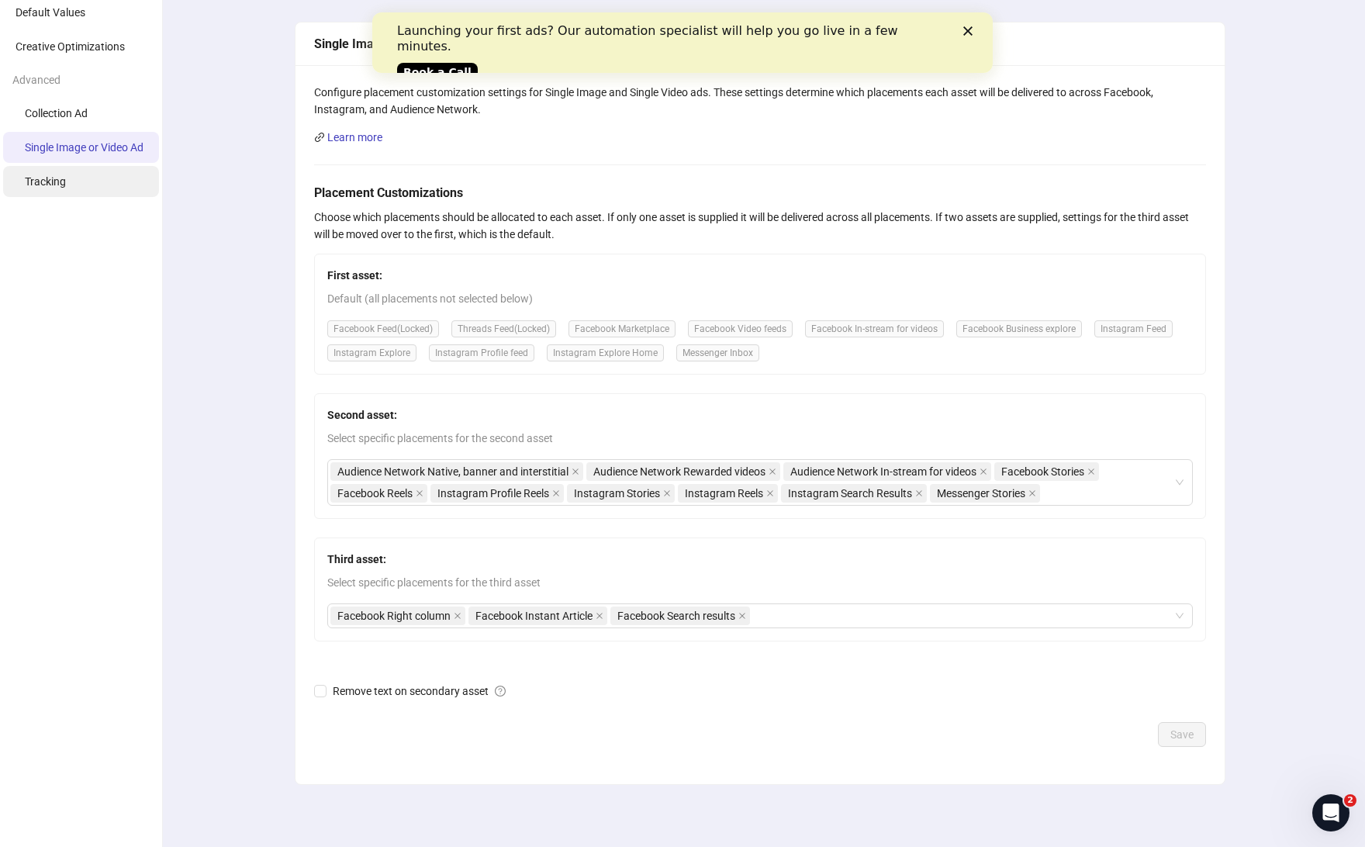
click at [52, 187] on span "Tracking" at bounding box center [45, 181] width 41 height 12
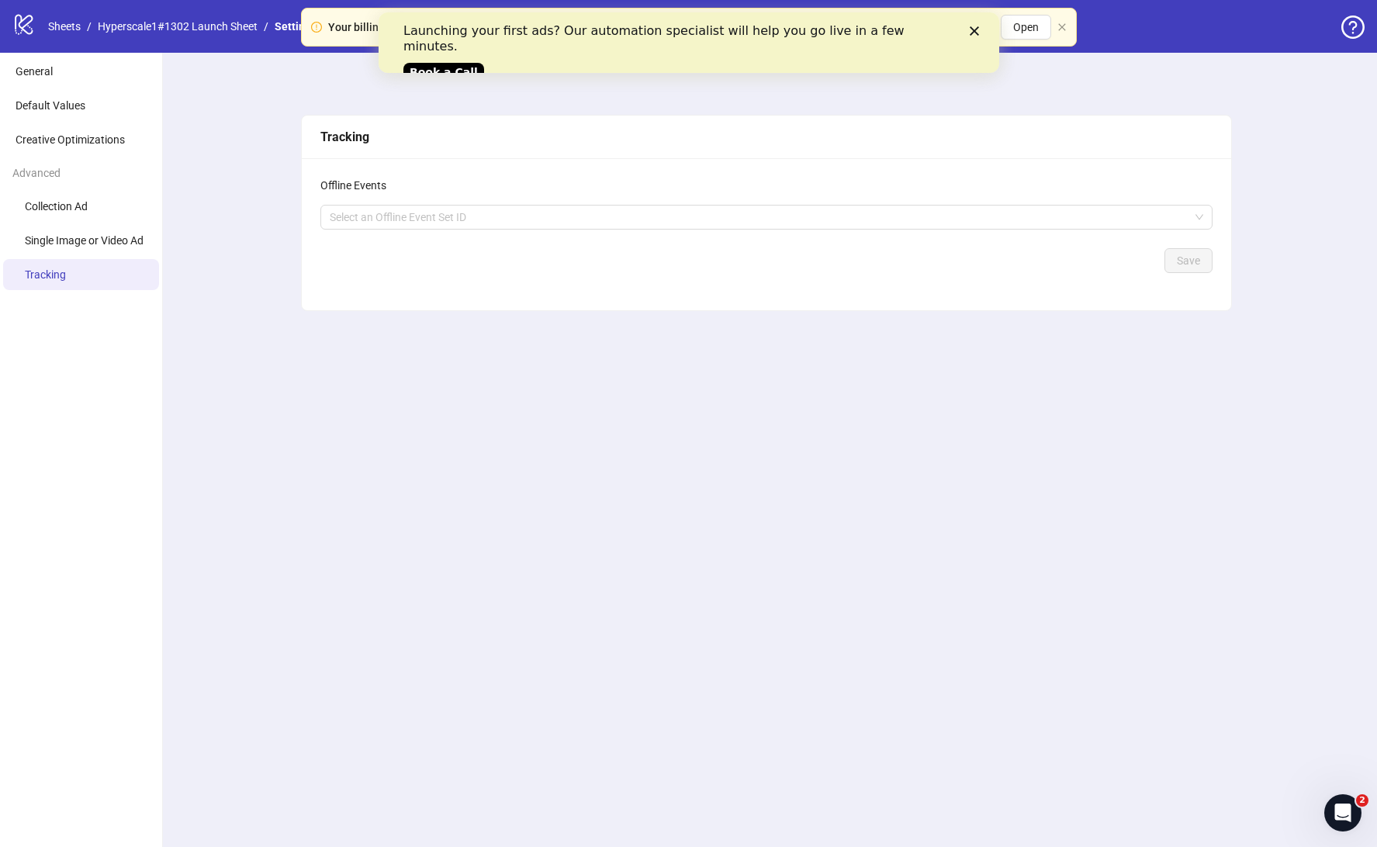
click at [972, 28] on icon "Close" at bounding box center [973, 30] width 9 height 9
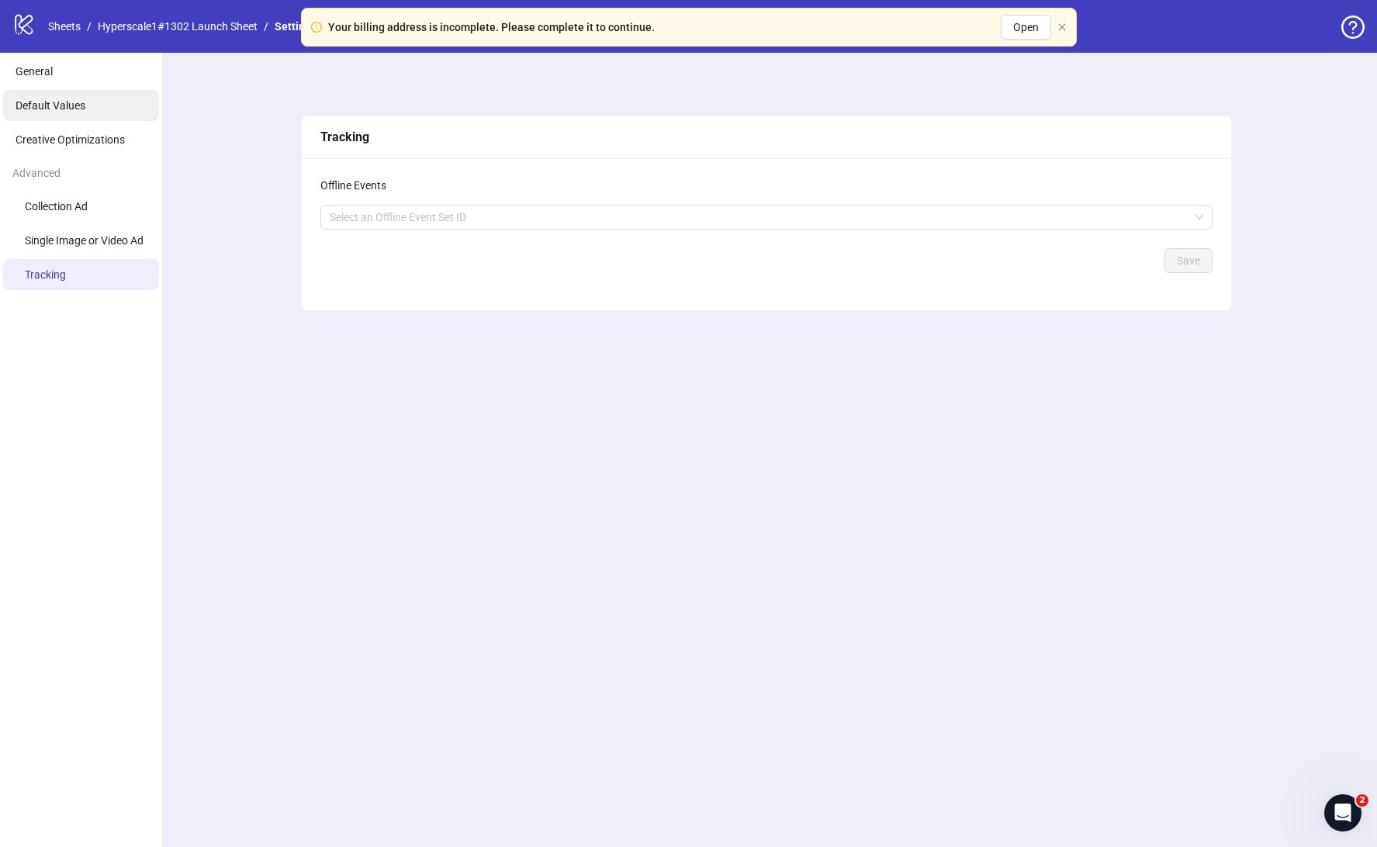
click at [71, 94] on li "Default Values" at bounding box center [81, 105] width 156 height 31
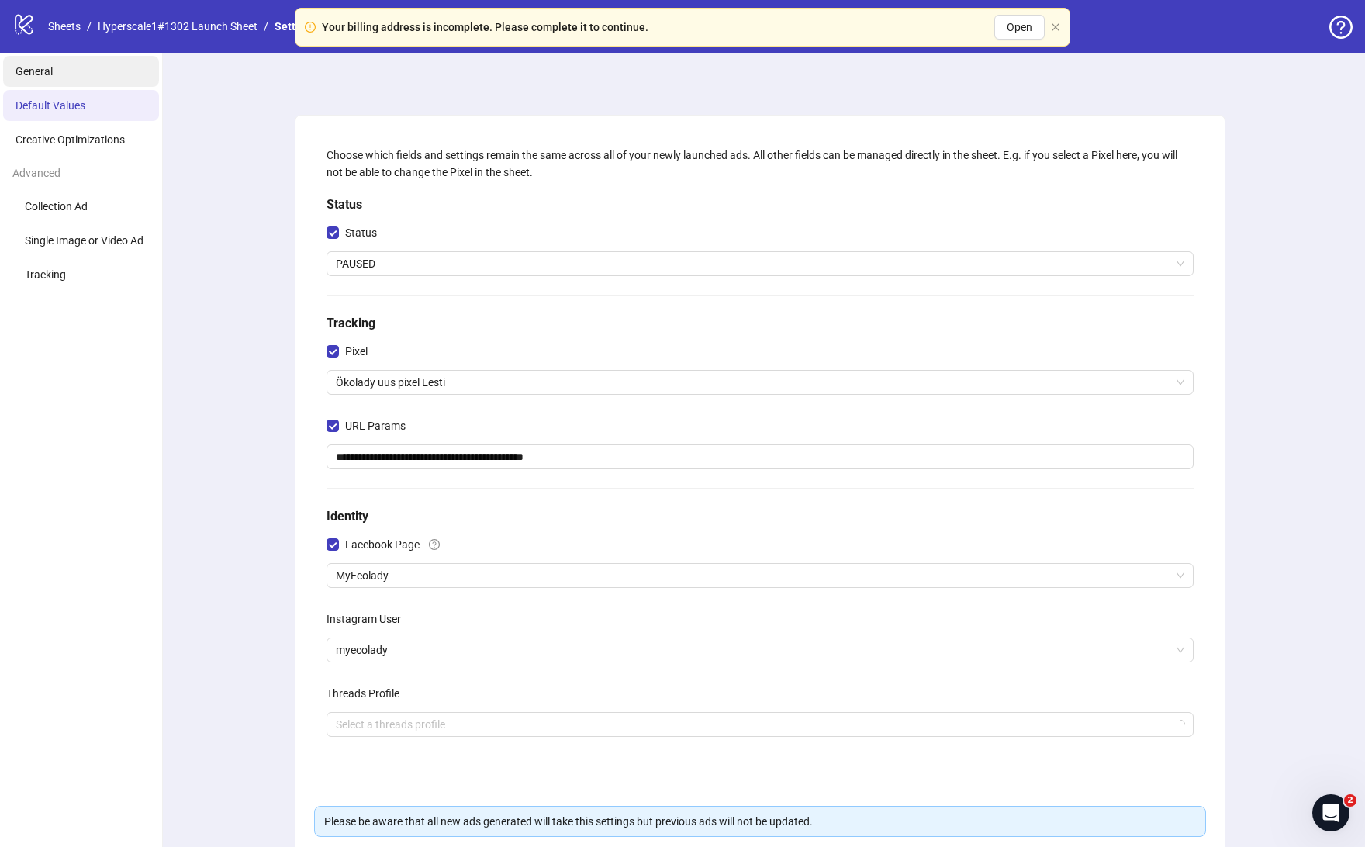
click at [65, 67] on li "General" at bounding box center [81, 71] width 156 height 31
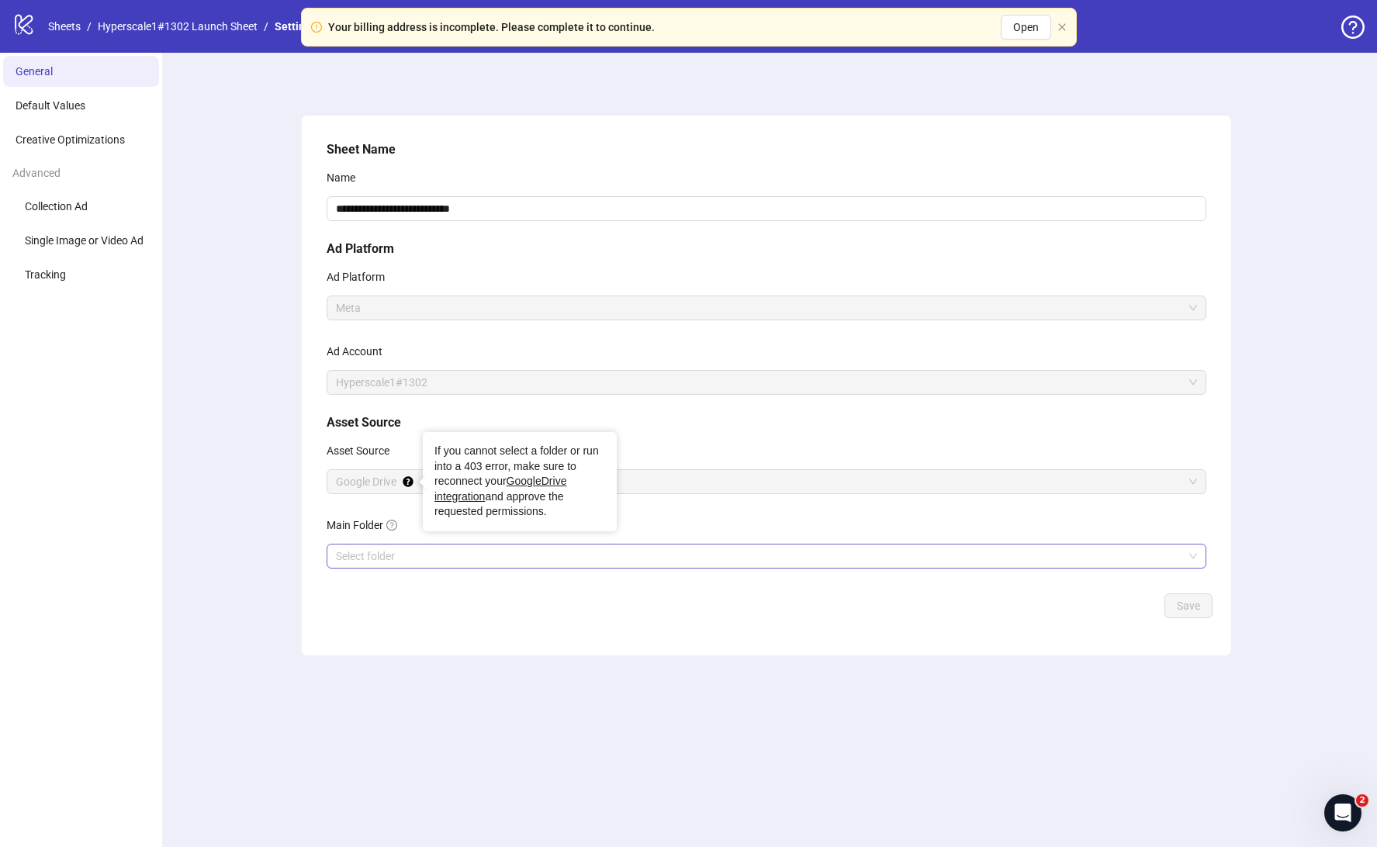
click at [403, 560] on input "Main Folder" at bounding box center [759, 556] width 847 height 23
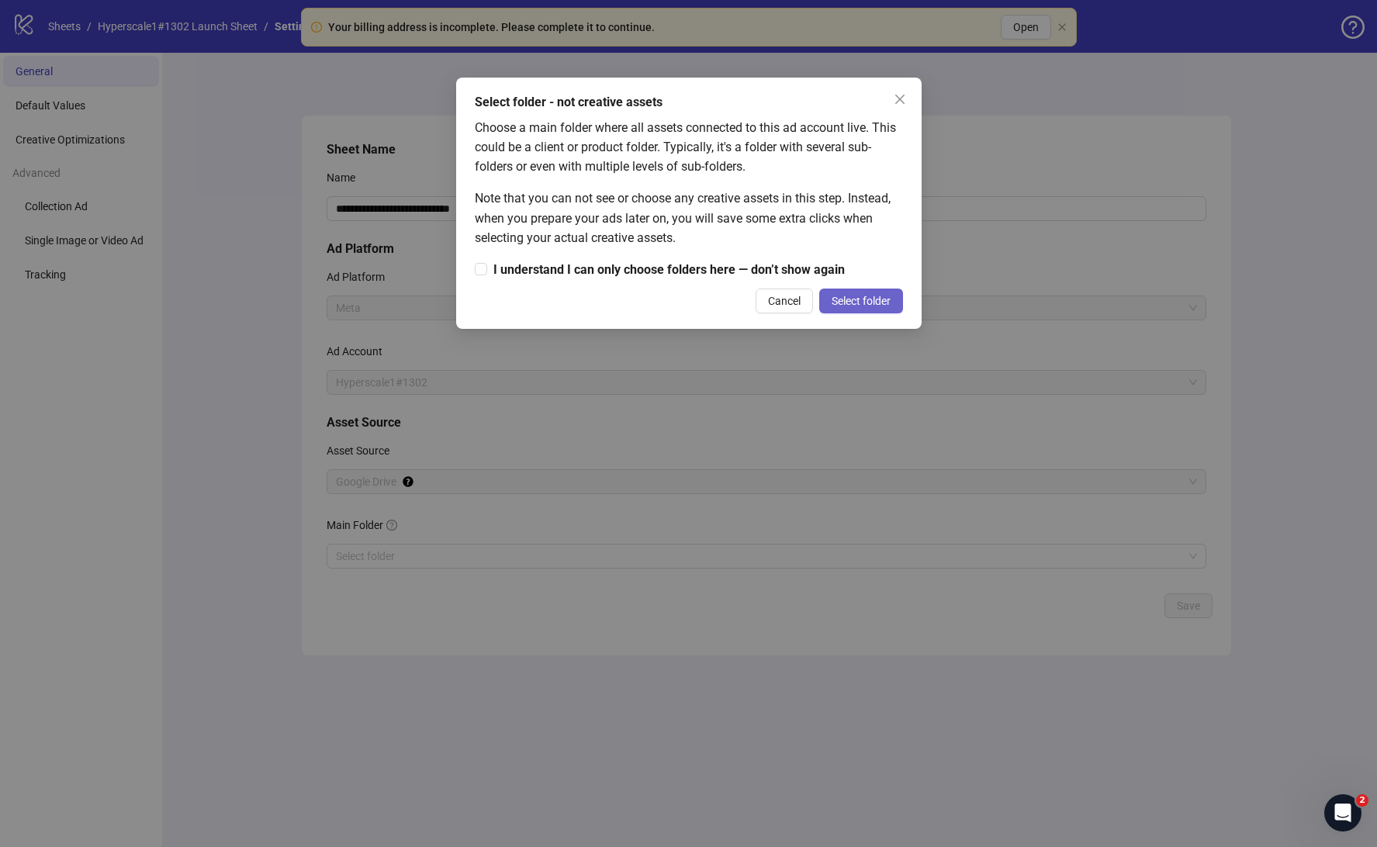
click at [882, 295] on span "Select folder" at bounding box center [861, 301] width 59 height 12
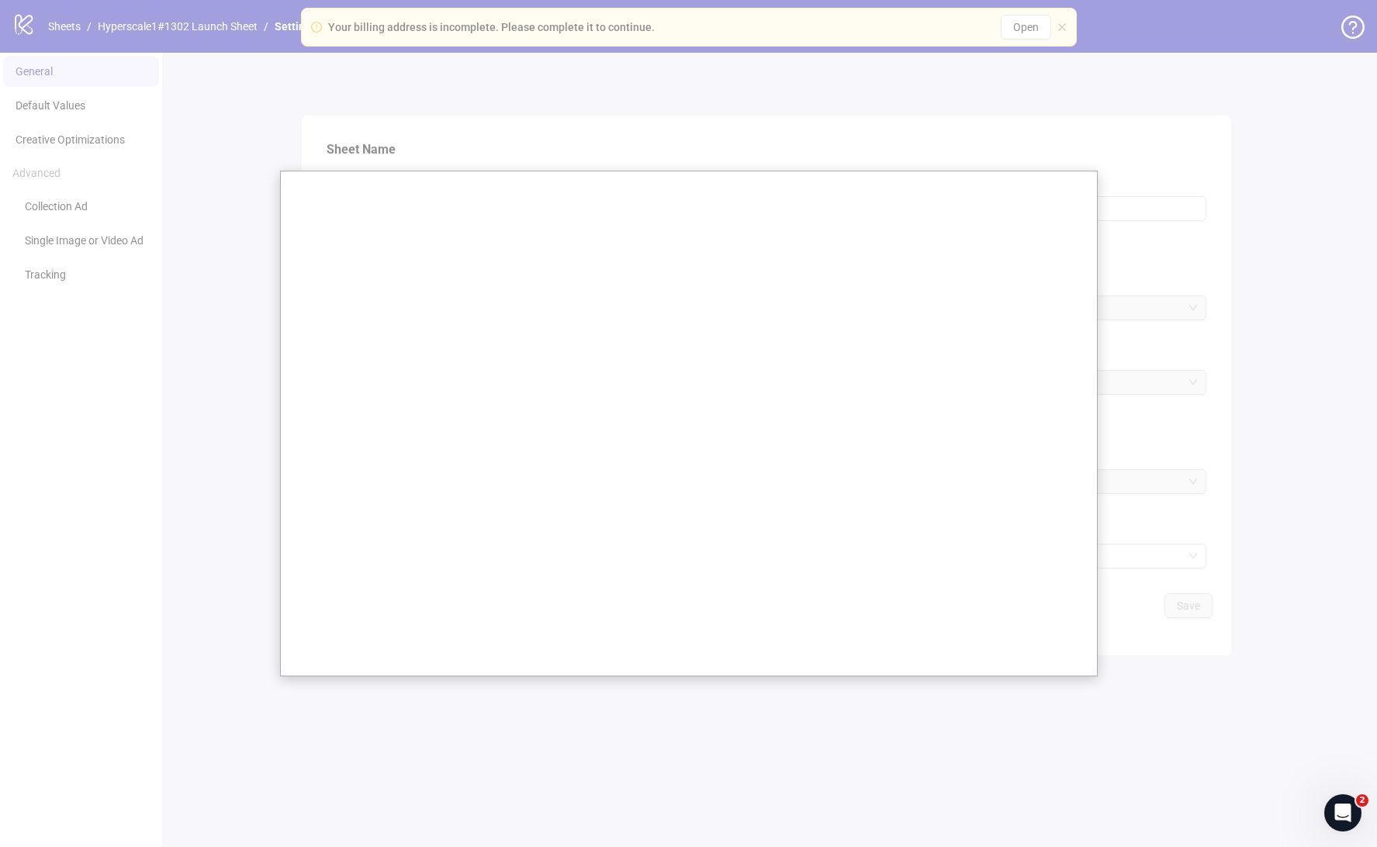
click at [911, 81] on div at bounding box center [688, 423] width 1377 height 847
click at [1022, 47] on div at bounding box center [688, 423] width 1377 height 847
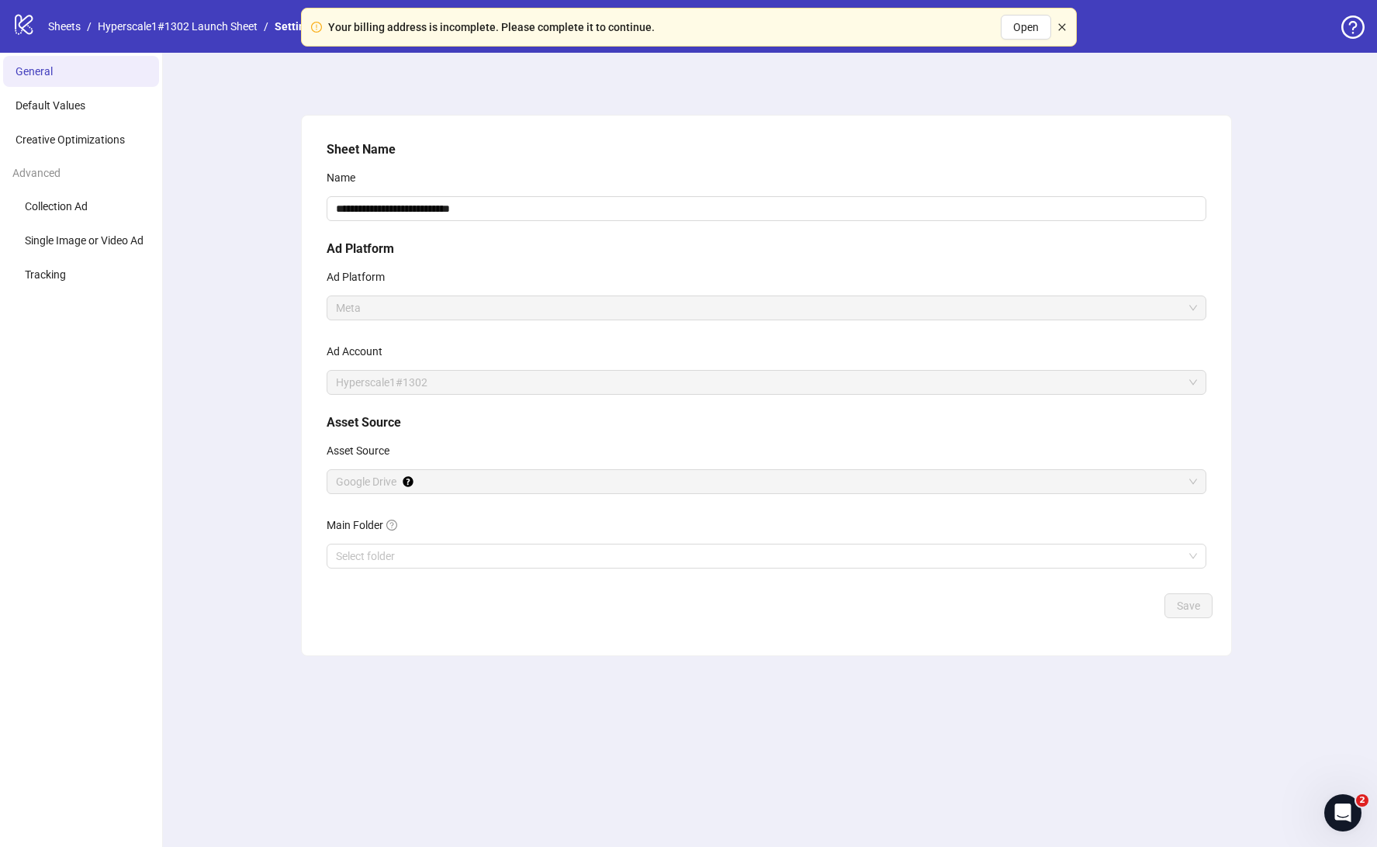
click at [1062, 23] on icon "close" at bounding box center [1061, 26] width 9 height 9
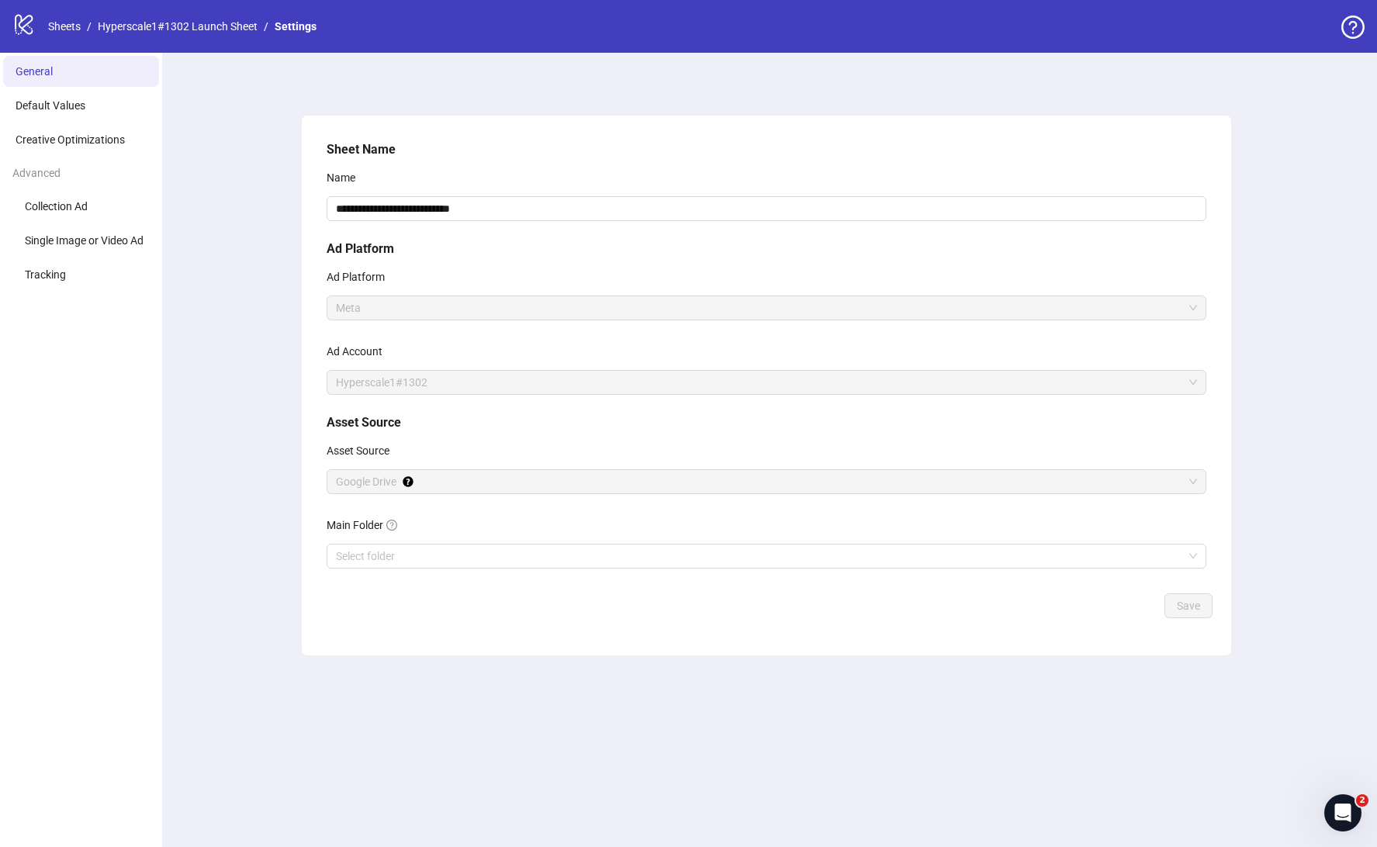
click at [20, 18] on icon "logo/logo-mobile" at bounding box center [23, 23] width 23 height 23
click at [49, 31] on link "Sheets" at bounding box center [64, 26] width 39 height 17
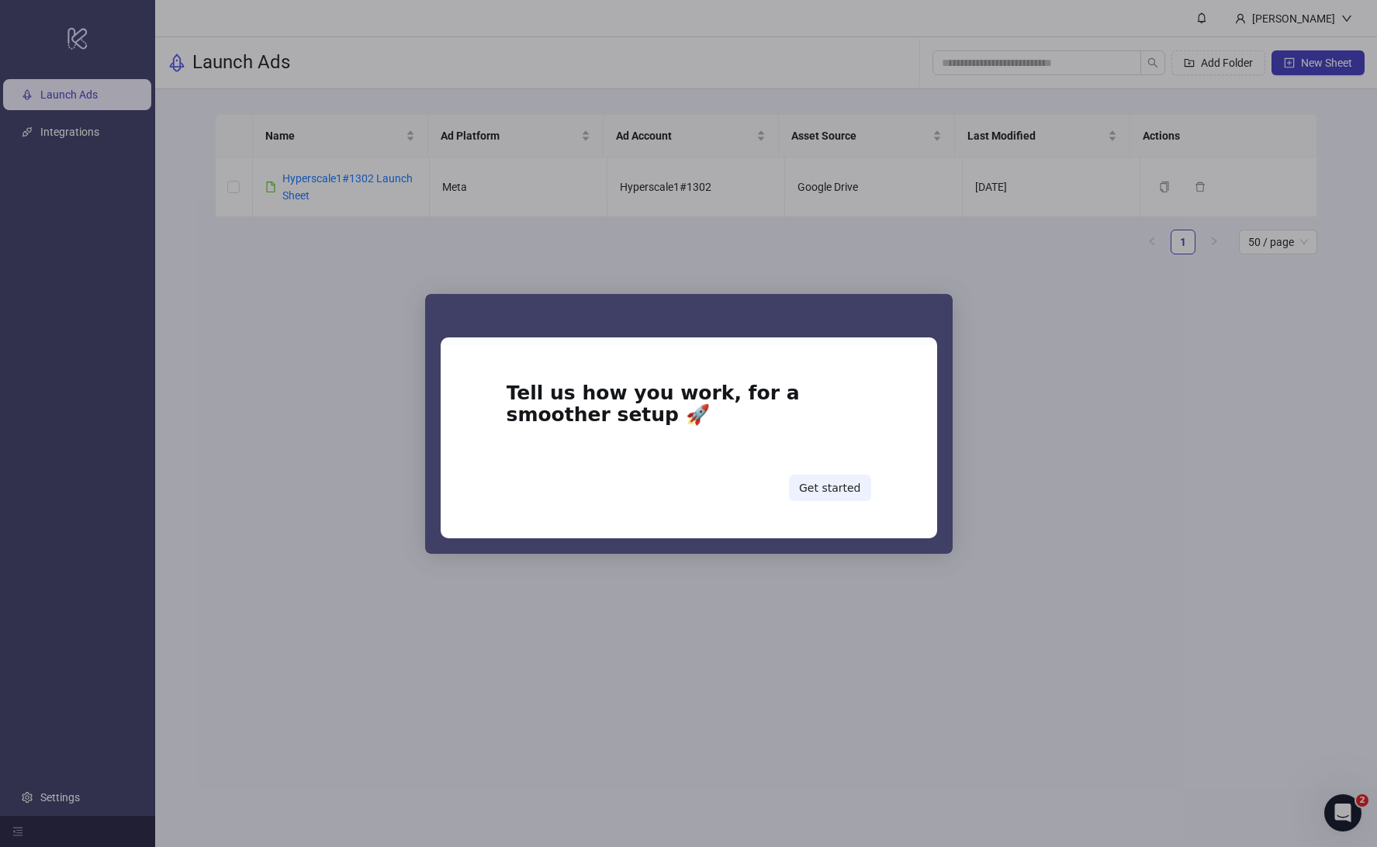
click at [1323, 22] on div "Intercom messenger" at bounding box center [688, 423] width 1377 height 847
click at [847, 483] on button "Get started" at bounding box center [830, 488] width 82 height 26
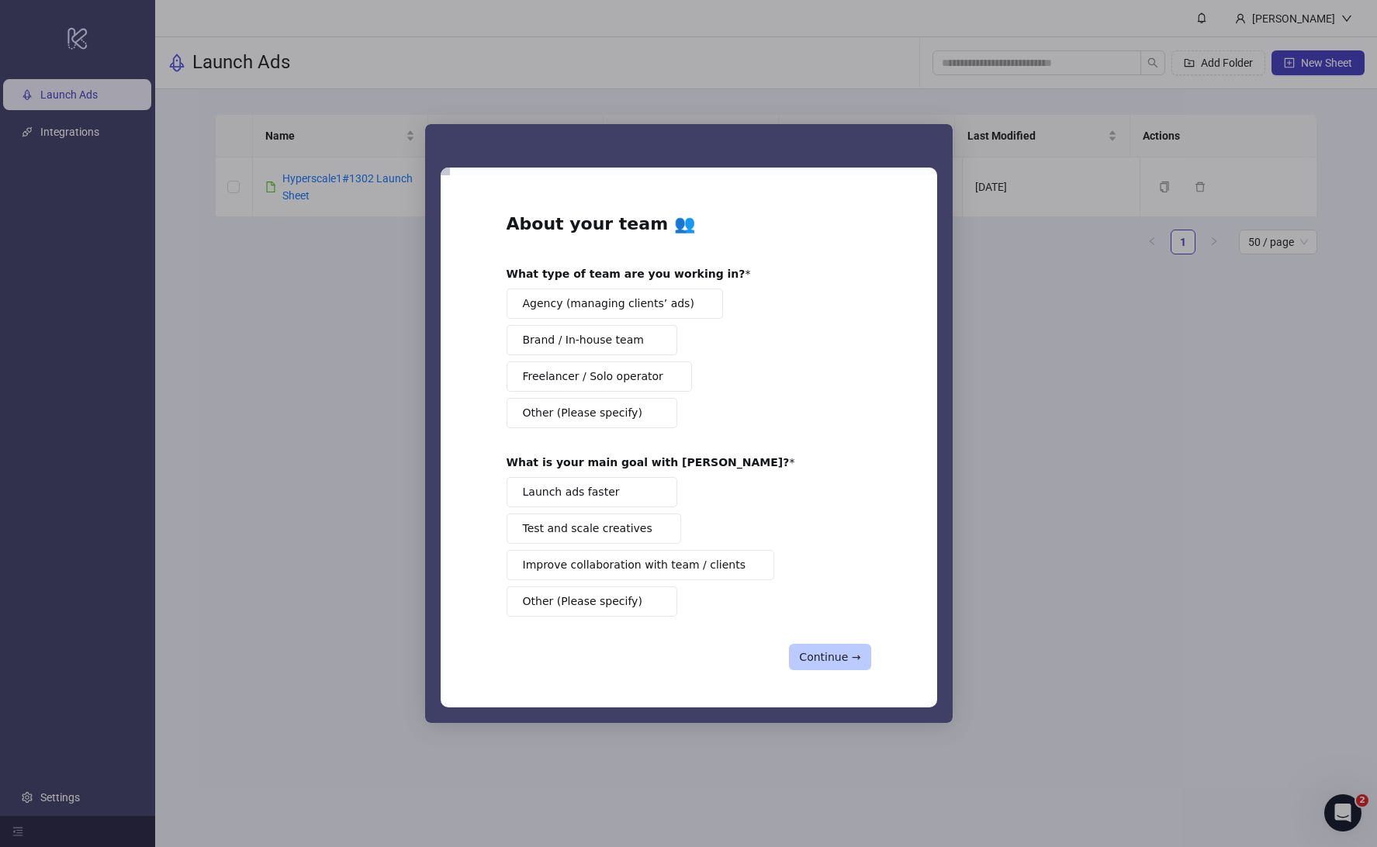
drag, startPoint x: 880, startPoint y: 672, endPoint x: 859, endPoint y: 669, distance: 21.8
click at [880, 672] on div "About your team 👥 What type of team are you working in? Agency (managing client…" at bounding box center [689, 441] width 496 height 533
click at [850, 666] on button "Continue →" at bounding box center [829, 657] width 81 height 26
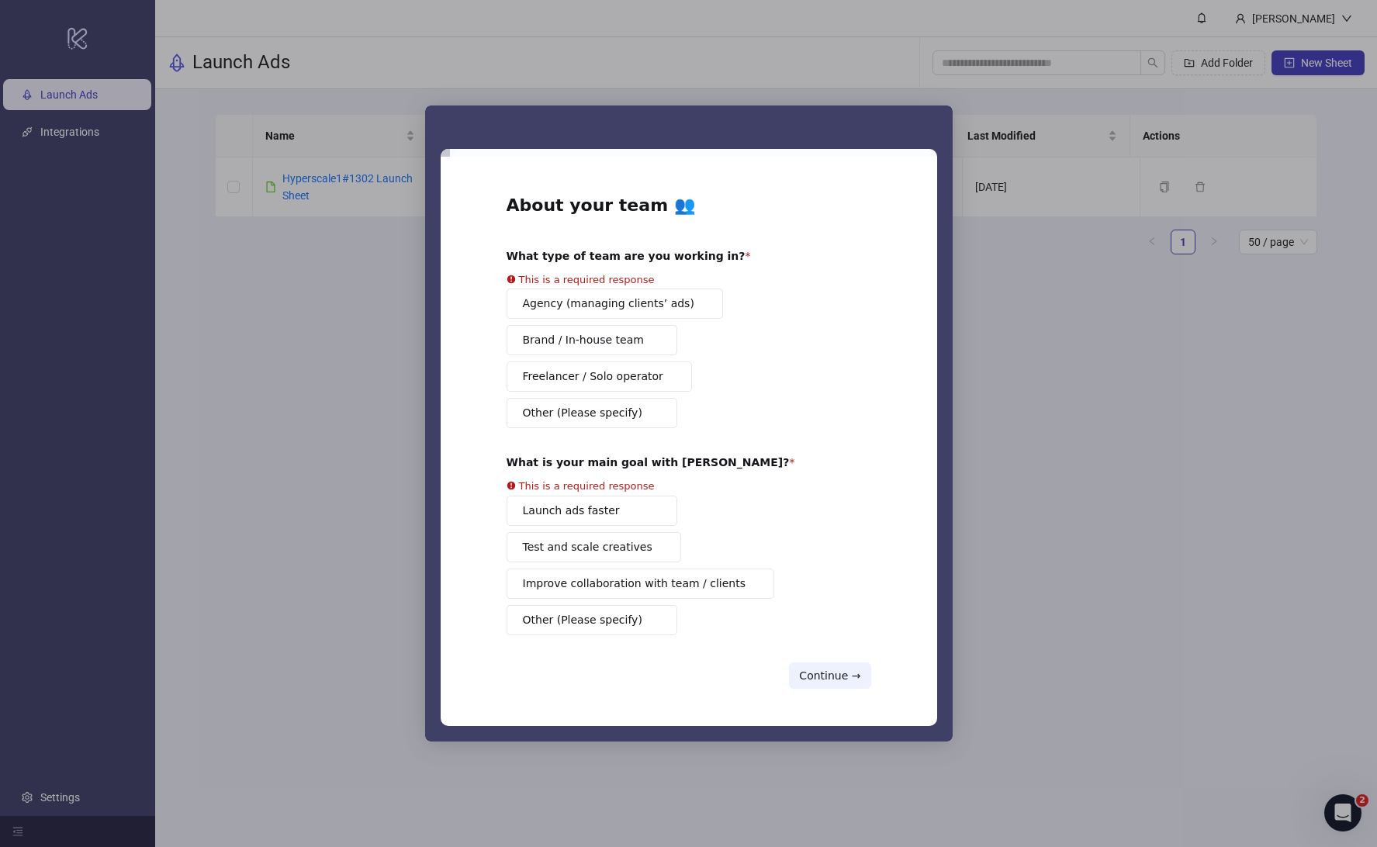
click at [620, 501] on button "Launch ads faster" at bounding box center [592, 511] width 171 height 30
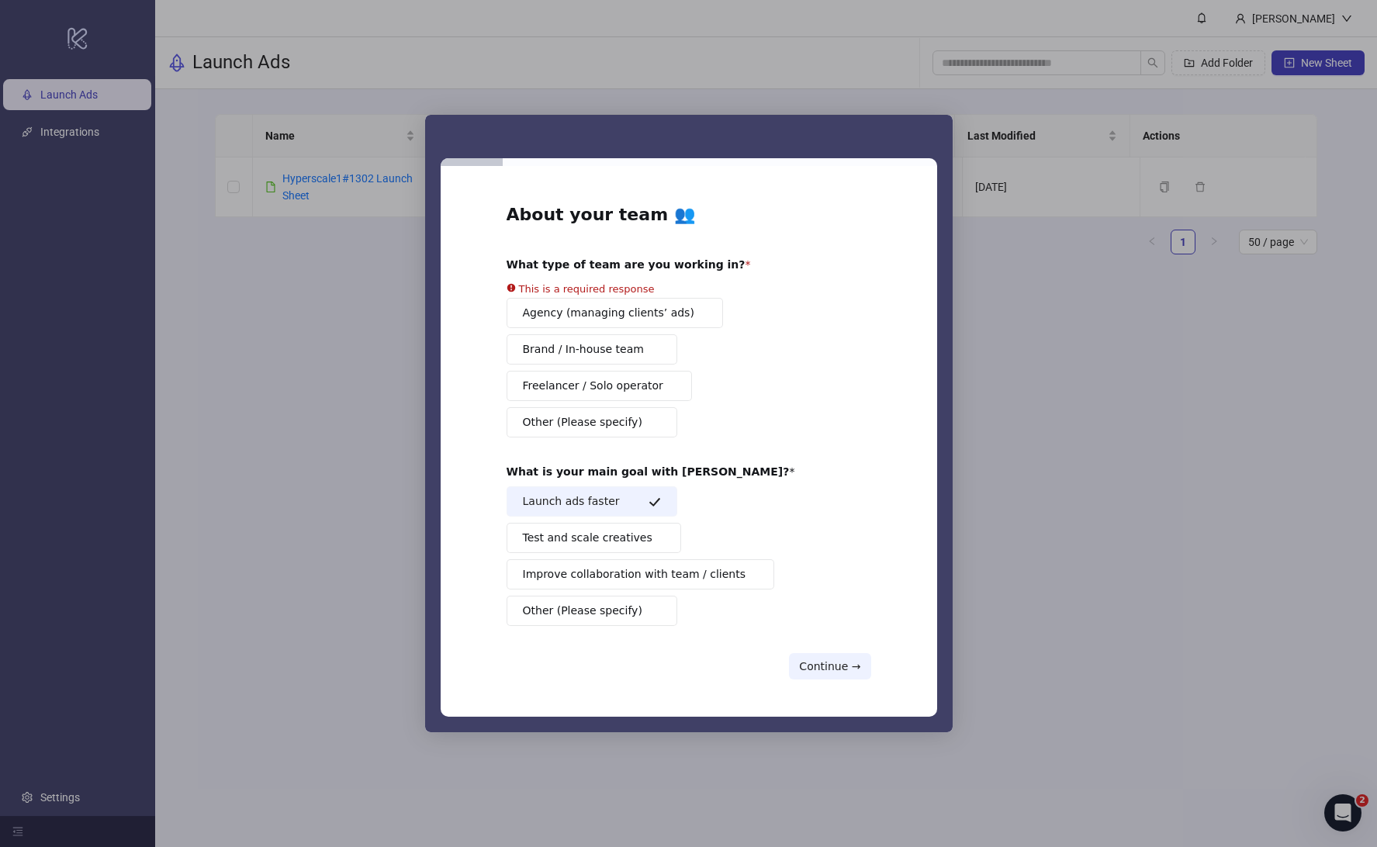
click at [616, 354] on button "Brand / In-house team" at bounding box center [592, 349] width 171 height 30
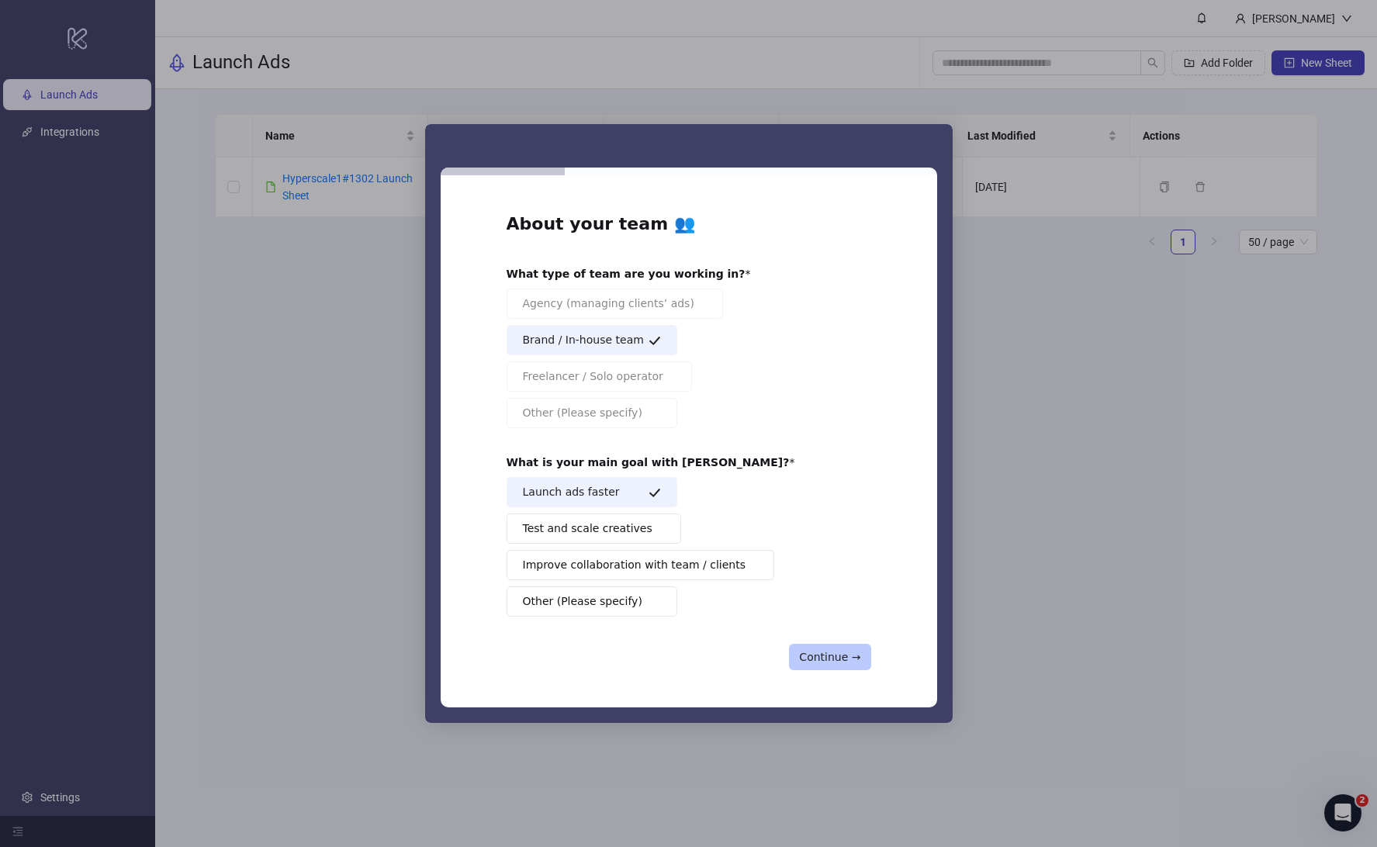
click at [831, 655] on button "Continue →" at bounding box center [829, 657] width 81 height 26
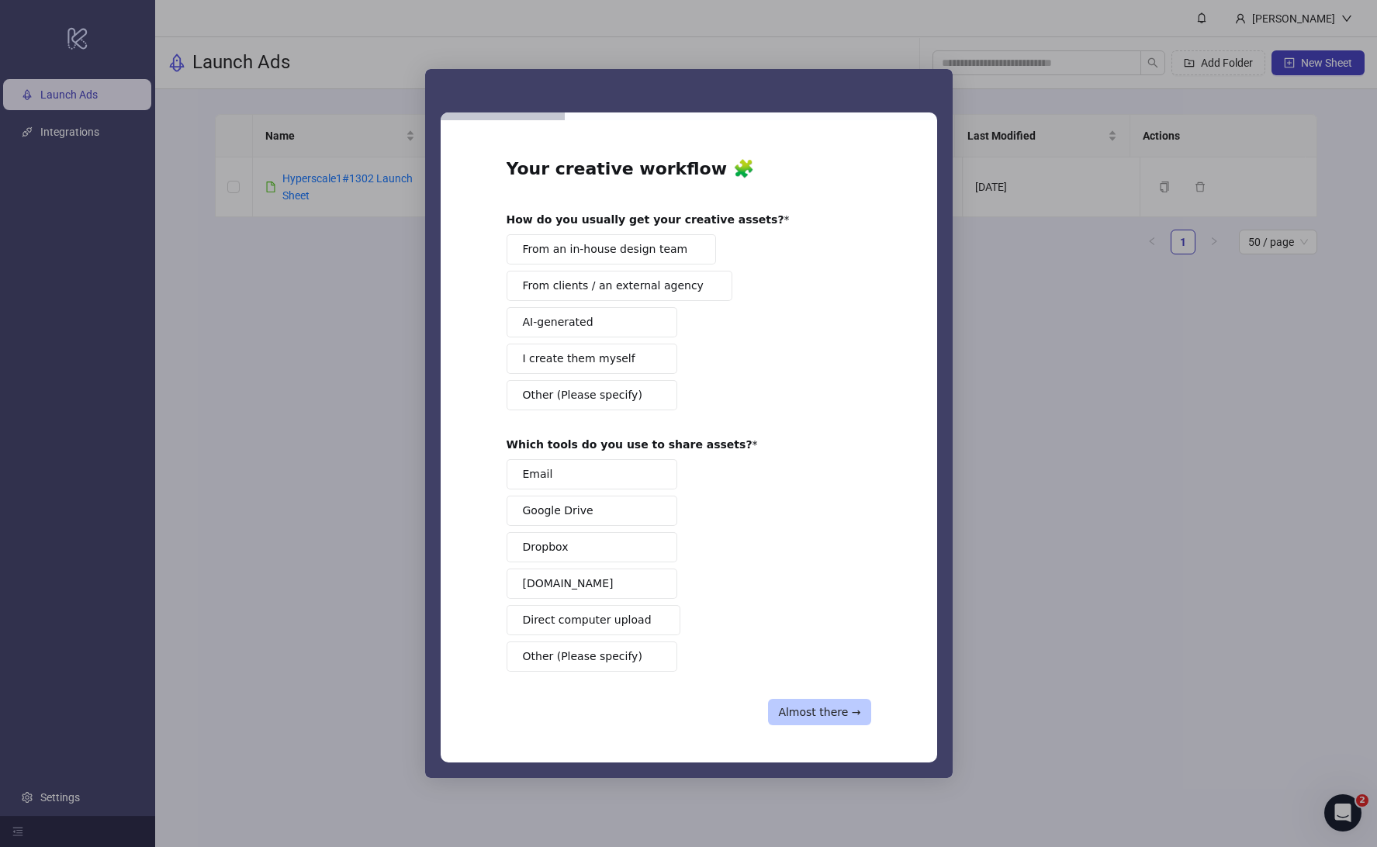
click at [841, 724] on button "Almost there →" at bounding box center [819, 712] width 102 height 26
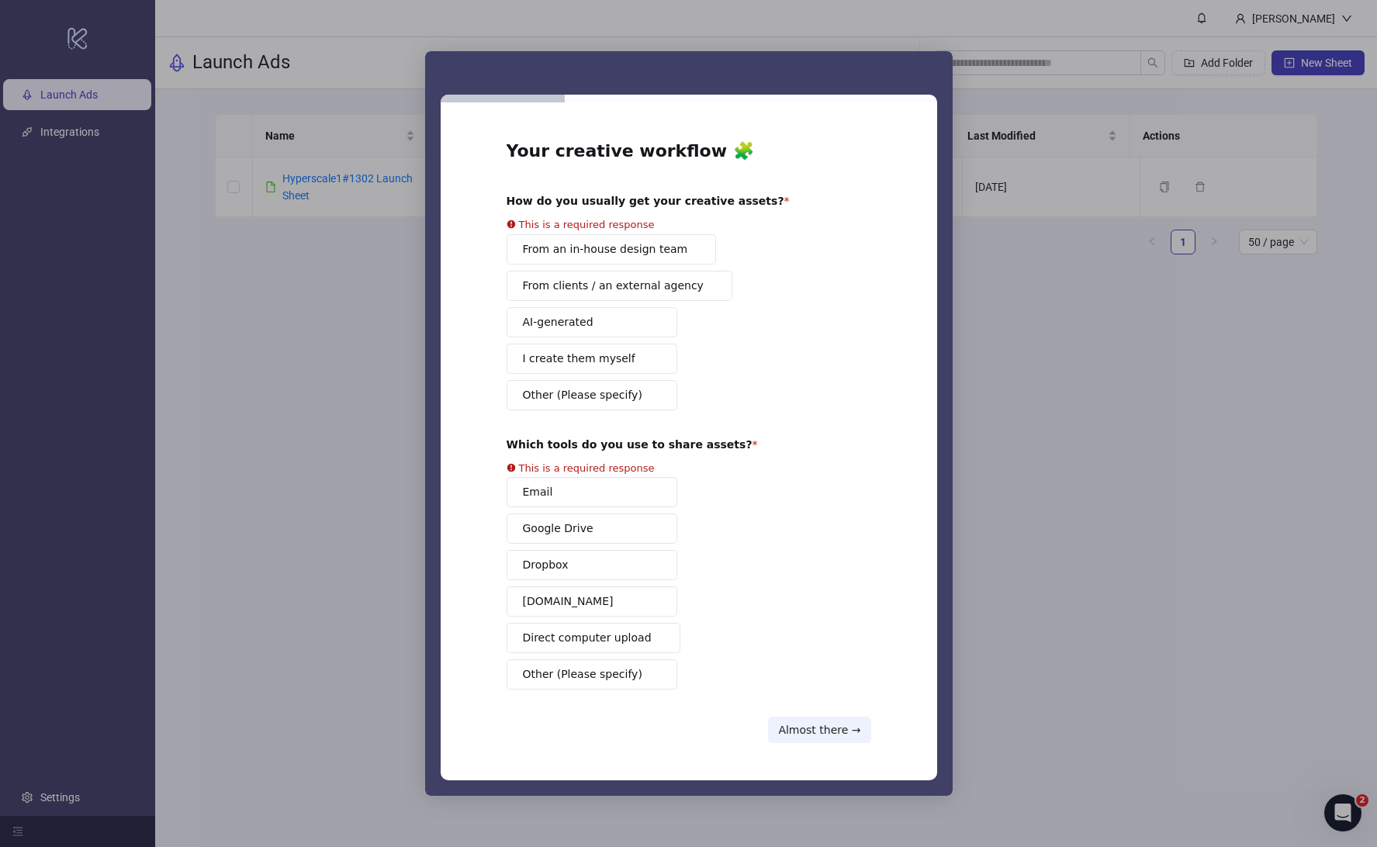
click at [607, 496] on button "Email" at bounding box center [592, 492] width 171 height 30
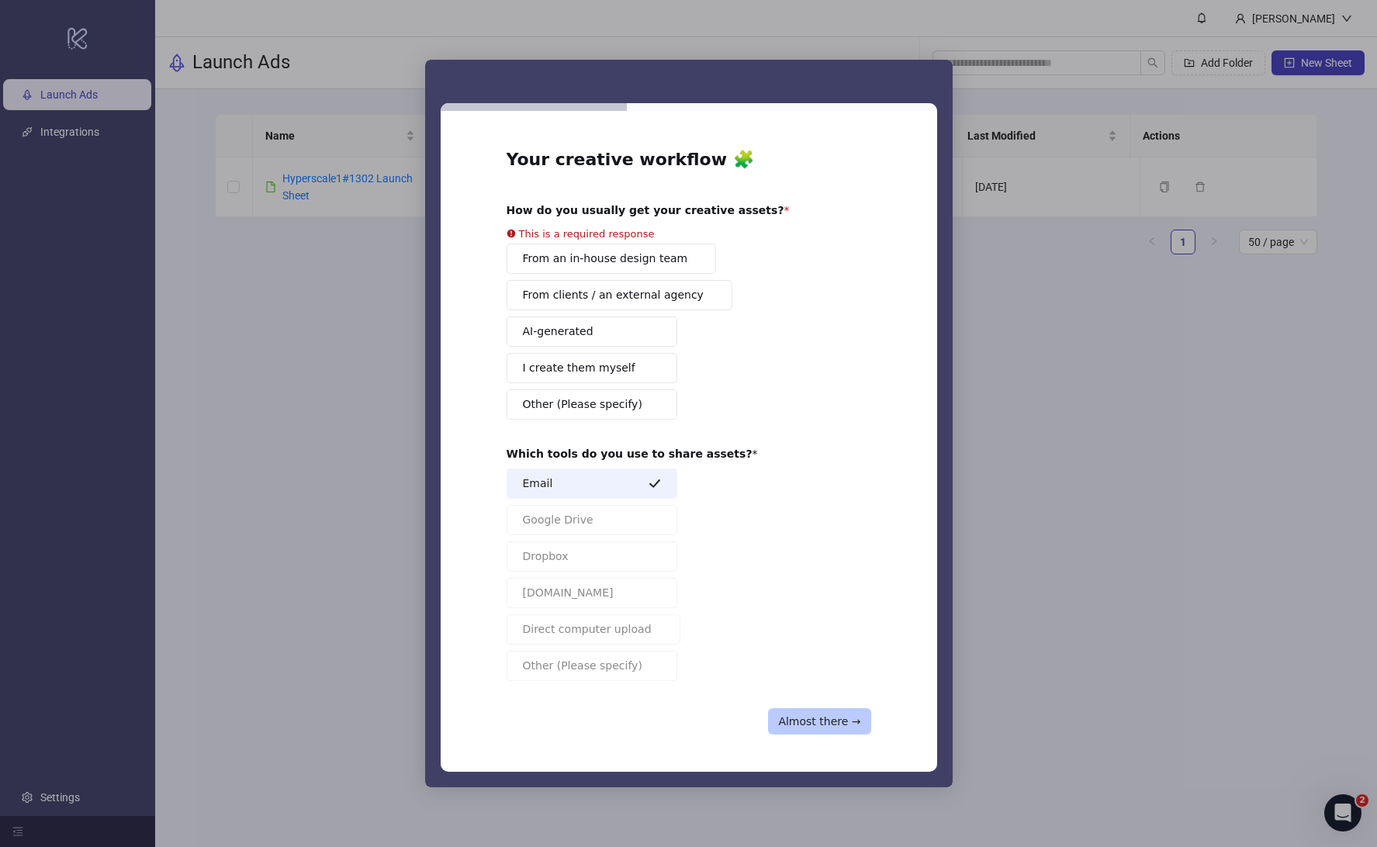
click at [816, 721] on button "Almost there →" at bounding box center [819, 721] width 102 height 26
click at [573, 476] on button "Email" at bounding box center [592, 484] width 171 height 30
click at [563, 634] on span "Direct computer upload" at bounding box center [587, 629] width 129 height 16
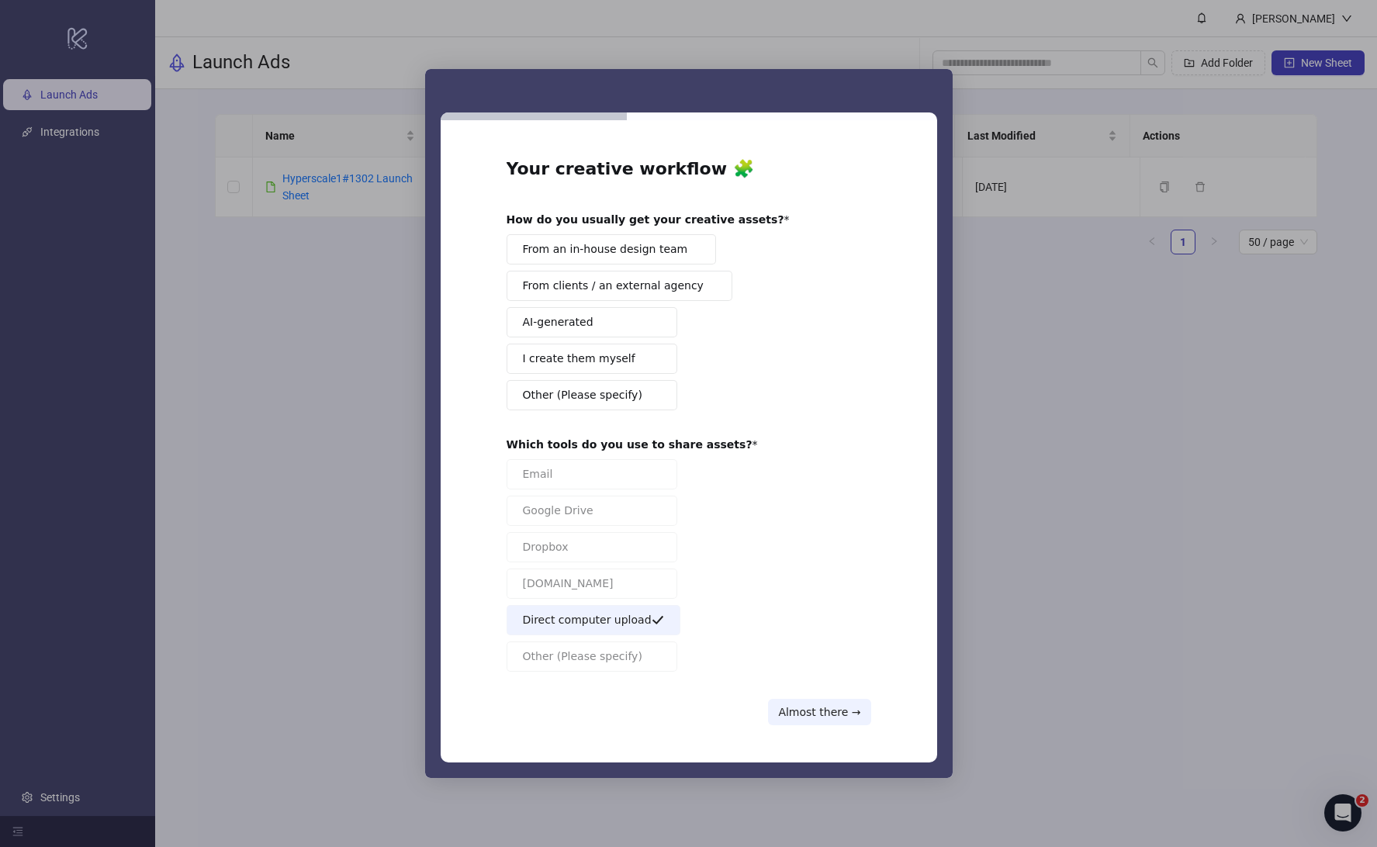
click at [551, 258] on button "From an in-house design team" at bounding box center [612, 249] width 210 height 30
click at [822, 708] on button "Almost there →" at bounding box center [819, 712] width 102 height 26
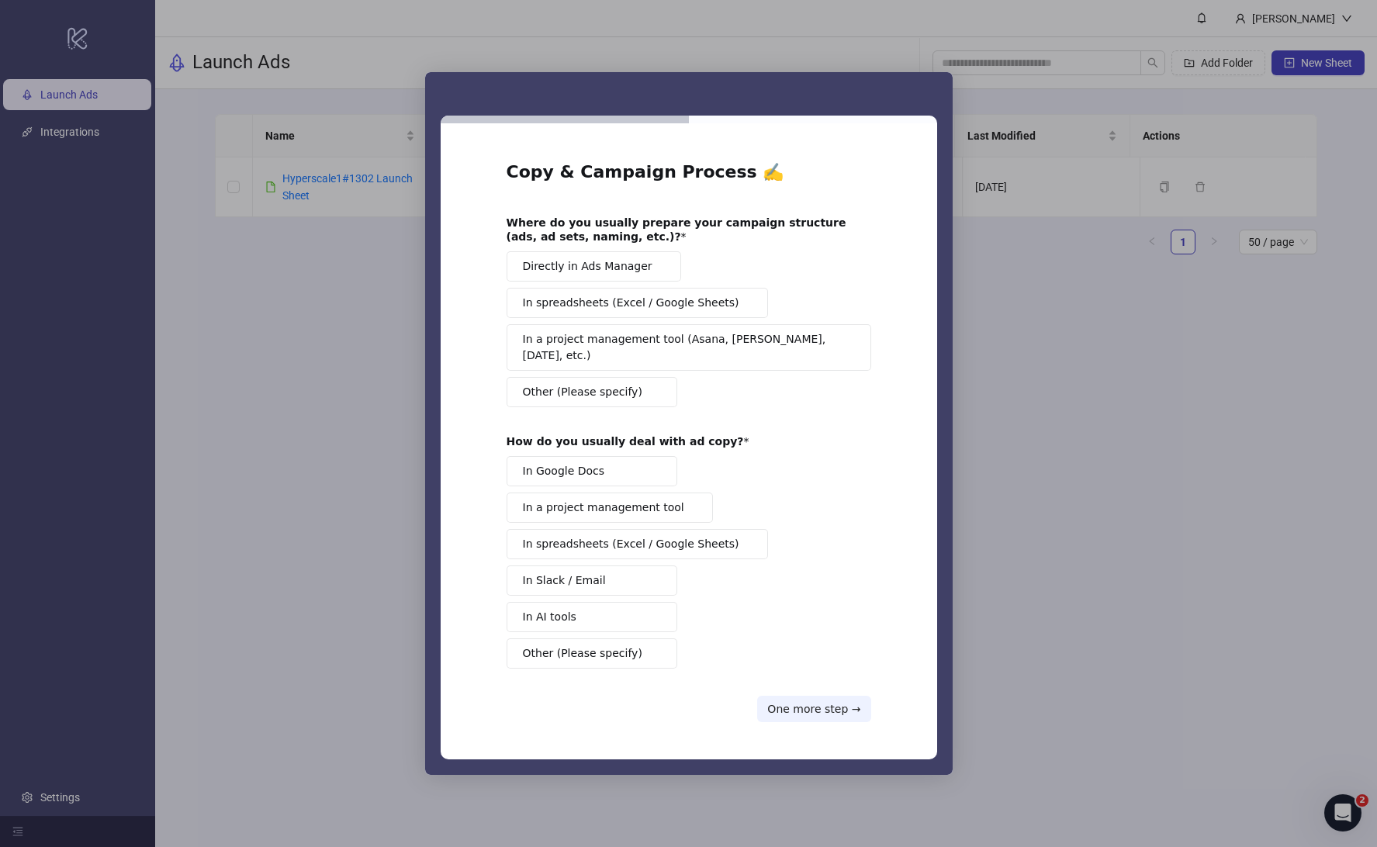
click at [607, 275] on span "Directly in Ads Manager" at bounding box center [588, 266] width 130 height 16
click at [572, 611] on button "In AI tools" at bounding box center [592, 617] width 171 height 30
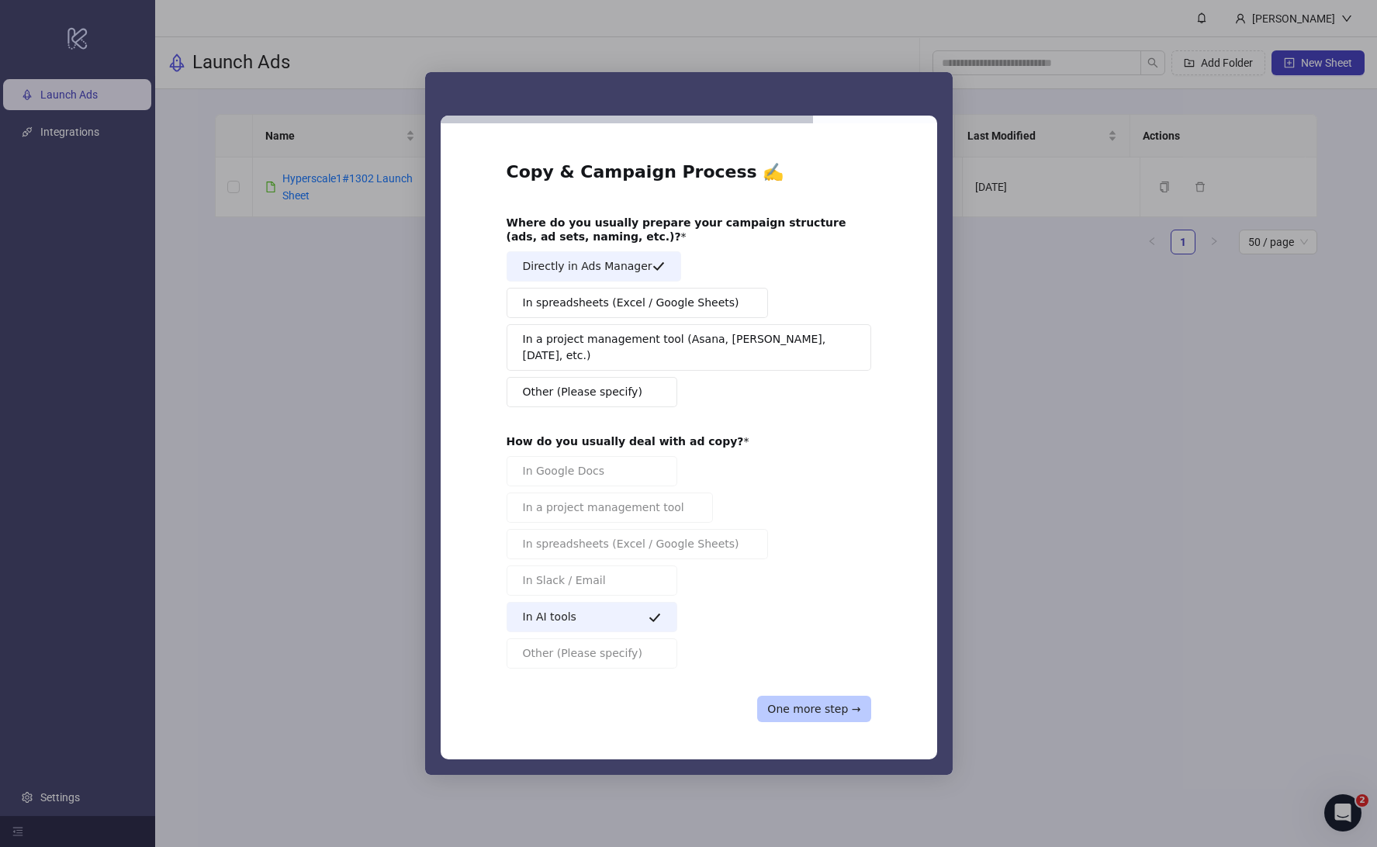
click at [830, 704] on button "One more step →" at bounding box center [813, 709] width 113 height 26
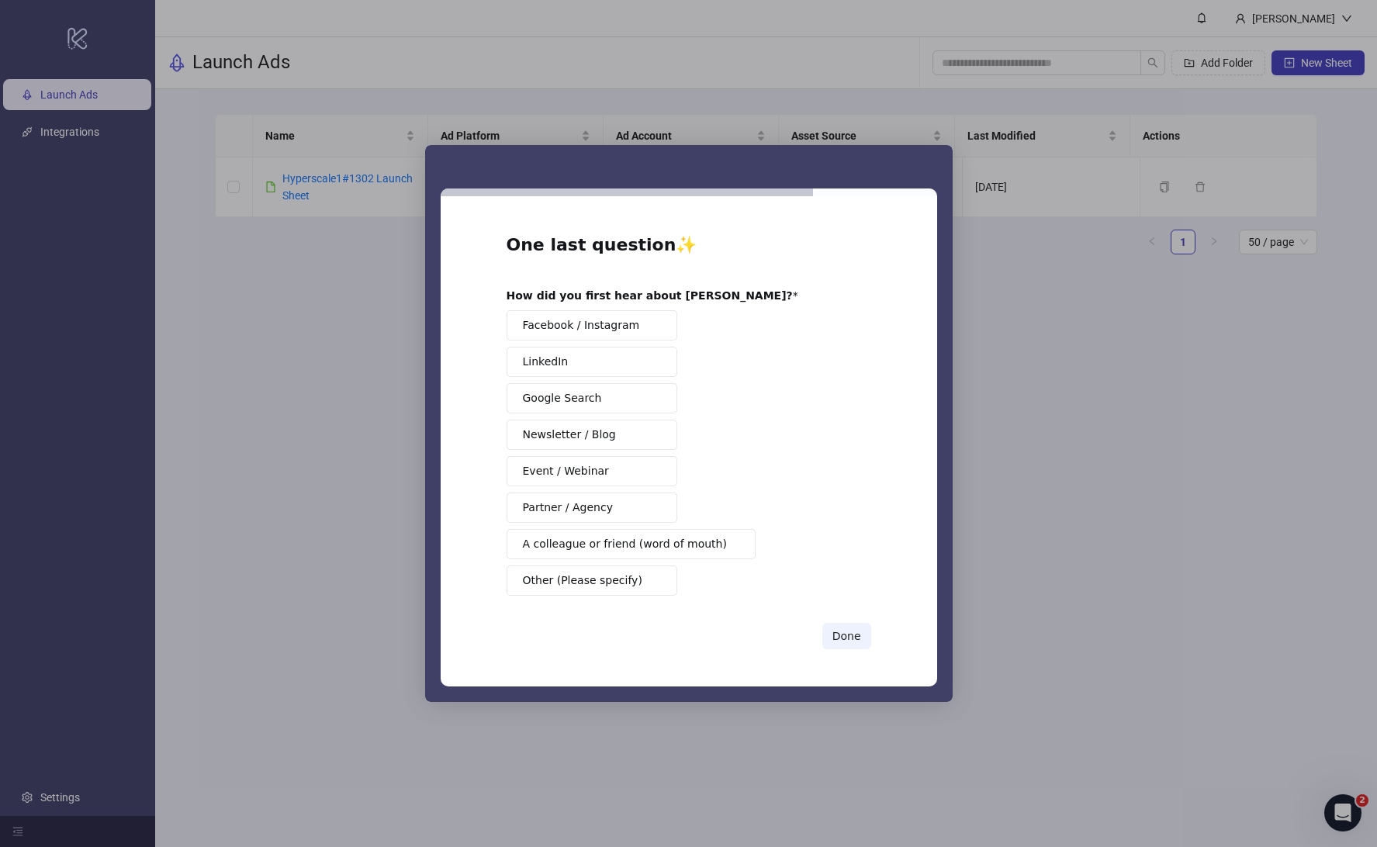
click at [617, 329] on span "Facebook / Instagram" at bounding box center [581, 325] width 117 height 16
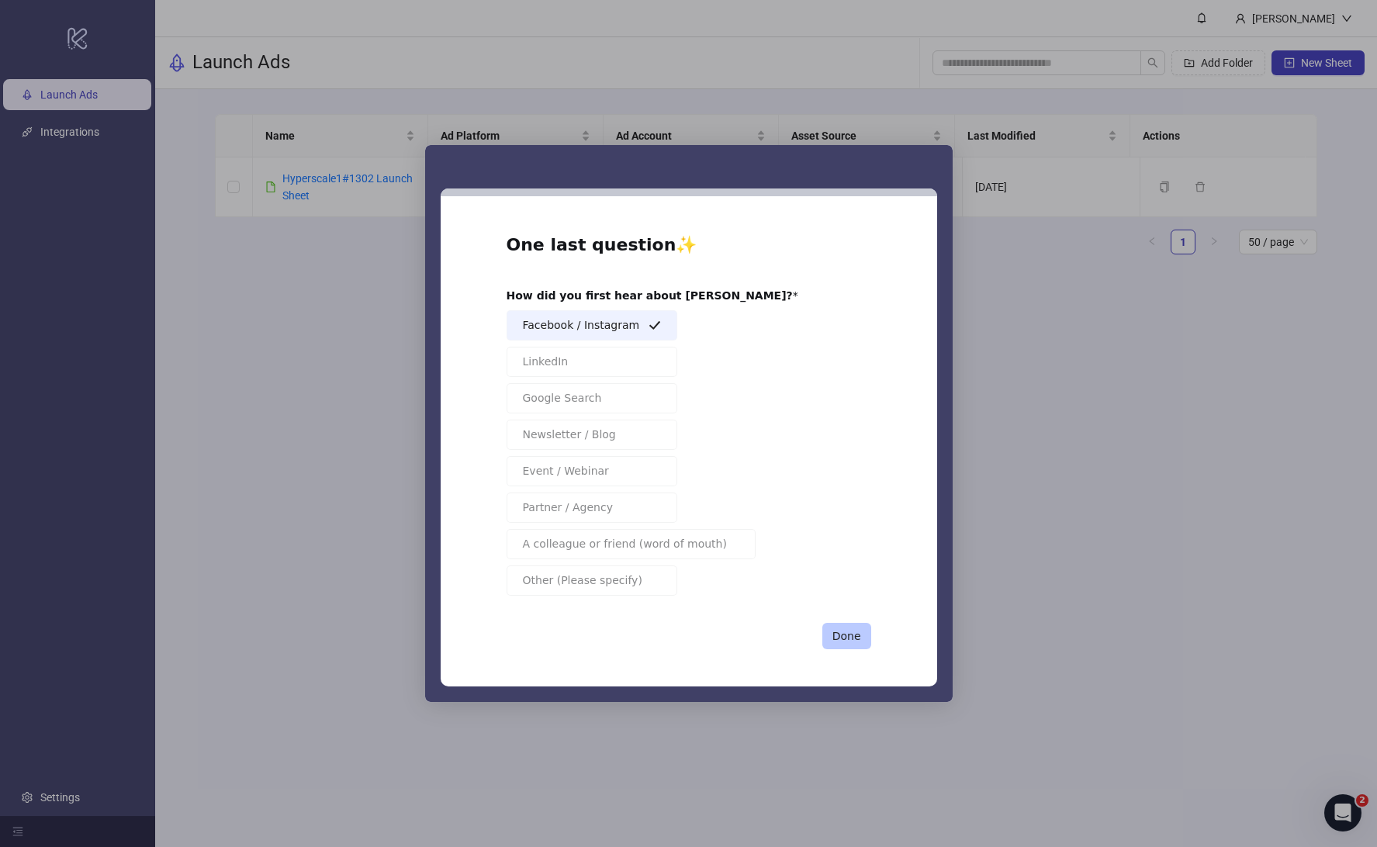
click at [853, 640] on button "Done" at bounding box center [846, 636] width 49 height 26
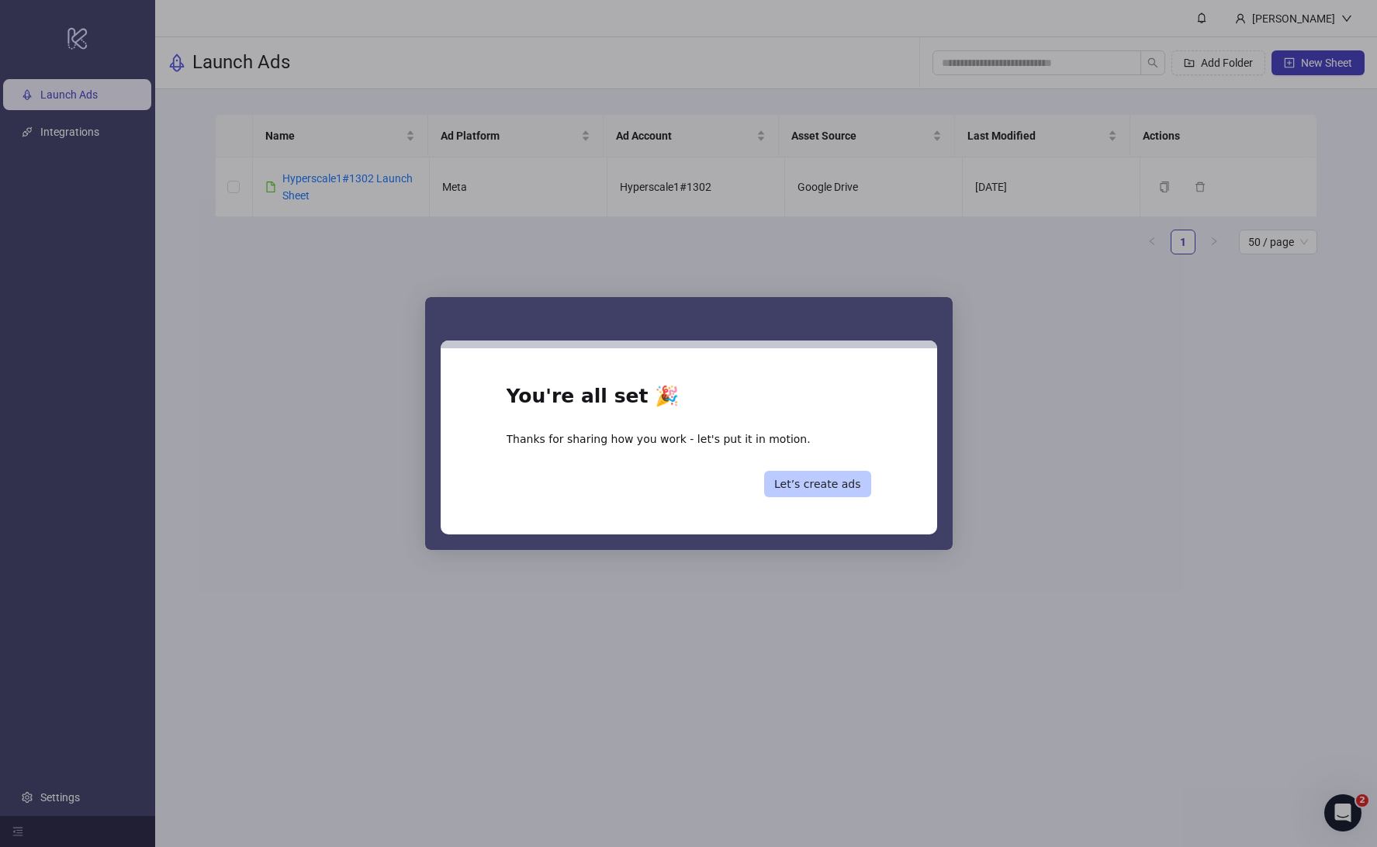
click at [797, 495] on button "Let’s create ads" at bounding box center [817, 484] width 107 height 26
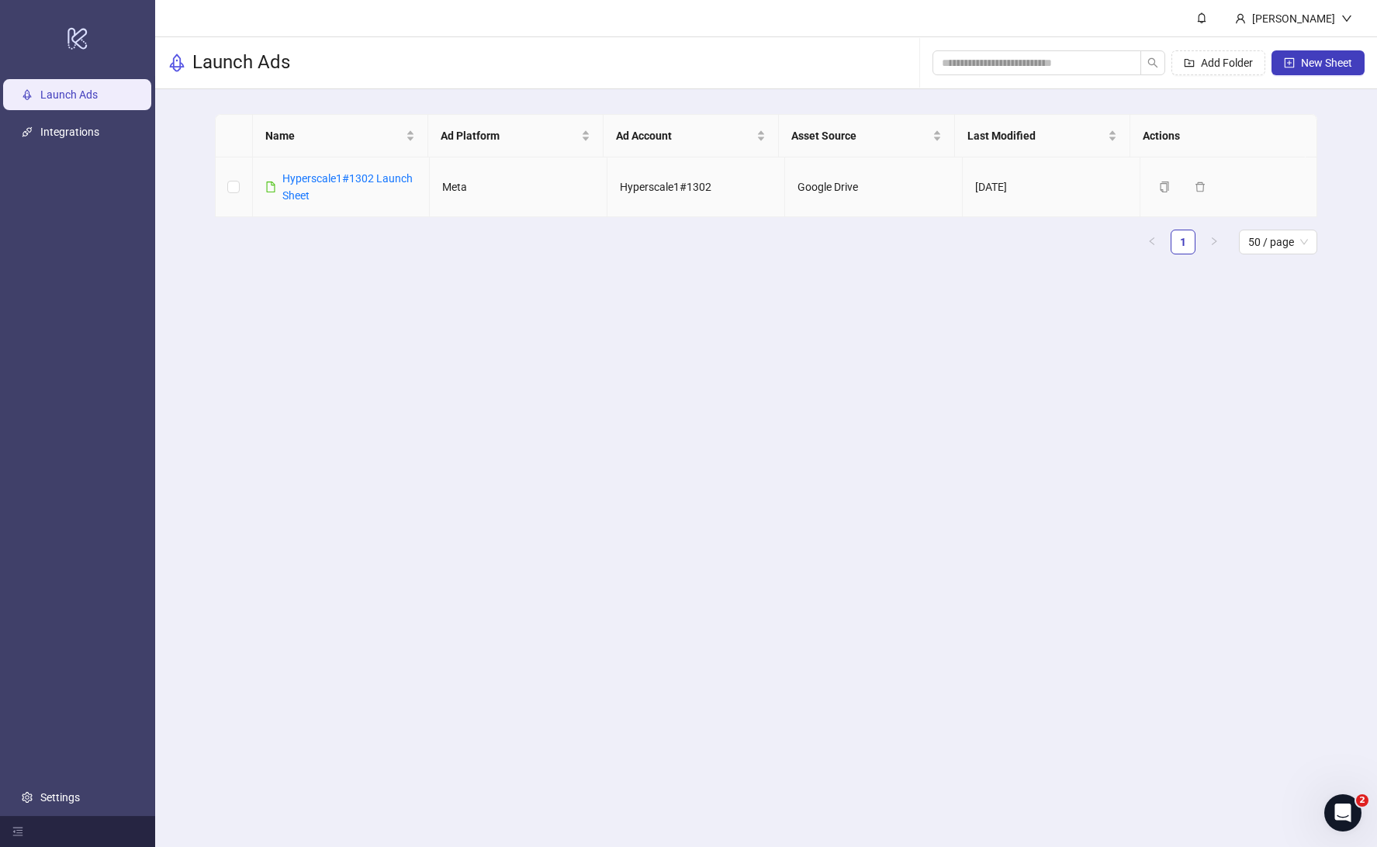
click at [1074, 185] on td "[DATE]" at bounding box center [1052, 187] width 178 height 60
click at [320, 173] on link "Hyperscale1#1302 Launch Sheet" at bounding box center [347, 186] width 130 height 29
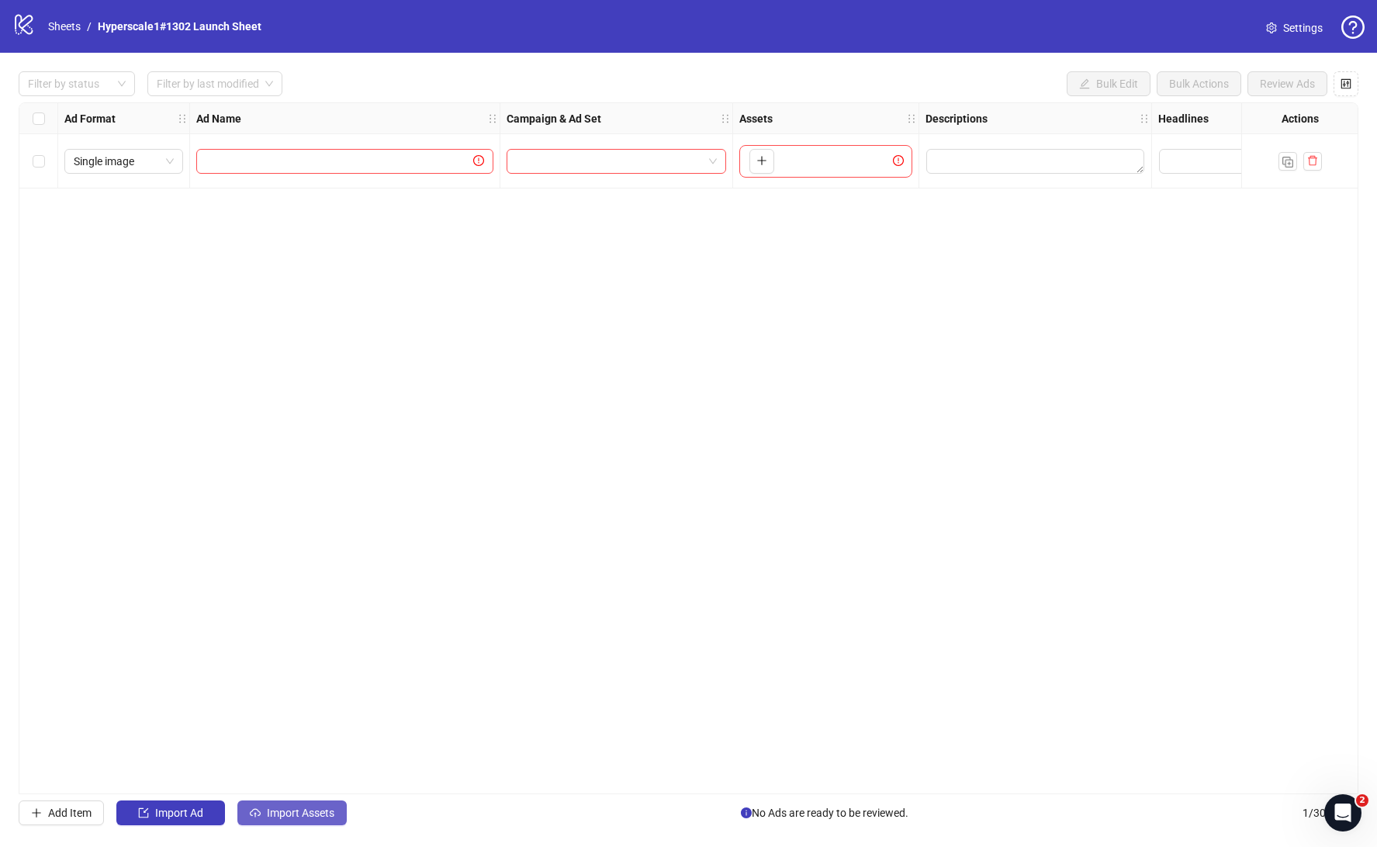
click at [286, 818] on span "Import Assets" at bounding box center [300, 813] width 67 height 12
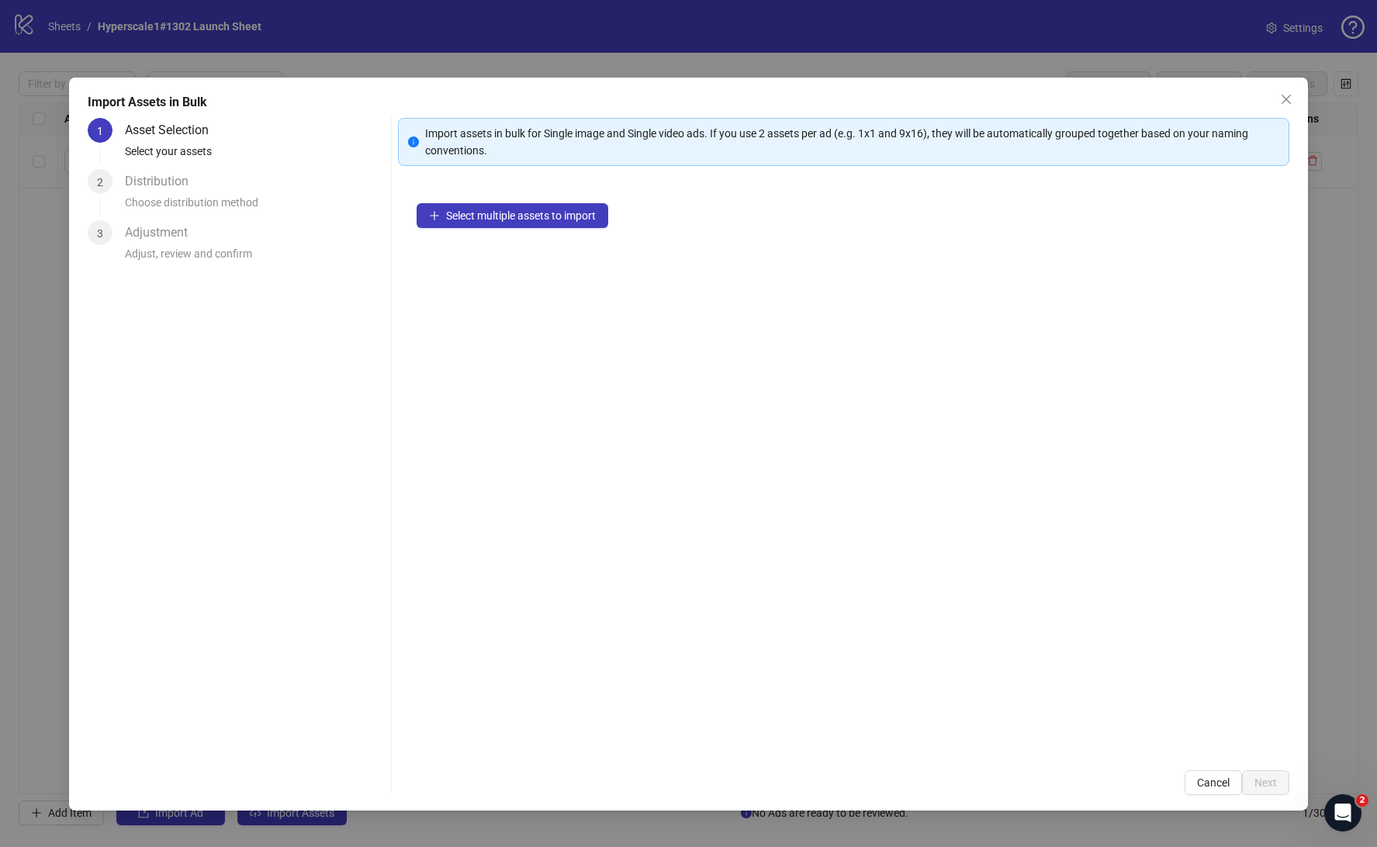
click at [540, 237] on div "Select multiple assets to import" at bounding box center [843, 468] width 891 height 567
click at [538, 226] on button "Select multiple assets to import" at bounding box center [513, 215] width 192 height 25
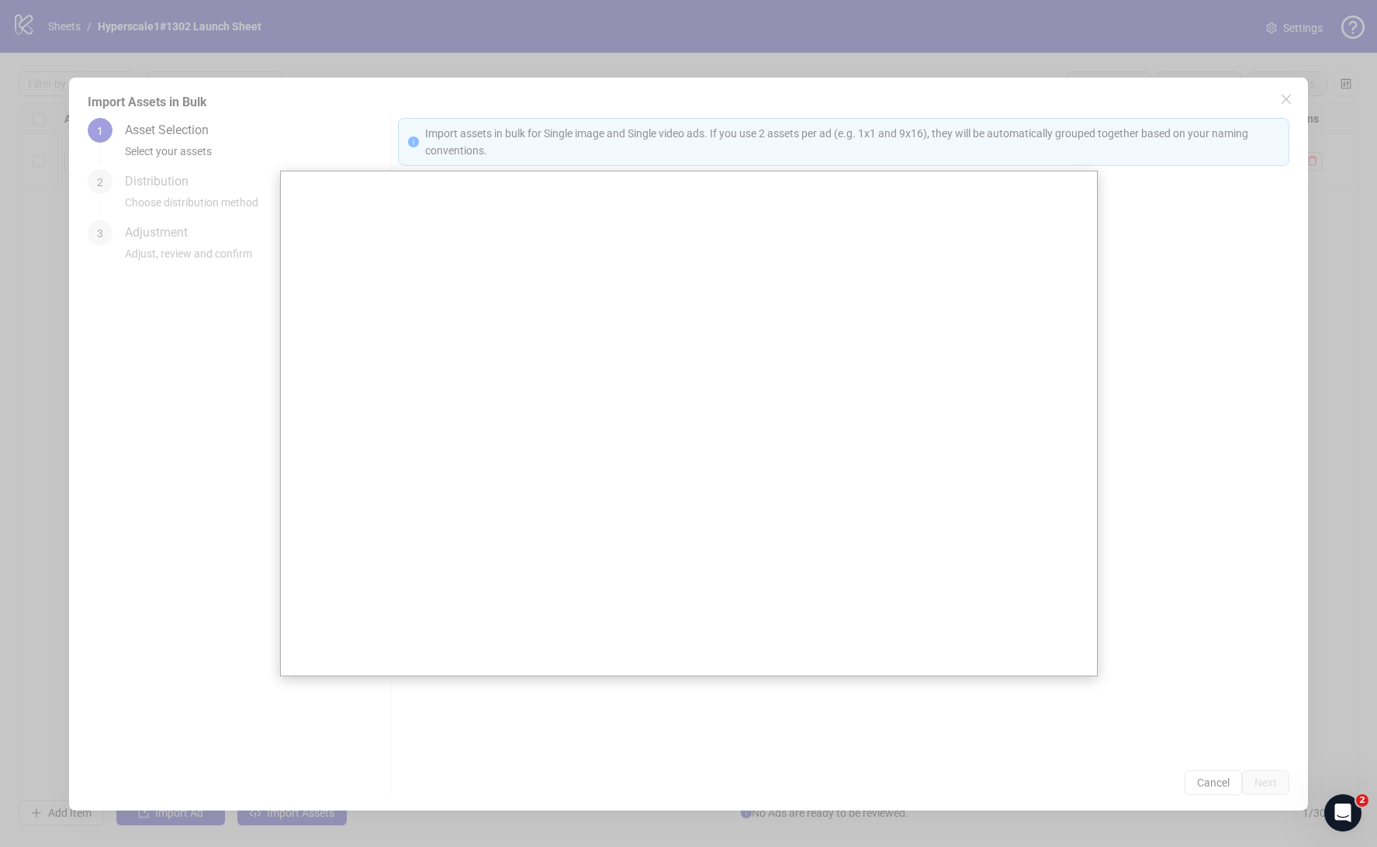
click at [1126, 302] on div at bounding box center [688, 423] width 1377 height 847
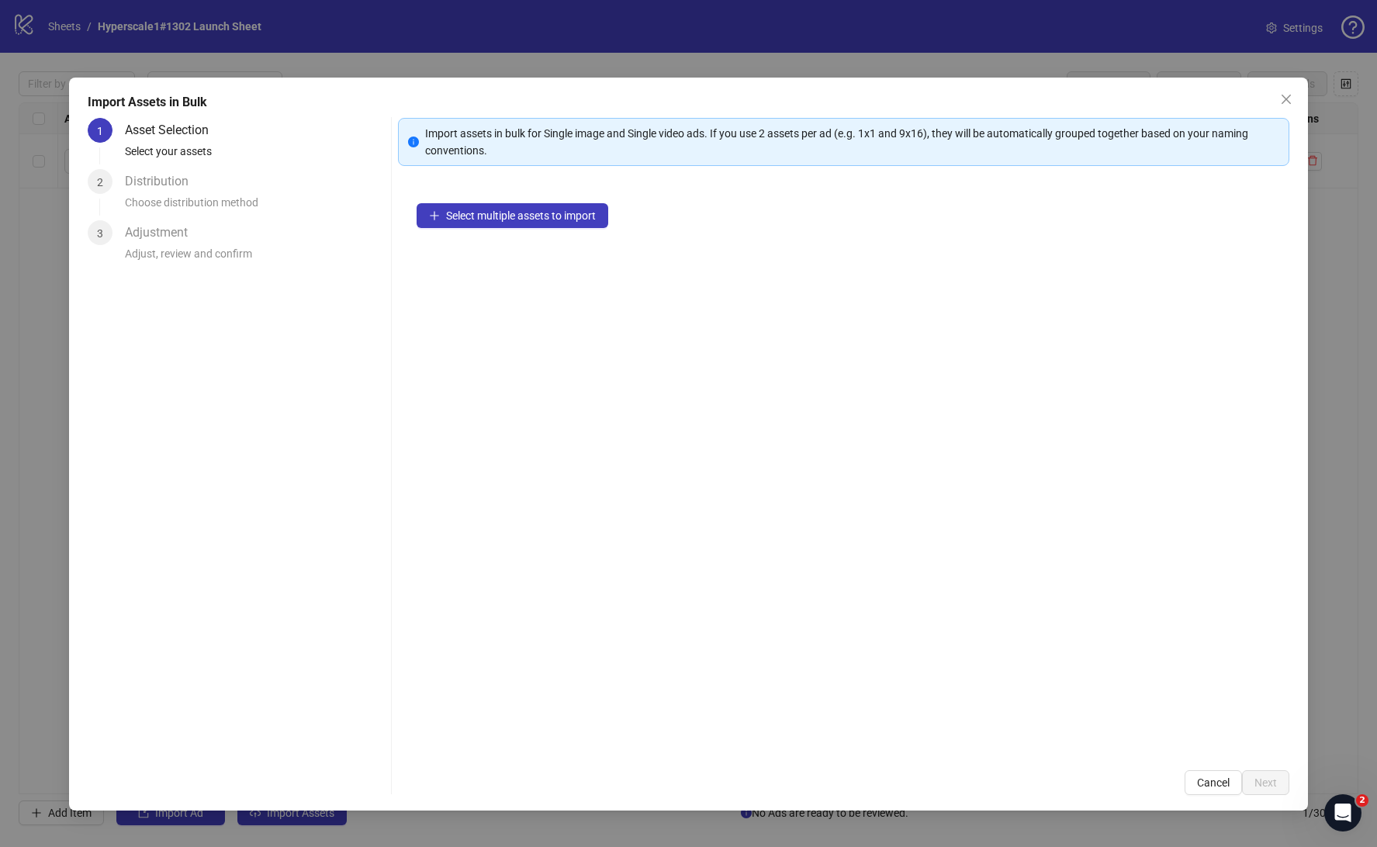
click at [1283, 97] on icon "close" at bounding box center [1286, 99] width 12 height 12
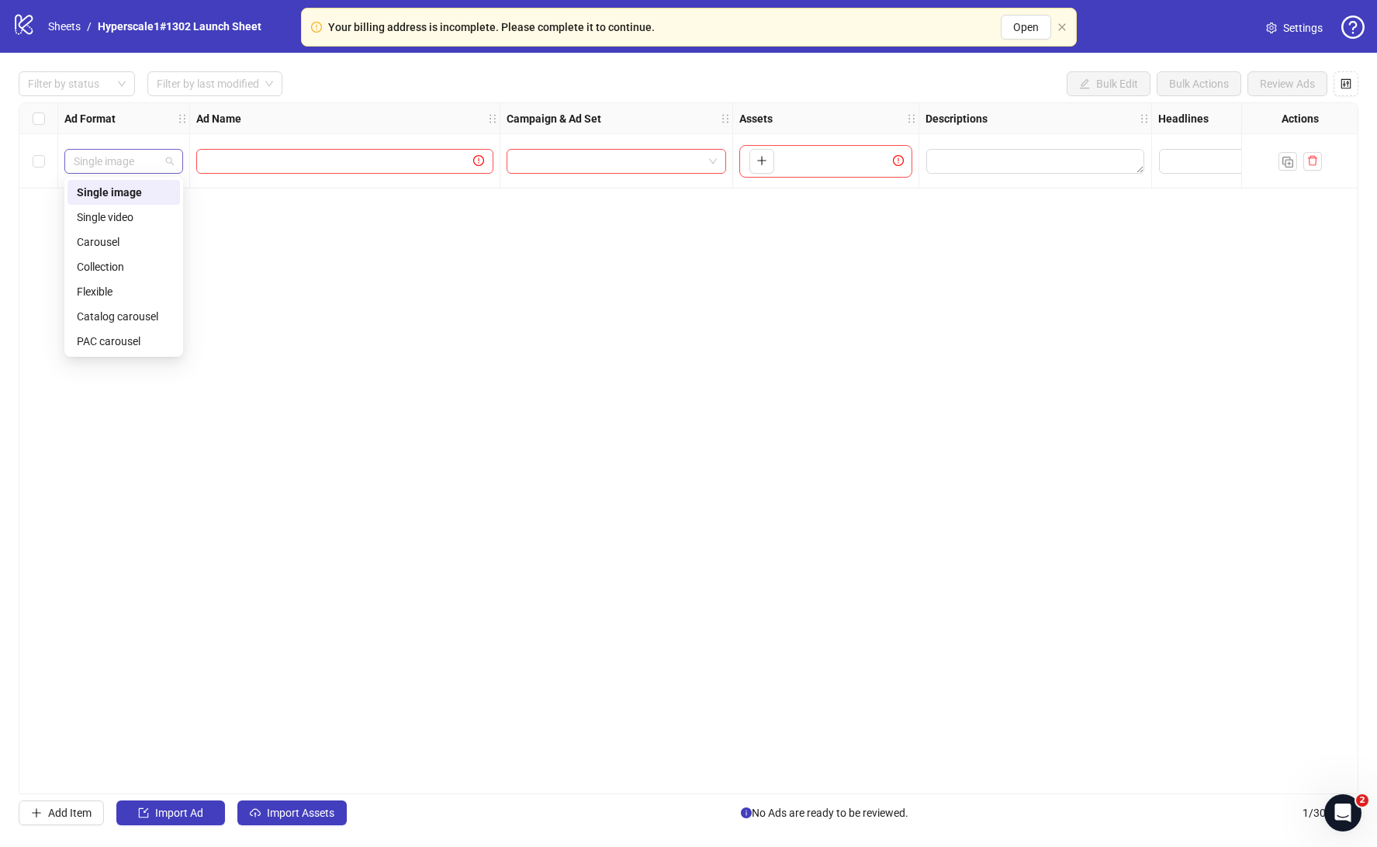
click at [179, 157] on div "Single image" at bounding box center [123, 161] width 119 height 25
click at [697, 329] on div "Ad Format Ad Name Campaign & Ad Set Assets Descriptions Headlines Primary Texts…" at bounding box center [689, 448] width 1340 height 692
